Goal: Task Accomplishment & Management: Use online tool/utility

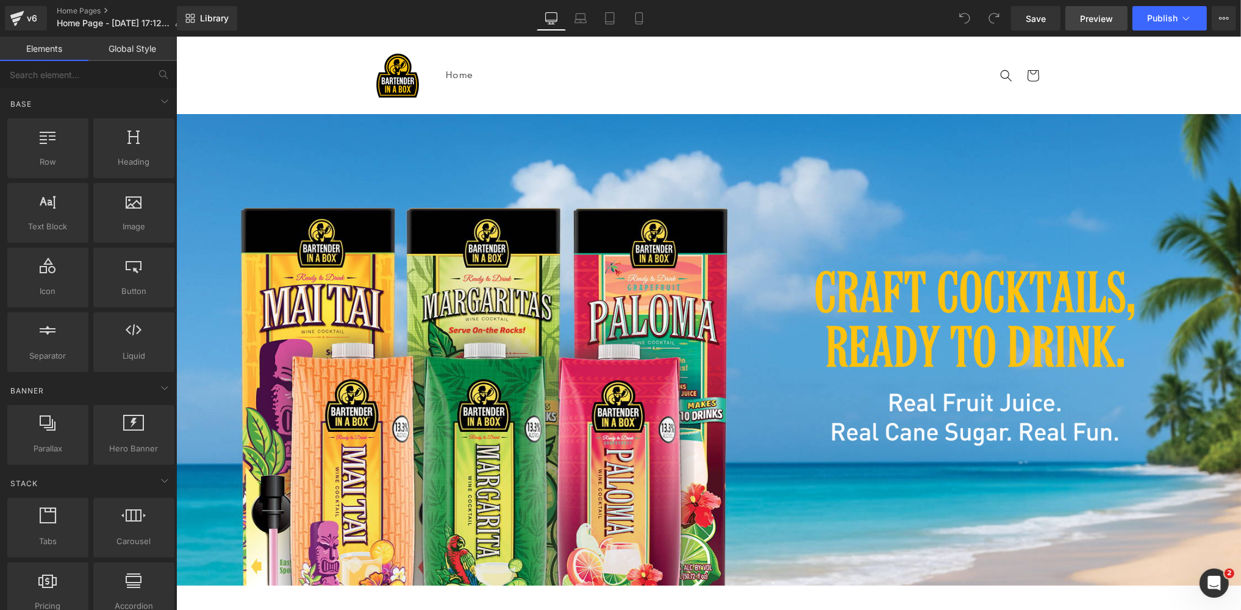
click at [1093, 21] on span "Preview" at bounding box center [1096, 18] width 33 height 13
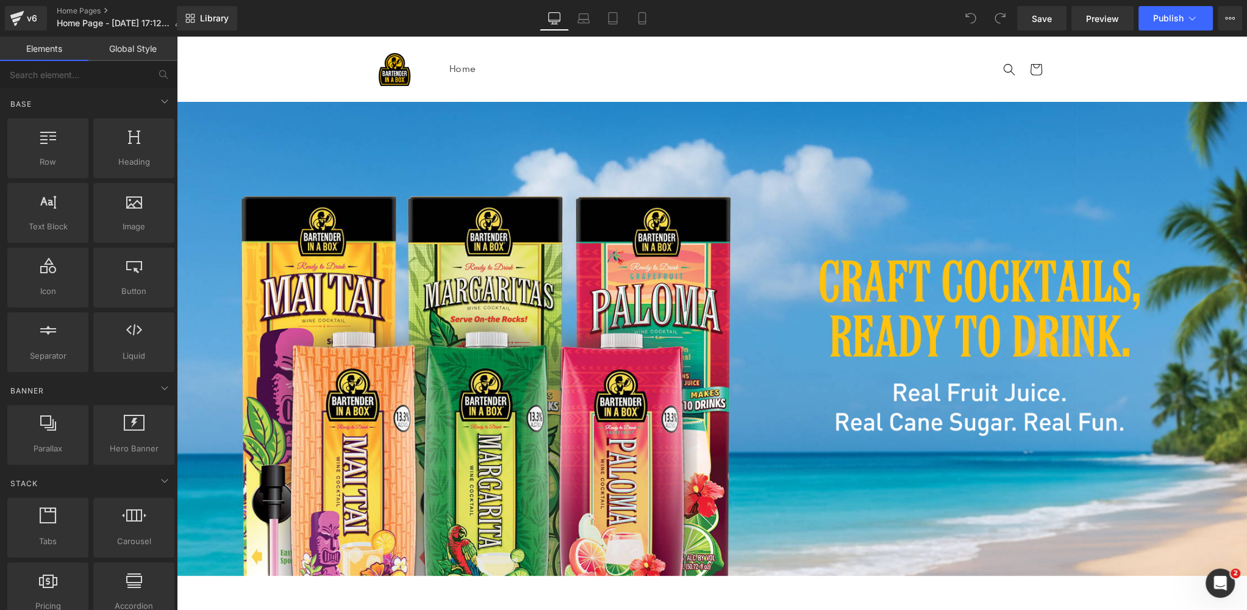
scroll to position [446, 0]
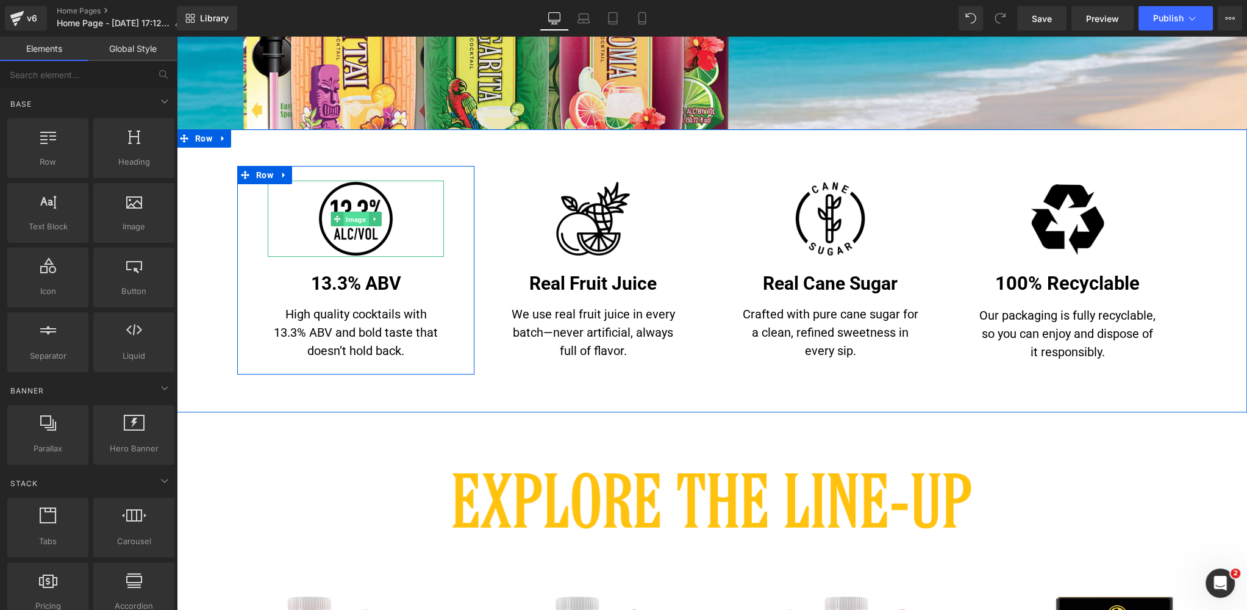
click at [356, 223] on span "Image" at bounding box center [355, 219] width 25 height 15
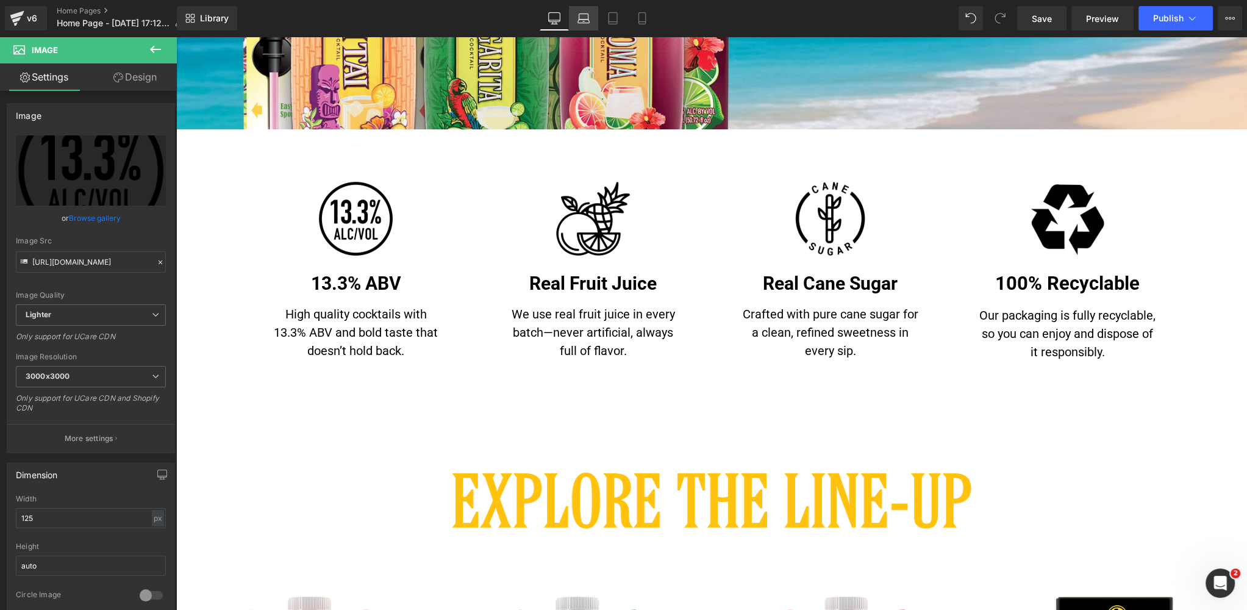
click at [596, 14] on link "Laptop" at bounding box center [583, 18] width 29 height 24
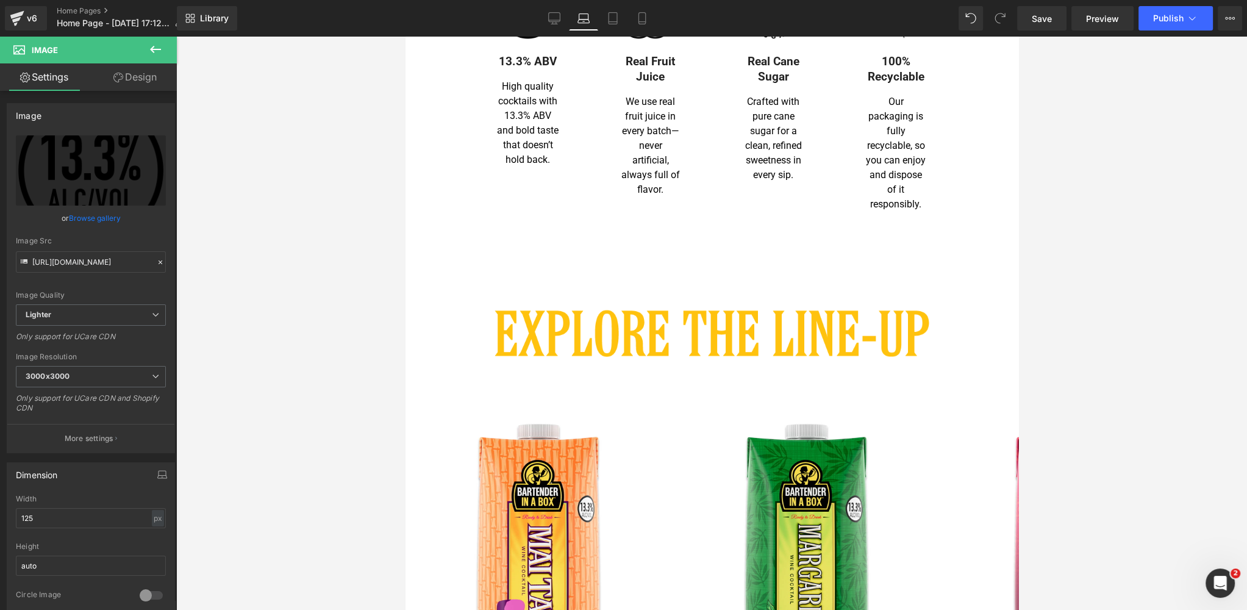
scroll to position [194, 0]
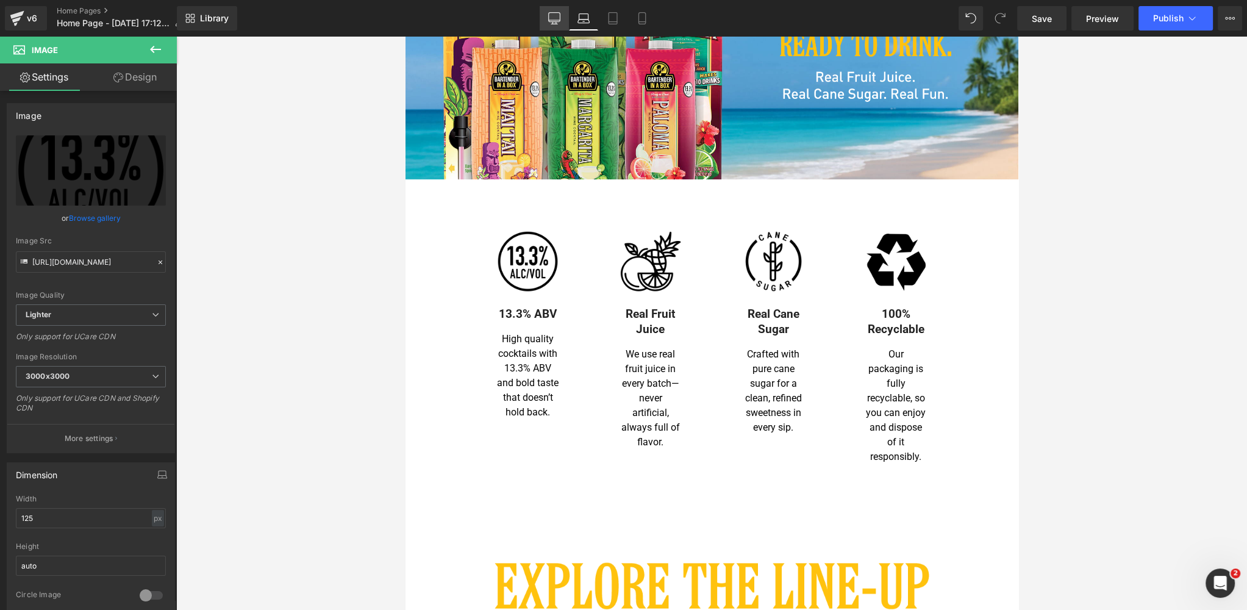
click at [554, 16] on icon at bounding box center [554, 18] width 12 height 12
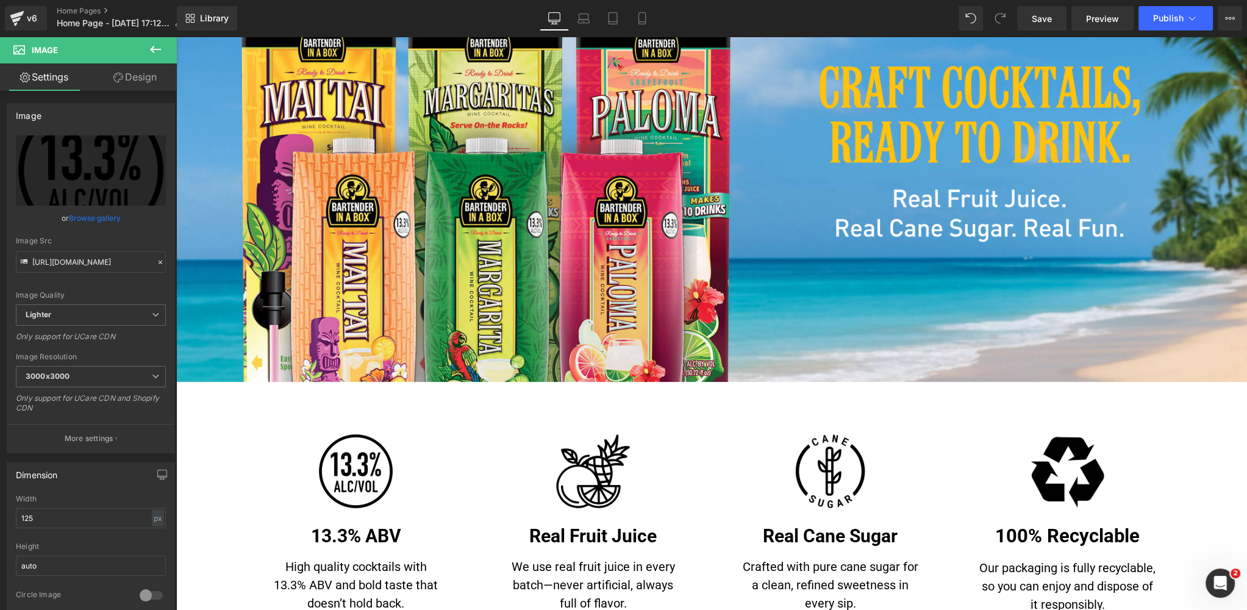
scroll to position [396, 0]
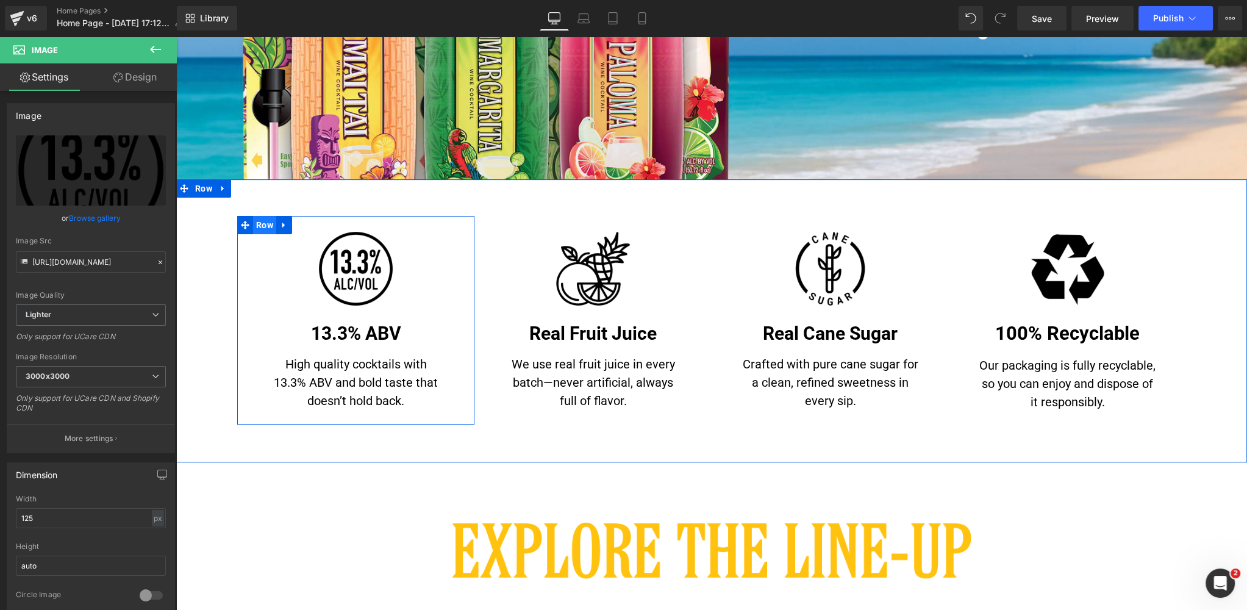
click at [265, 224] on span "Row" at bounding box center [264, 225] width 23 height 18
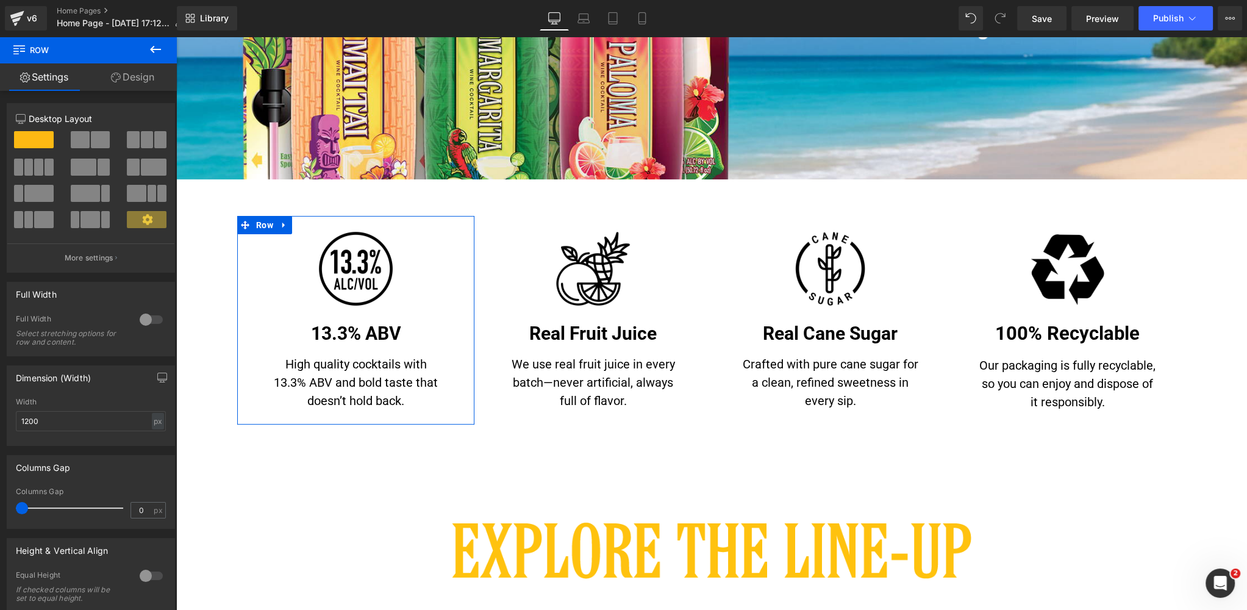
click at [138, 83] on link "Design" at bounding box center [132, 76] width 88 height 27
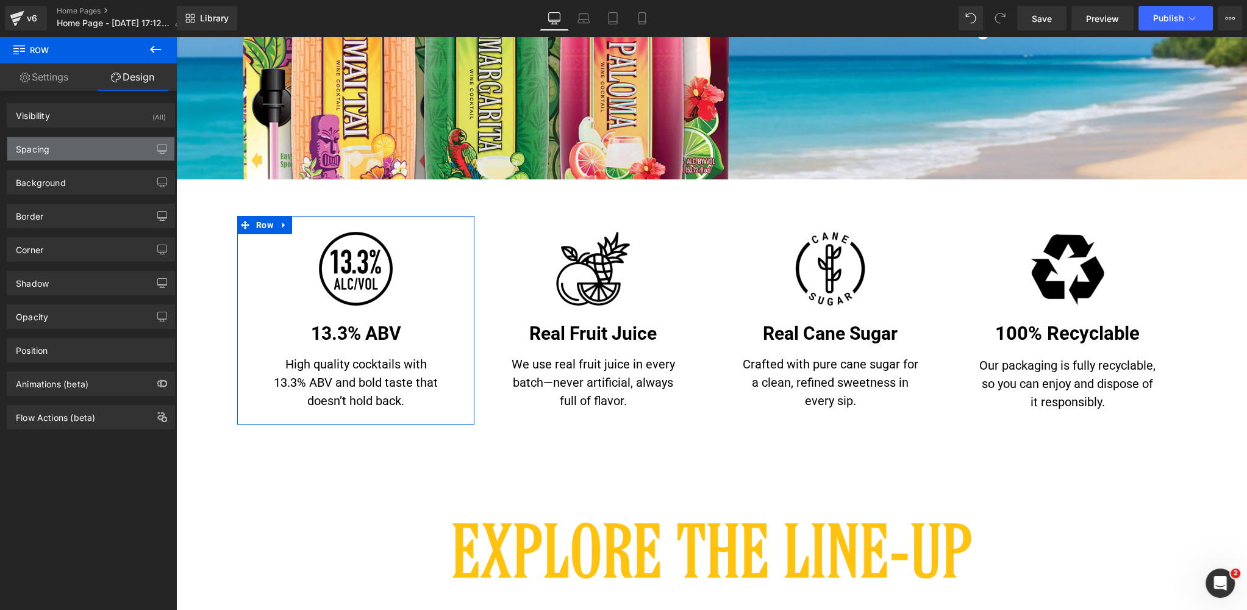
click at [85, 147] on div "Spacing" at bounding box center [90, 148] width 167 height 23
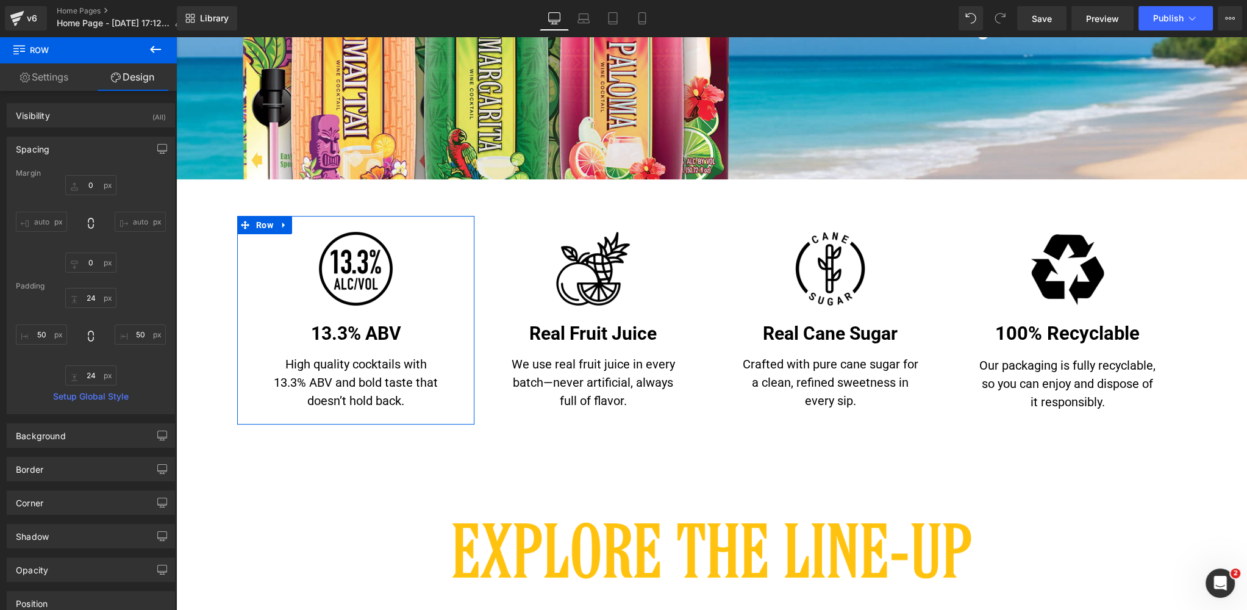
type input "0"
type input "24"
type input "50"
type input "24"
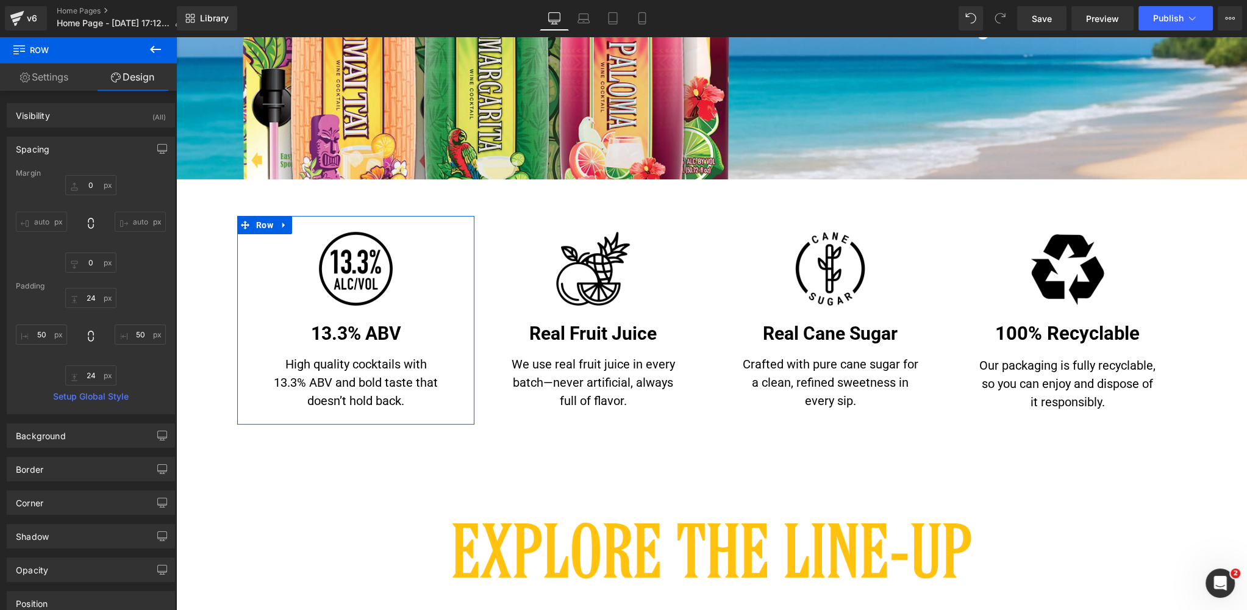
type input "50"
click at [157, 148] on icon "button" at bounding box center [162, 149] width 10 height 10
click at [62, 176] on button "Laptop" at bounding box center [68, 175] width 38 height 21
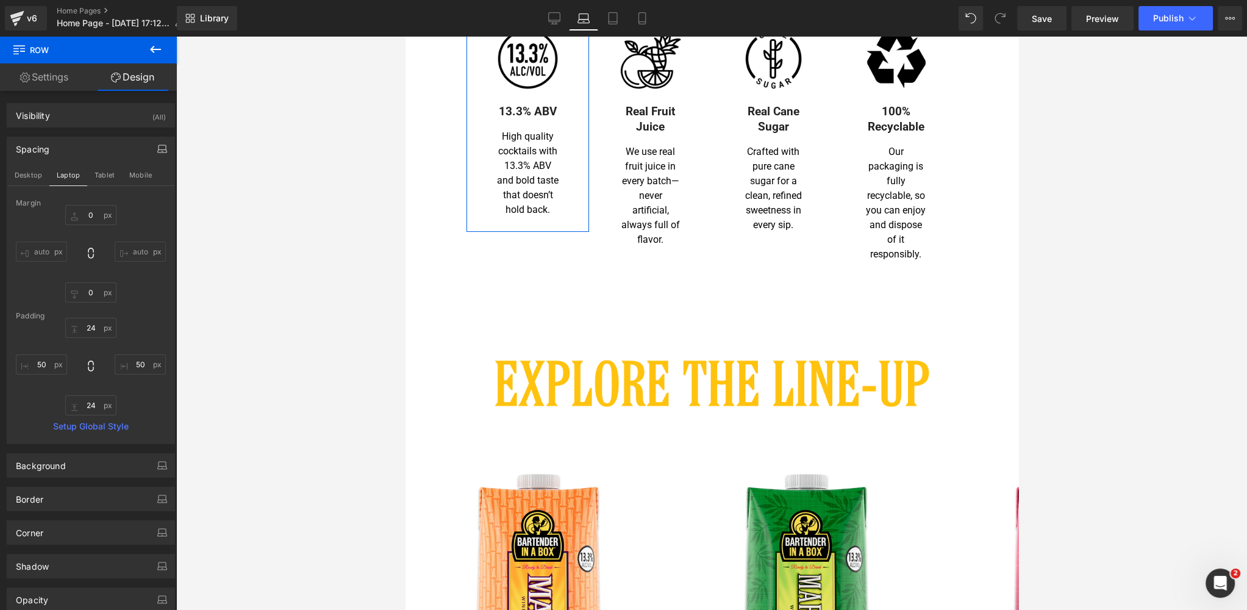
type input "0"
type input "24"
type input "50"
type input "24"
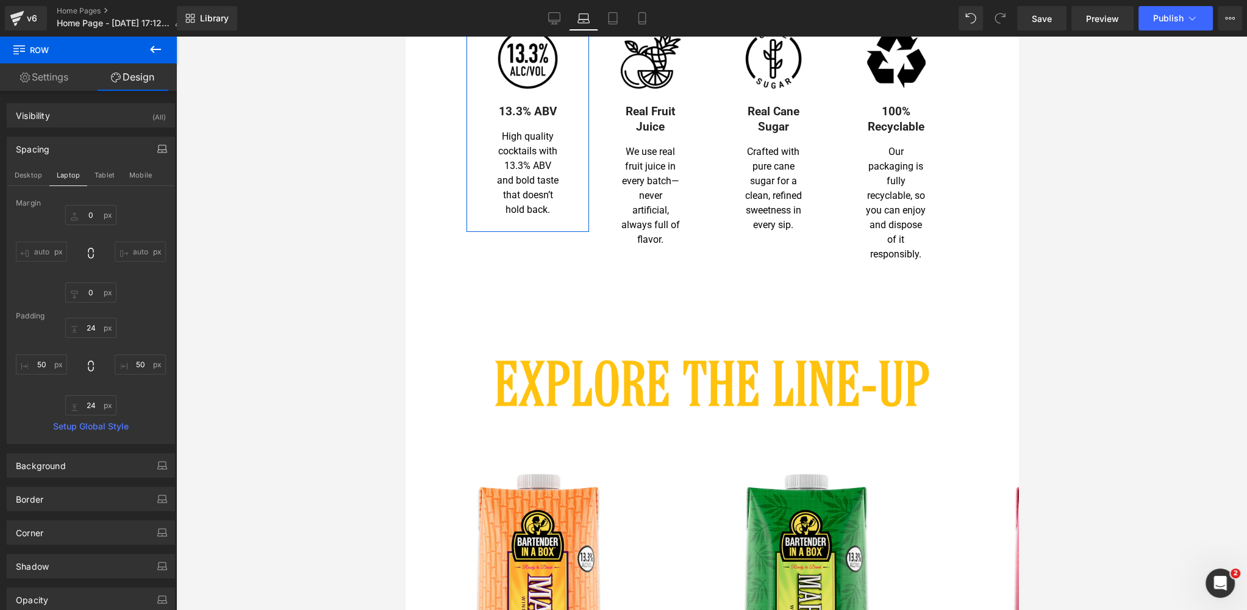
scroll to position [193, 0]
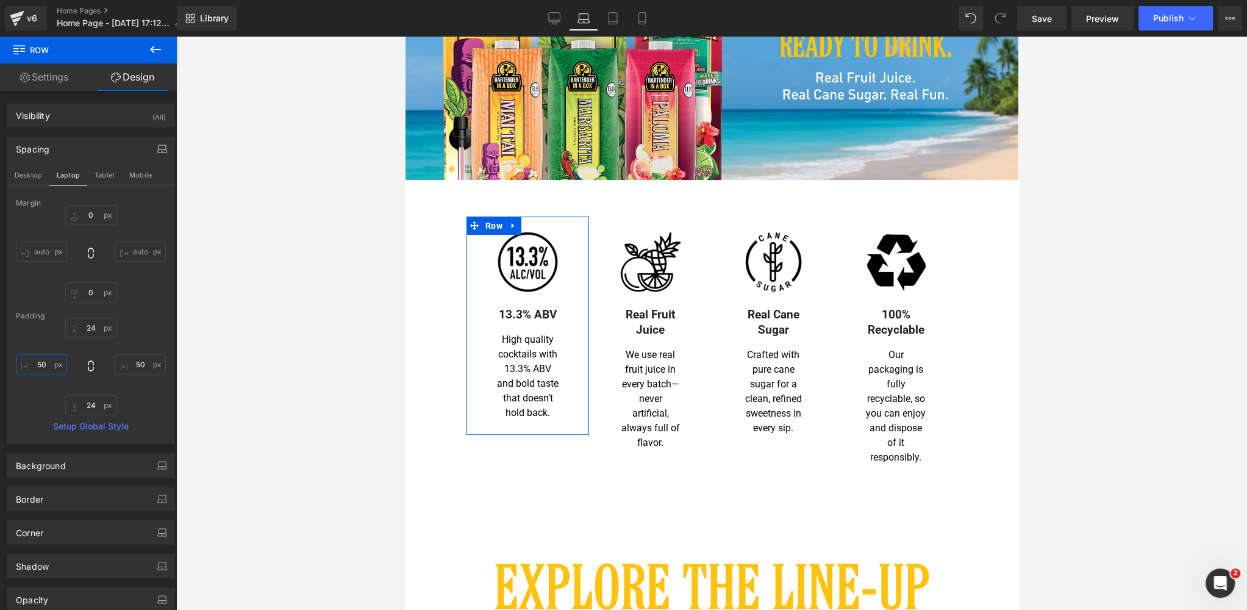
click at [44, 363] on input "50" at bounding box center [41, 364] width 51 height 20
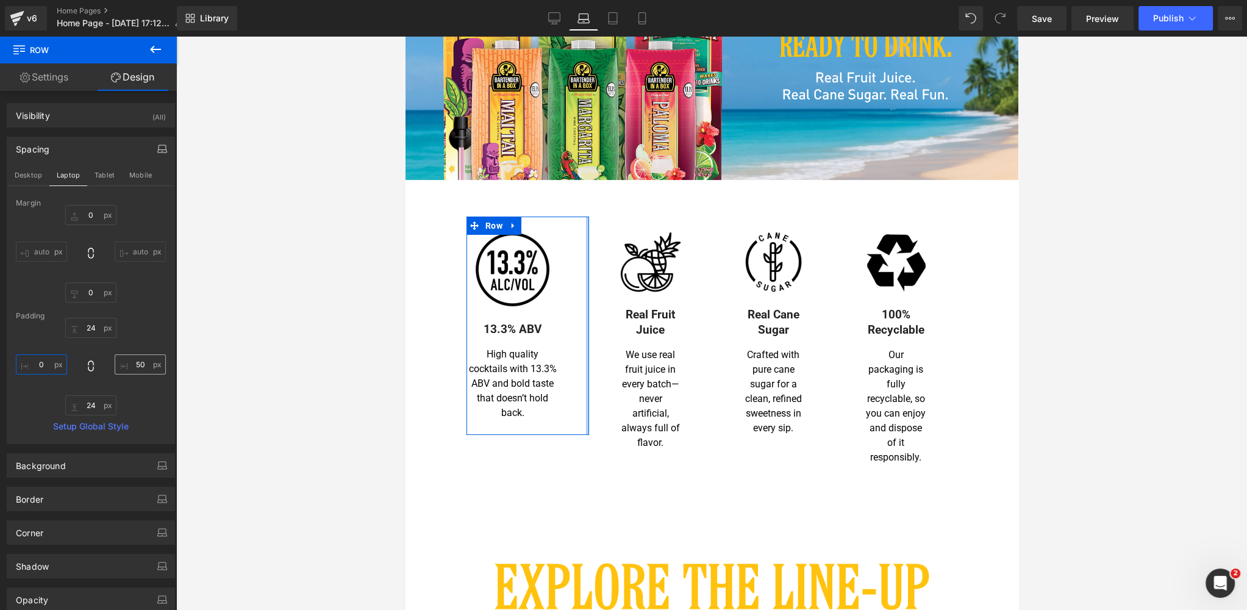
type input "0"
click at [138, 360] on input "50" at bounding box center [140, 364] width 51 height 20
type input "0"
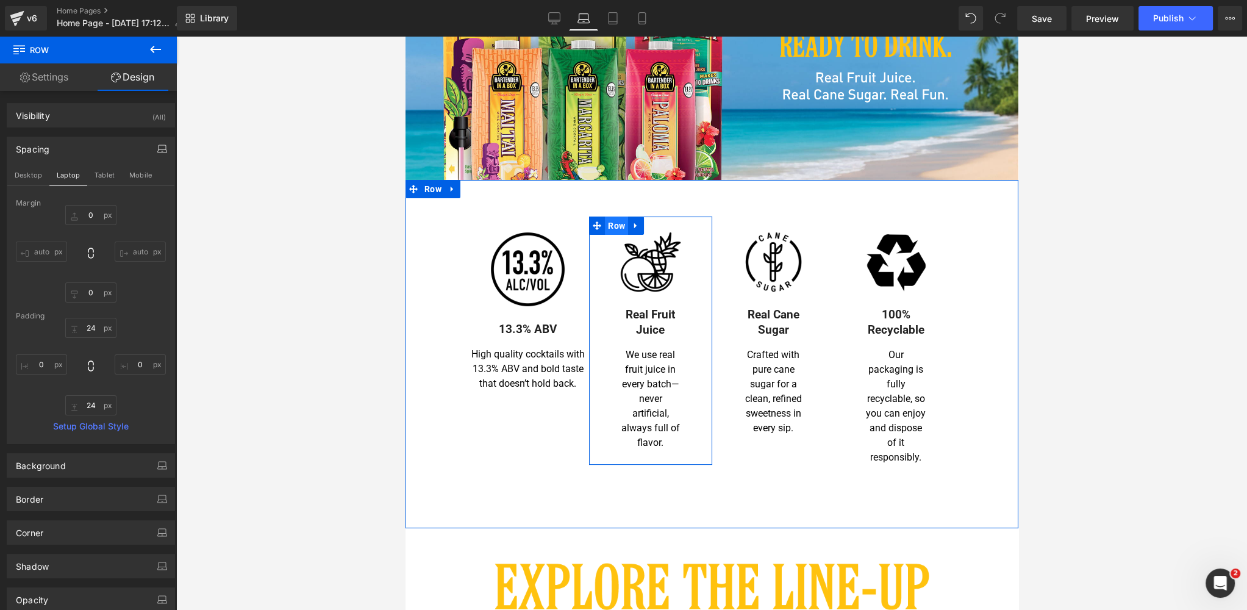
click at [618, 224] on span "Row" at bounding box center [615, 225] width 23 height 18
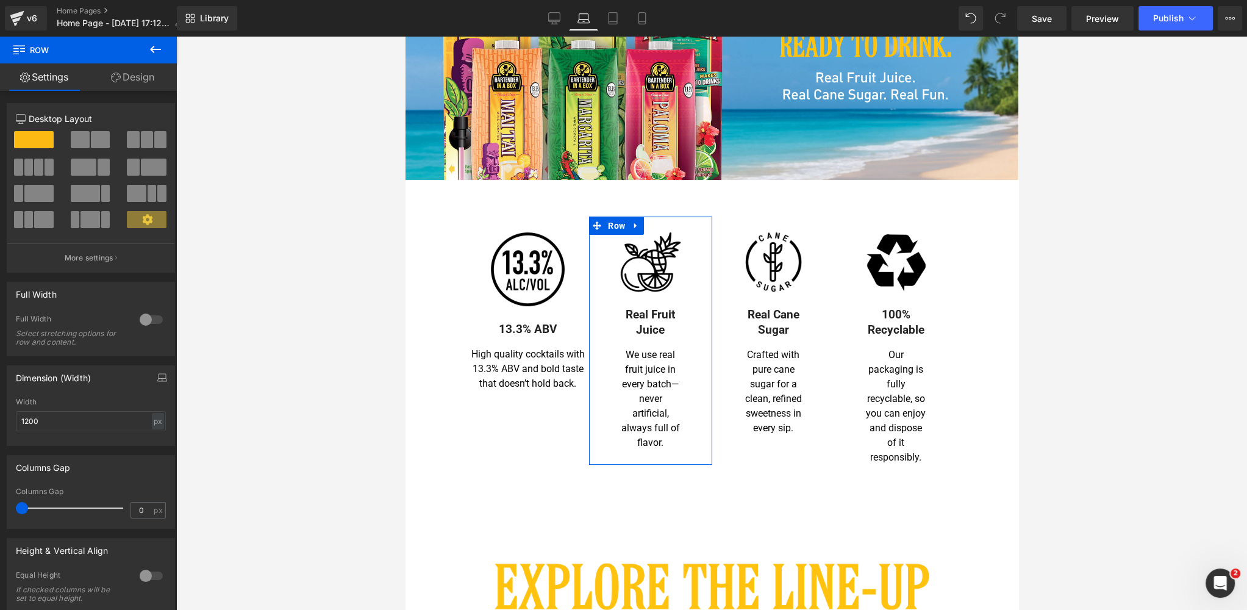
click at [142, 75] on link "Design" at bounding box center [132, 76] width 88 height 27
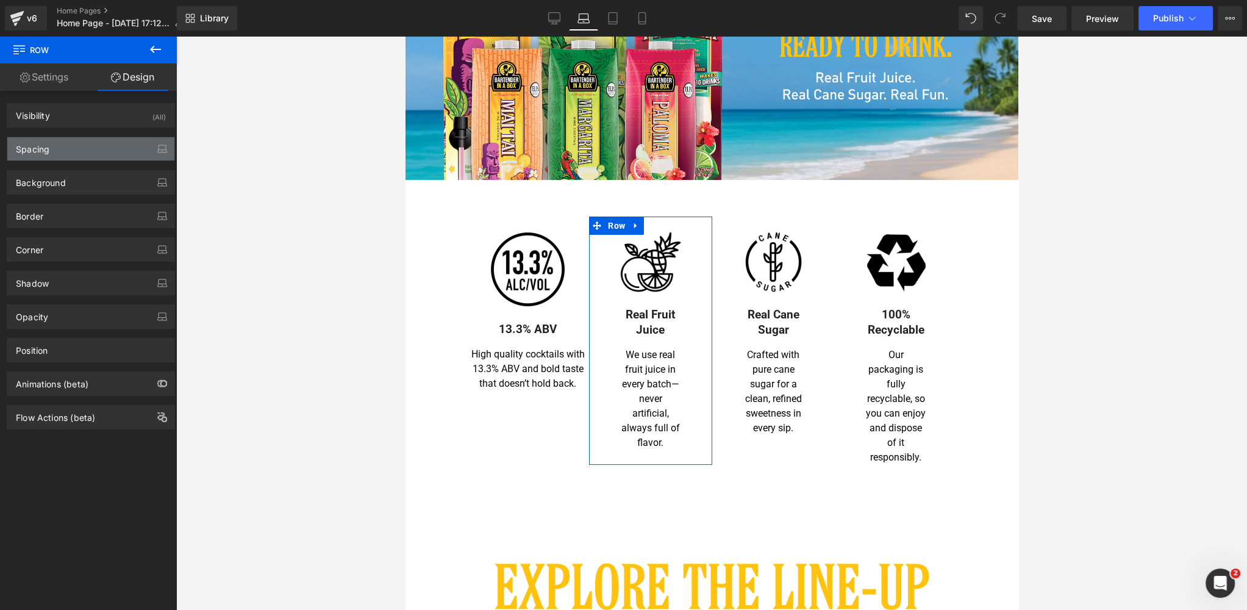
click at [79, 157] on div "Spacing" at bounding box center [90, 148] width 167 height 23
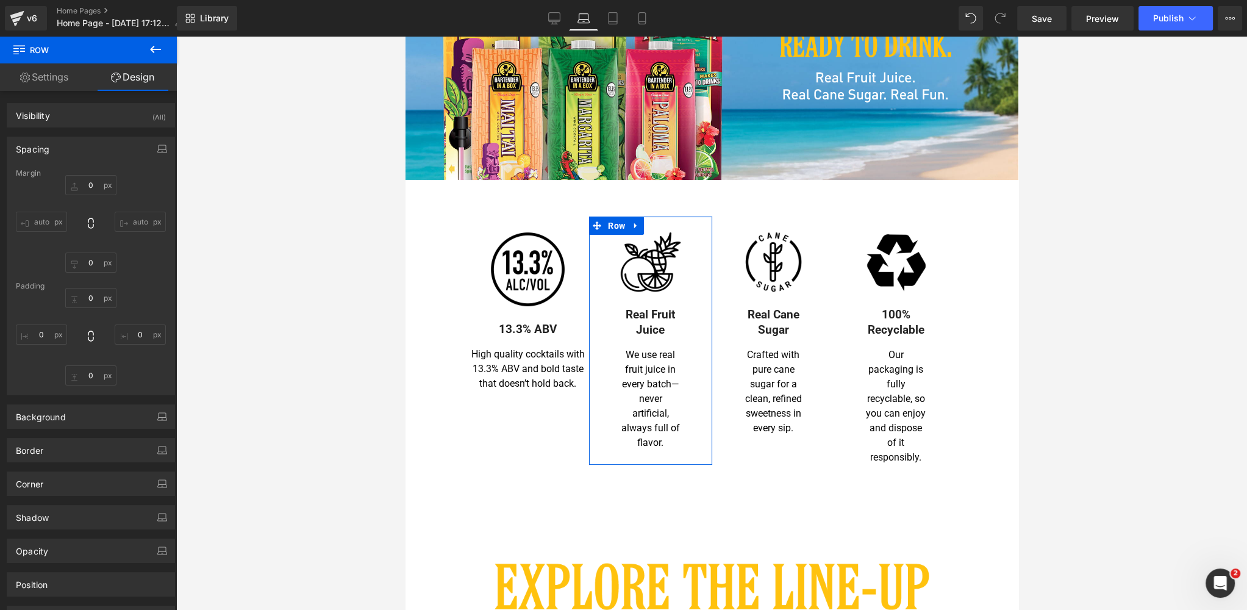
type input "0"
type input "24"
type input "50"
type input "24"
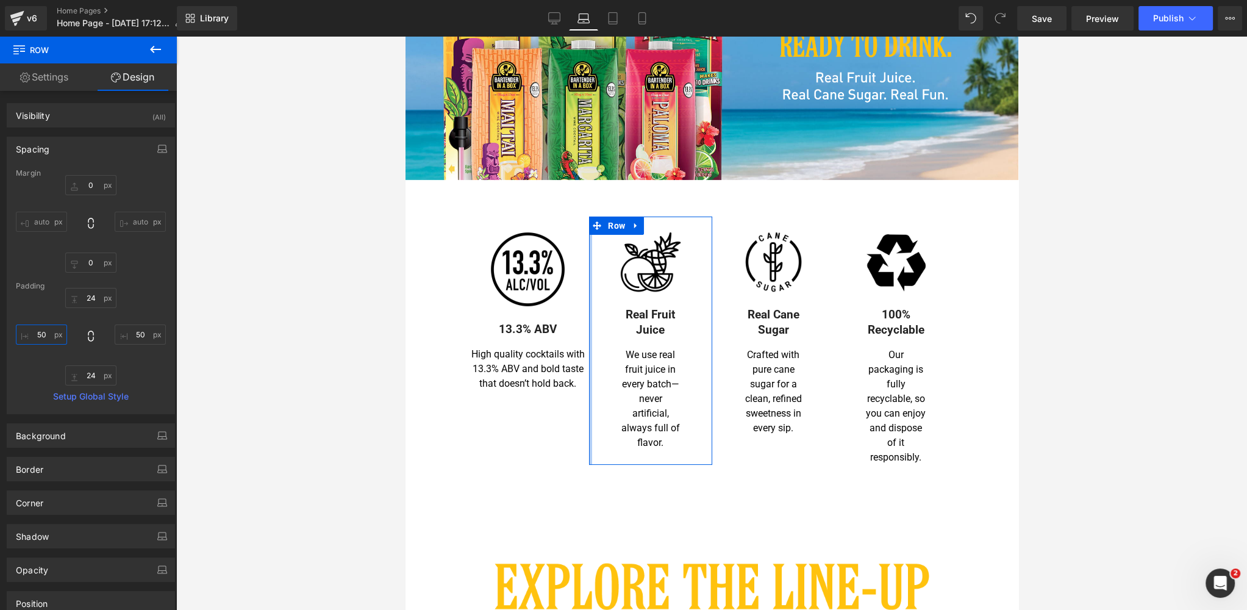
click at [41, 332] on input "50" at bounding box center [41, 334] width 51 height 20
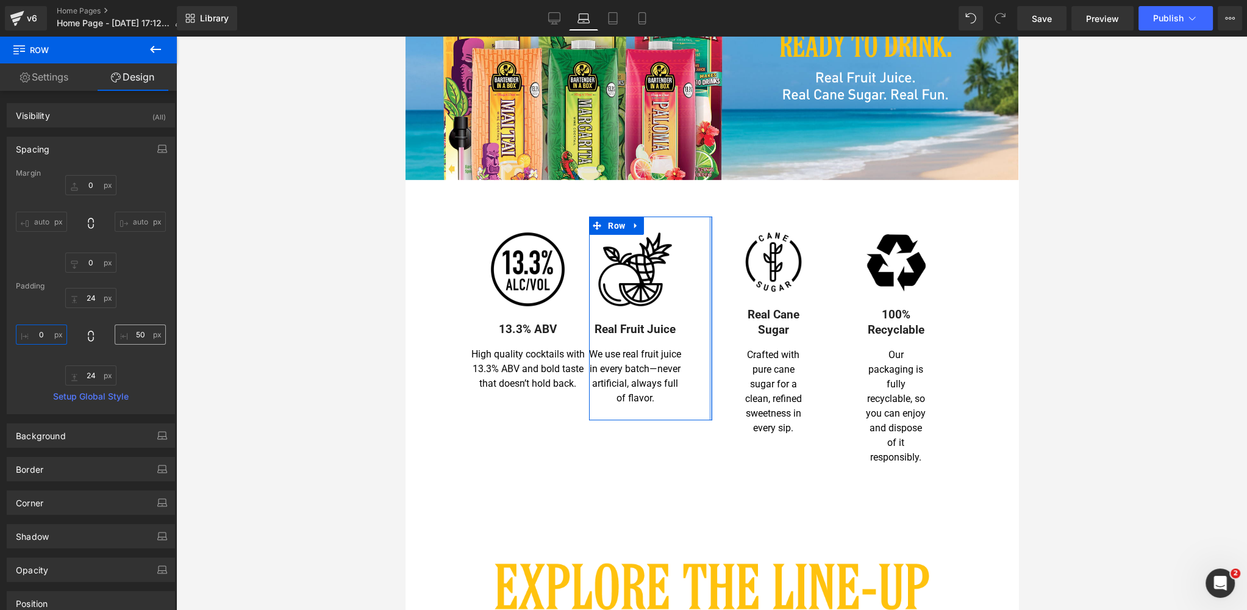
type input "0"
click at [135, 337] on input "50" at bounding box center [140, 334] width 51 height 20
type input "0"
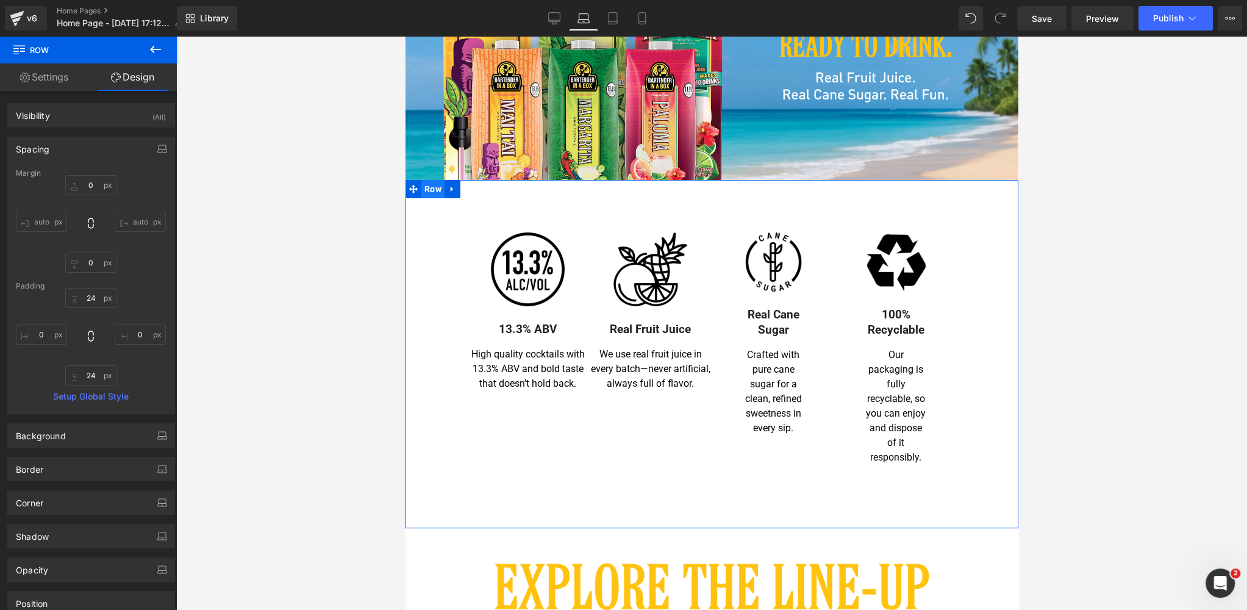
click at [432, 186] on span "Row" at bounding box center [432, 189] width 23 height 18
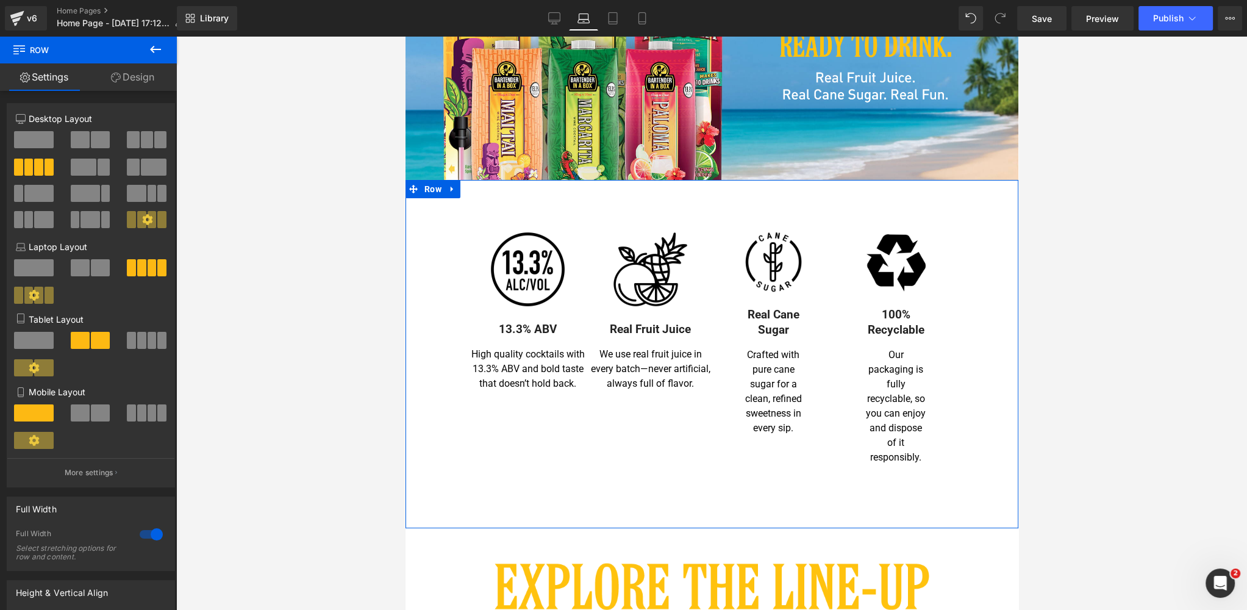
click at [154, 81] on link "Design" at bounding box center [132, 76] width 88 height 27
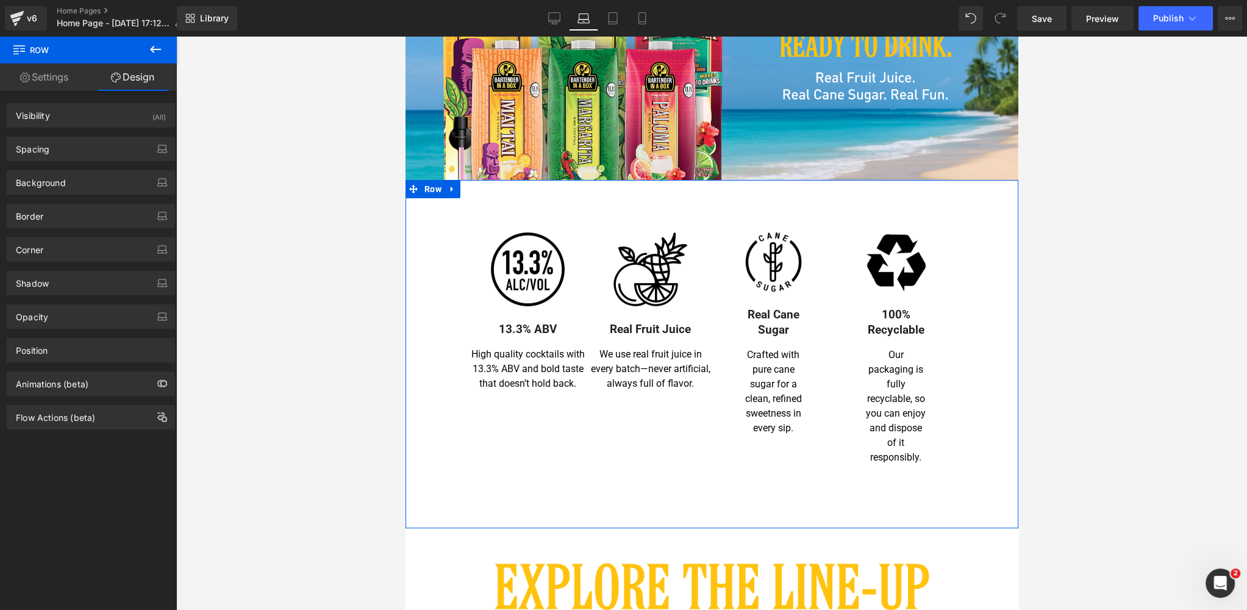
click at [46, 77] on link "Settings" at bounding box center [44, 76] width 88 height 27
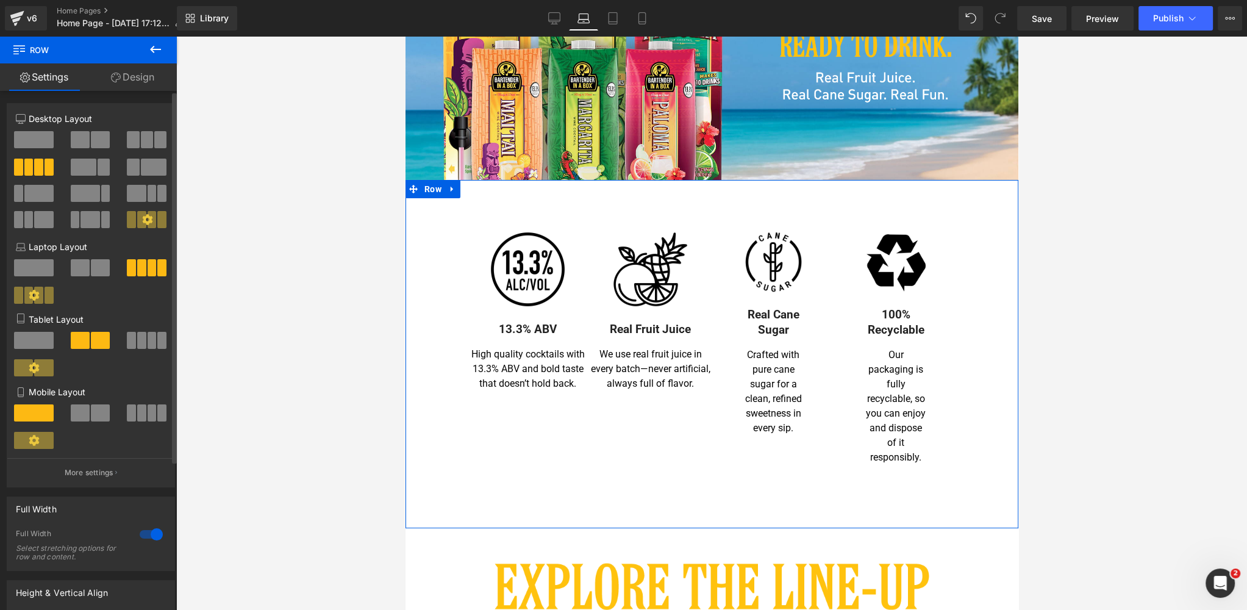
scroll to position [207, 0]
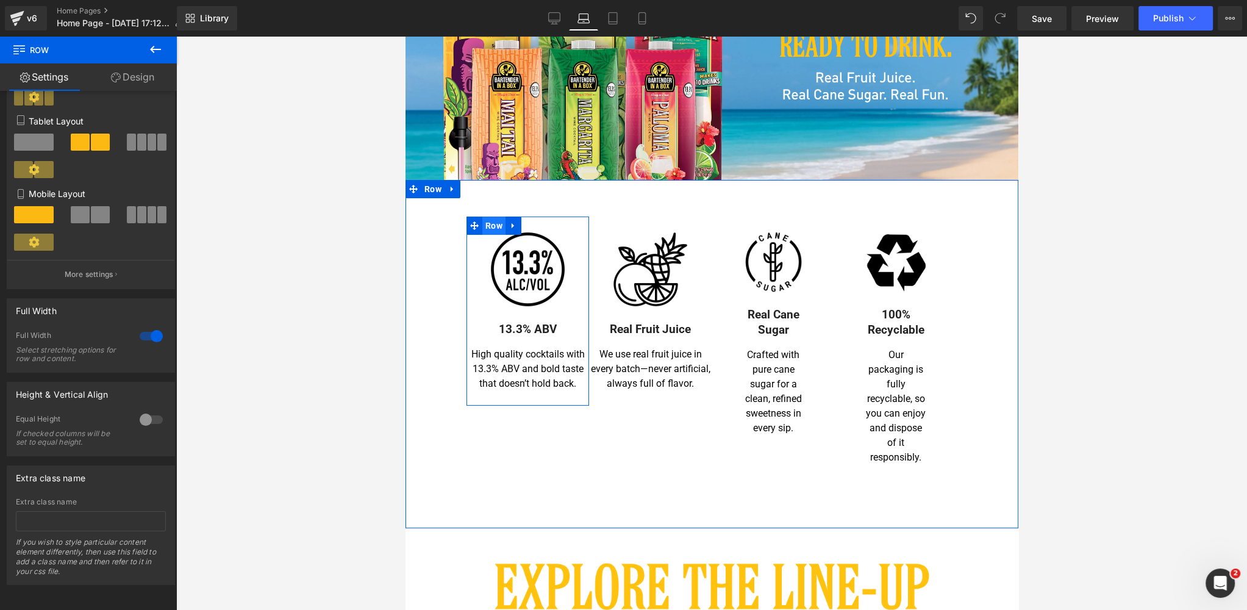
click at [488, 225] on span "Row" at bounding box center [493, 225] width 23 height 18
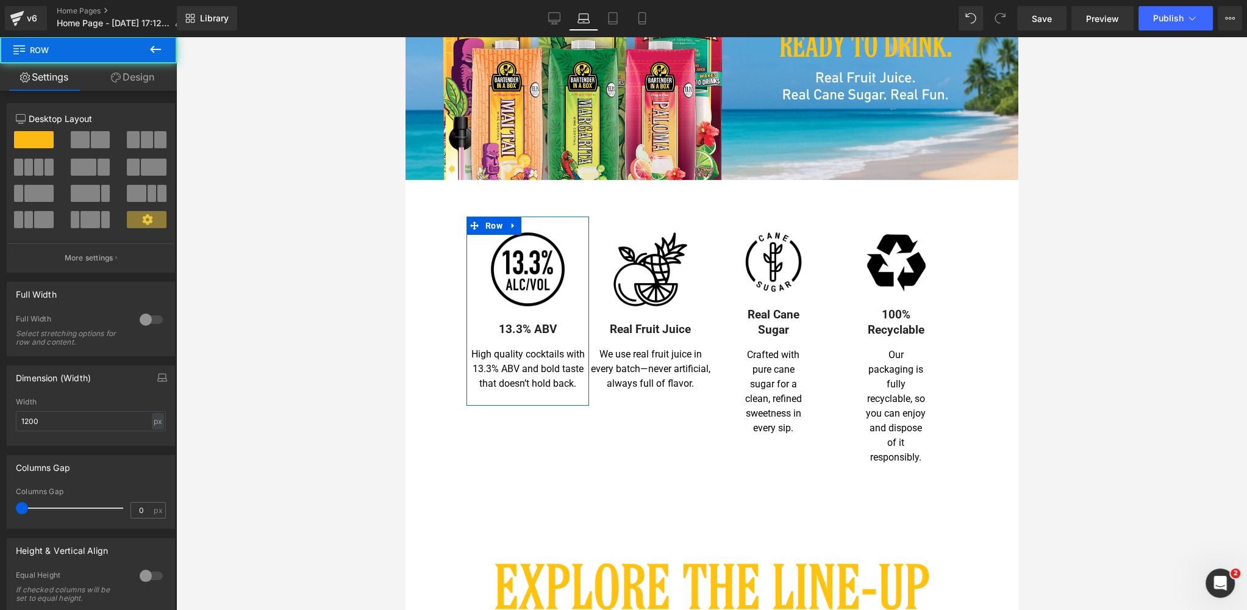
click at [137, 79] on link "Design" at bounding box center [132, 76] width 88 height 27
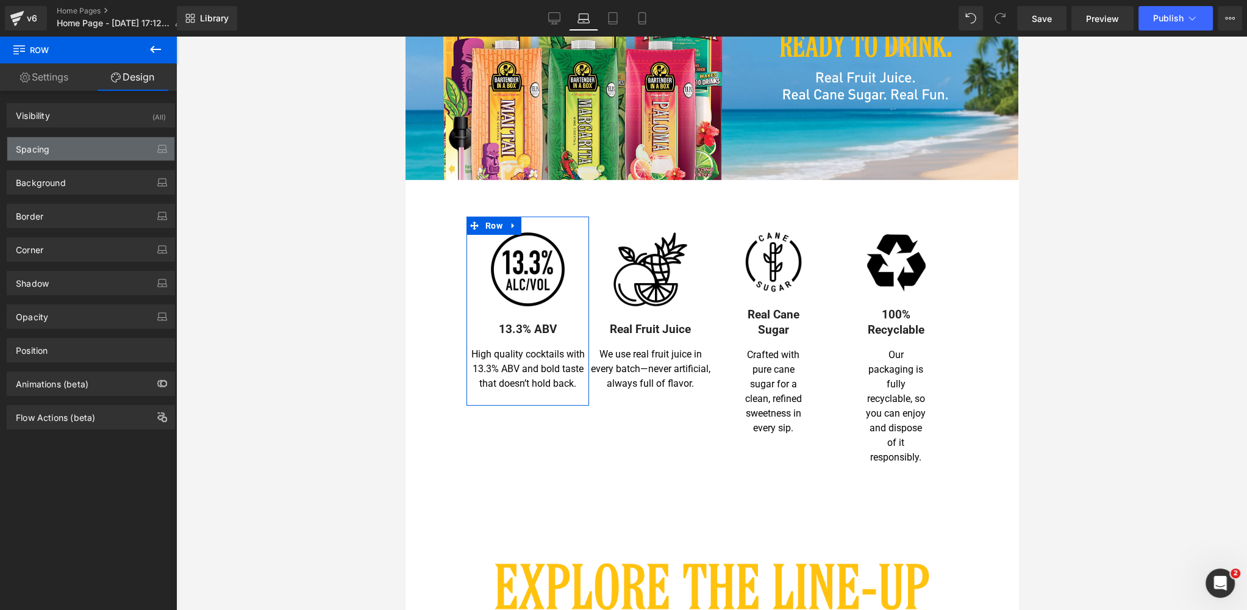
type input "0"
type input "24"
type input "0"
type input "24"
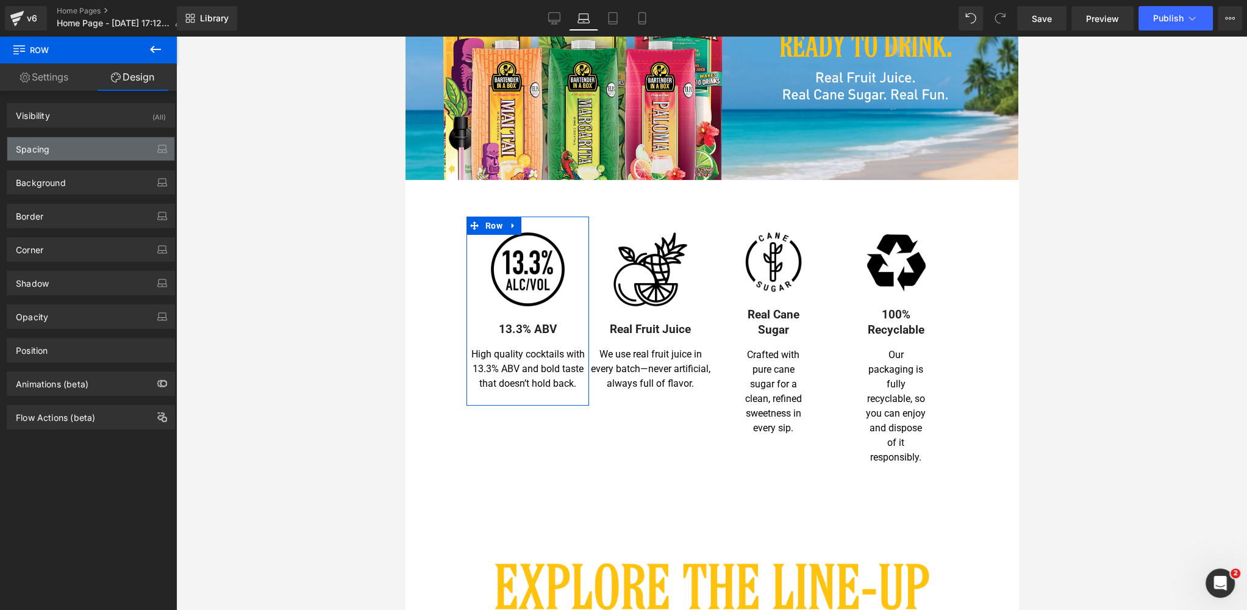
type input "0"
click at [120, 144] on div "Spacing" at bounding box center [90, 148] width 167 height 23
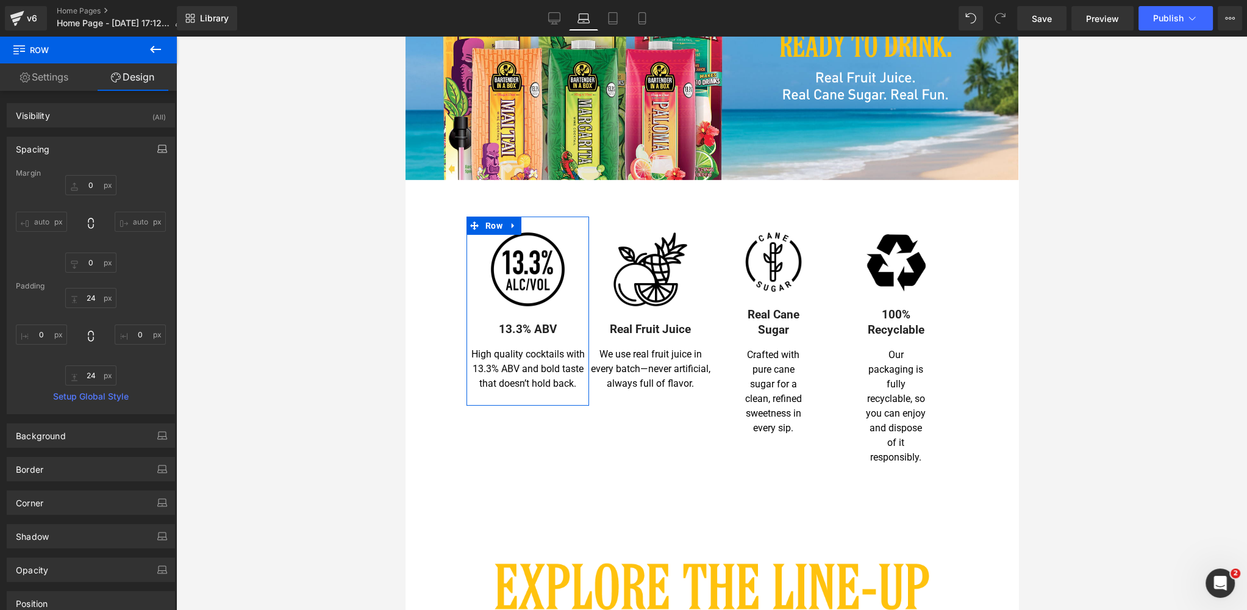
click at [157, 147] on icon "button" at bounding box center [162, 149] width 10 height 10
click at [18, 175] on button "Desktop" at bounding box center [28, 175] width 42 height 21
type input "0"
type input "24"
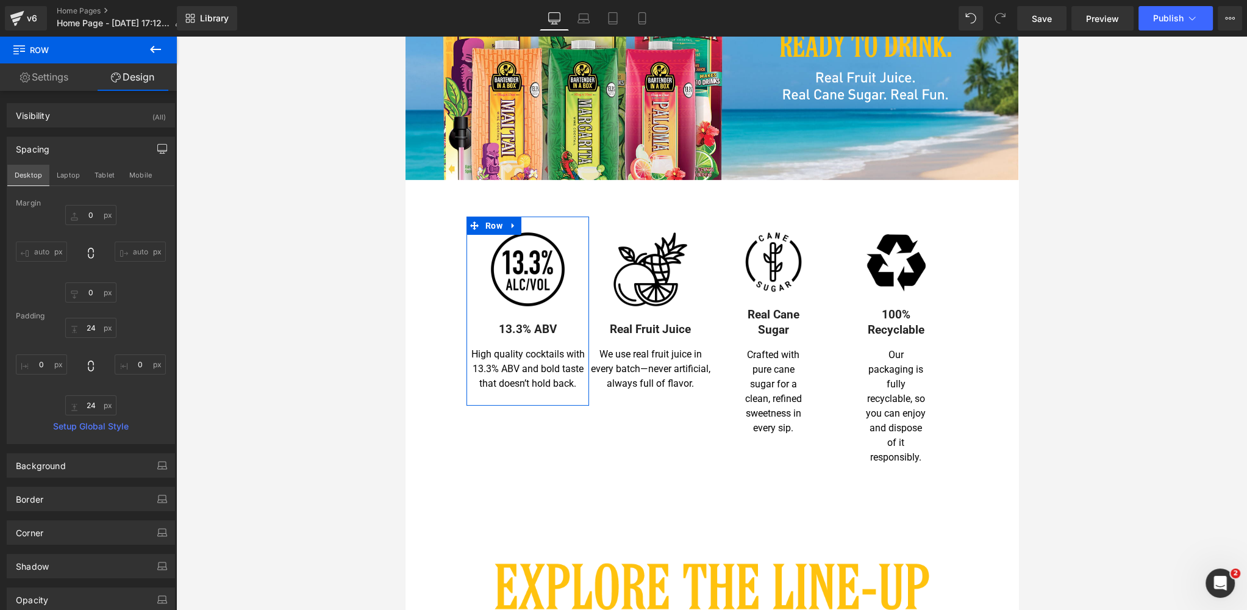
type input "50"
type input "24"
type input "50"
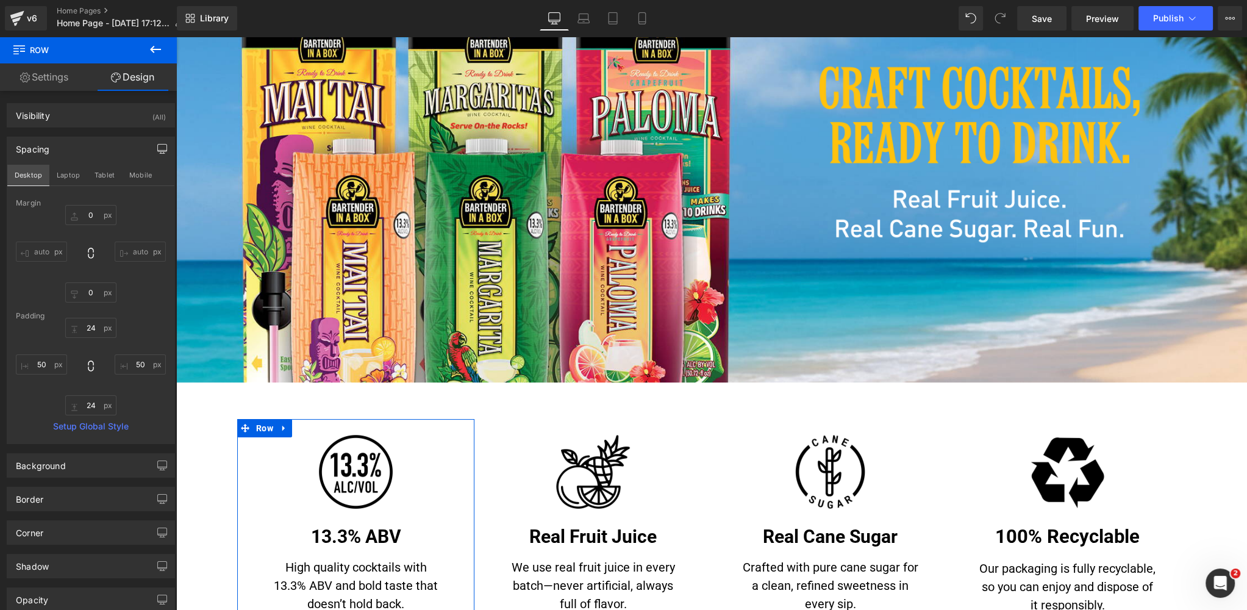
scroll to position [396, 0]
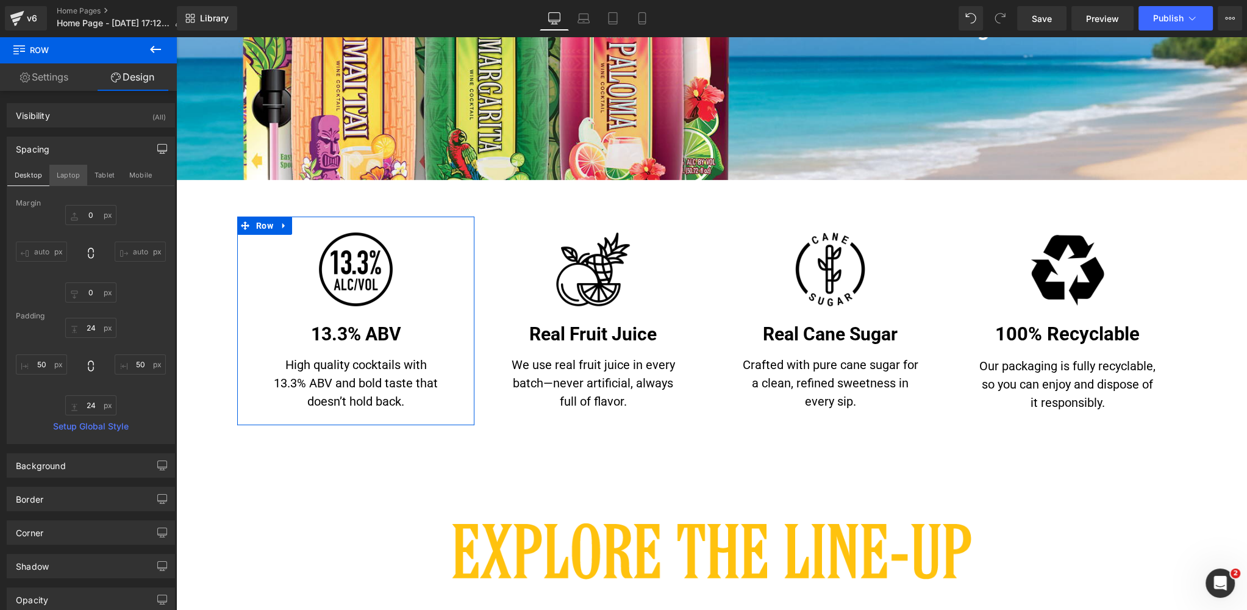
click at [68, 174] on button "Laptop" at bounding box center [68, 175] width 38 height 21
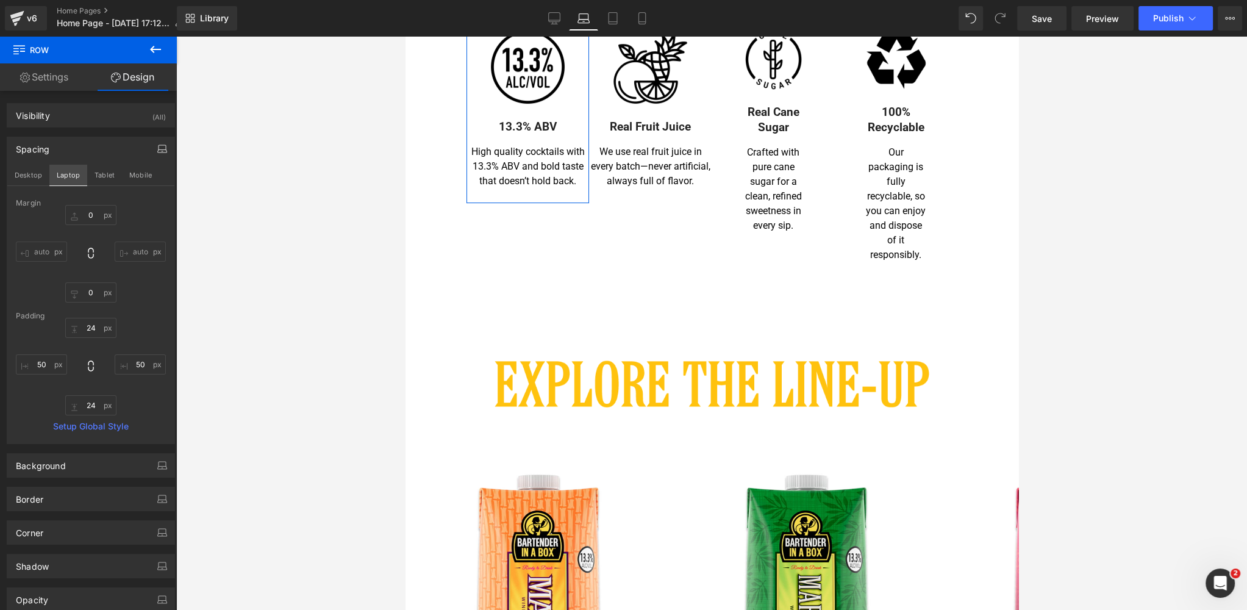
type input "0"
type input "24"
type input "0"
type input "24"
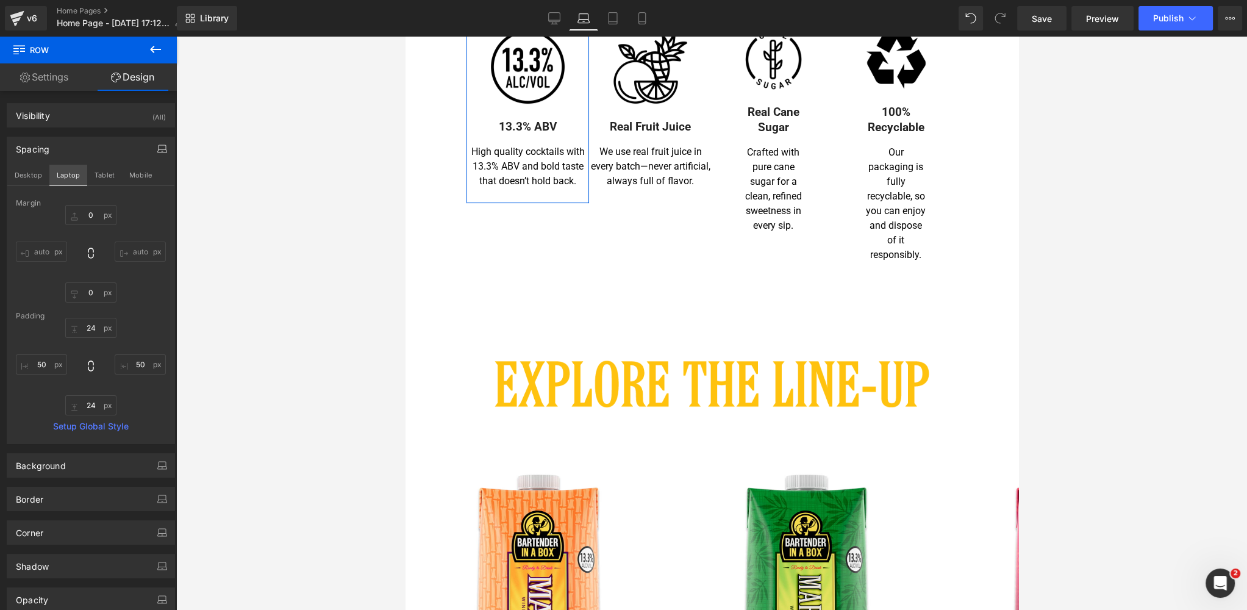
type input "0"
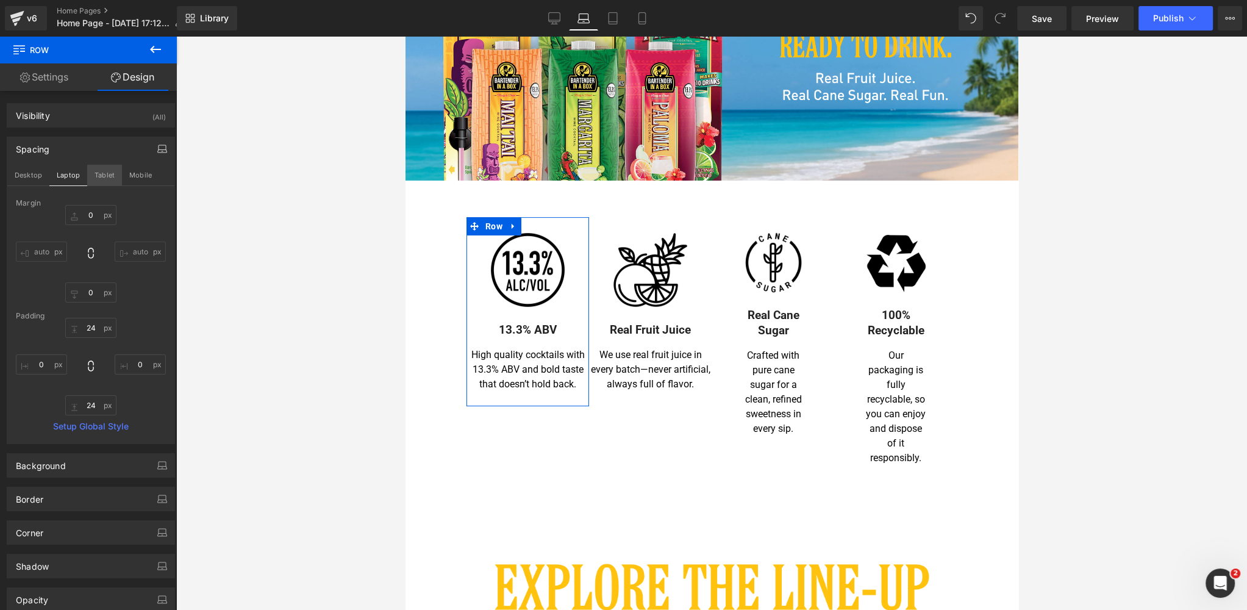
click at [110, 171] on button "Tablet" at bounding box center [104, 175] width 35 height 21
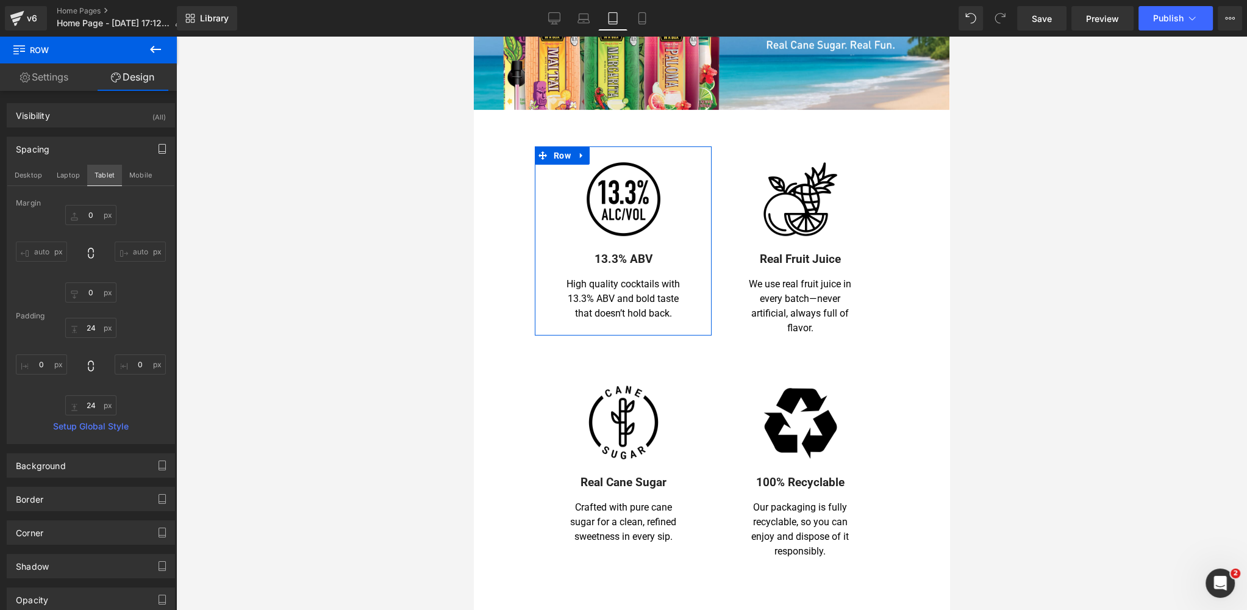
type input "0"
type input "24"
type input "50"
type input "24"
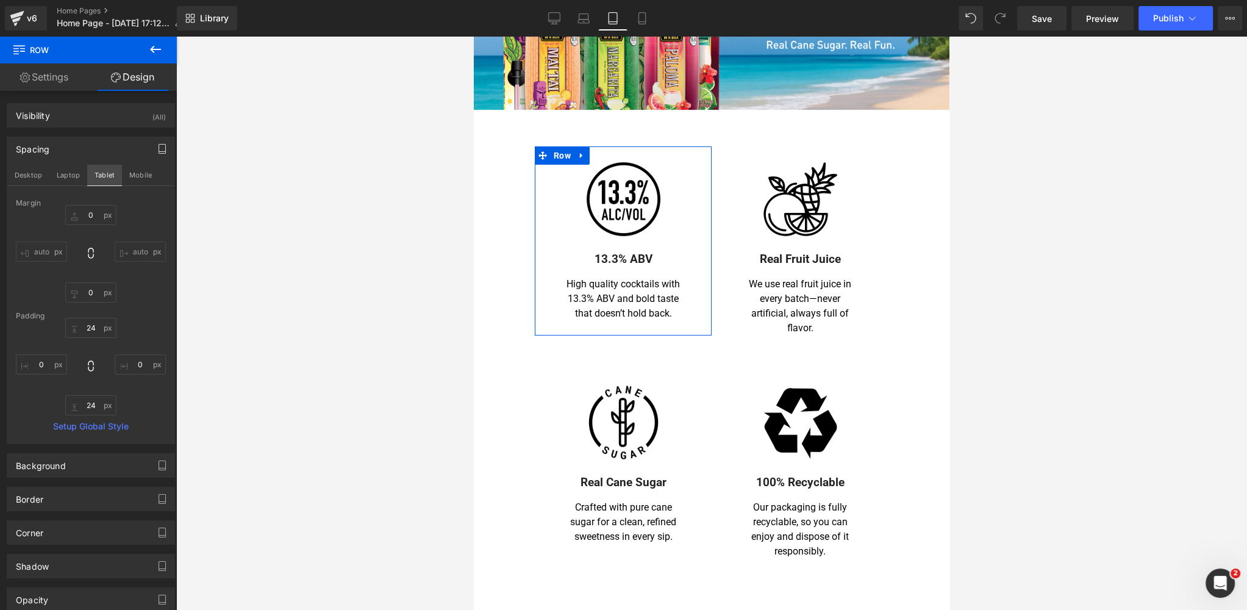
type input "50"
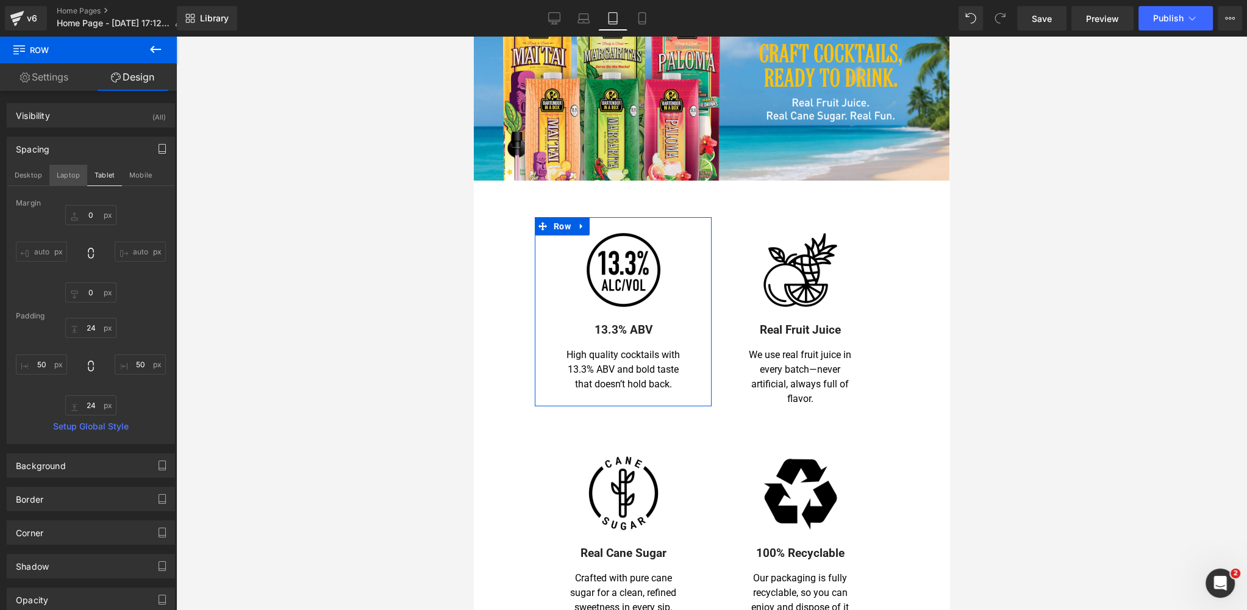
click at [64, 174] on button "Laptop" at bounding box center [68, 175] width 38 height 21
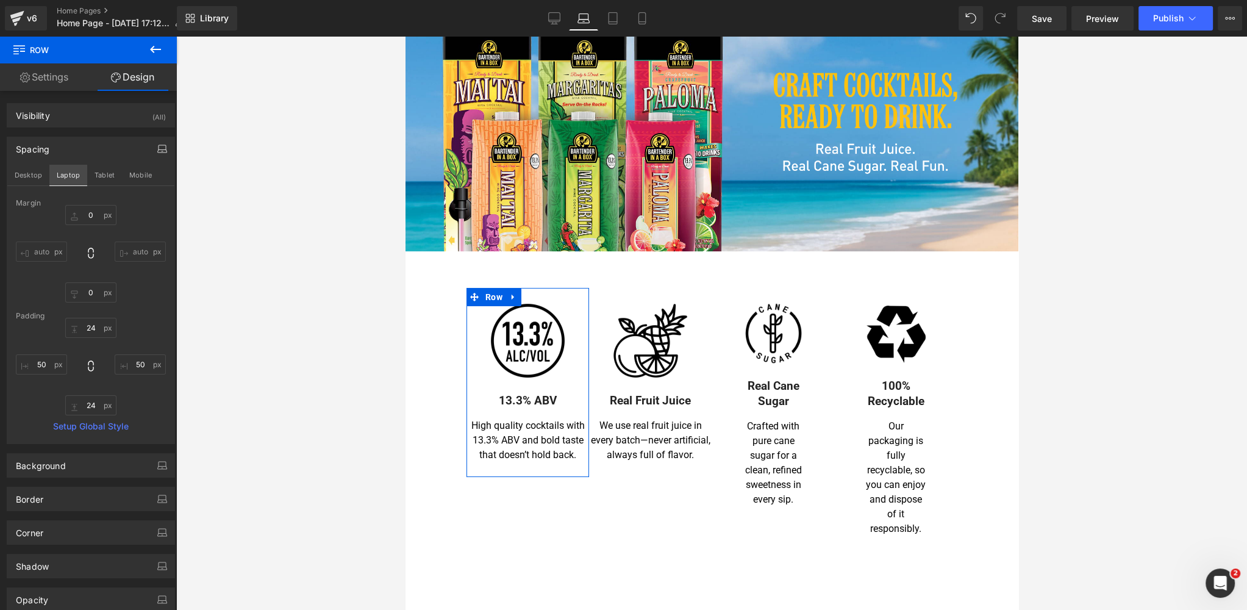
type input "0"
type input "24"
type input "0"
type input "24"
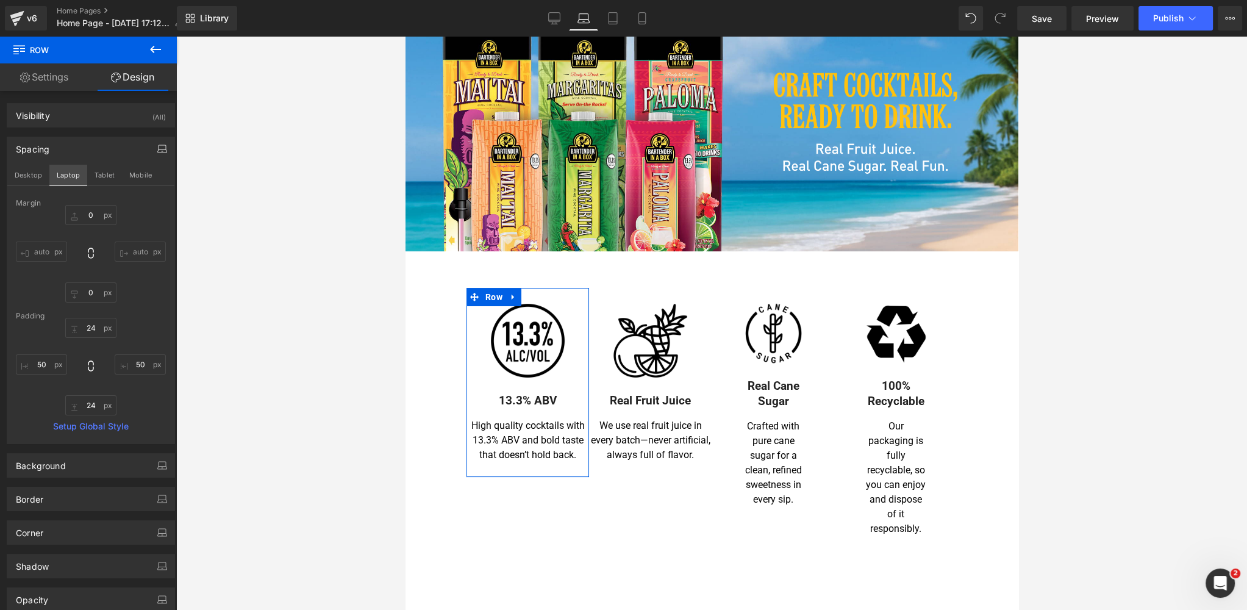
type input "0"
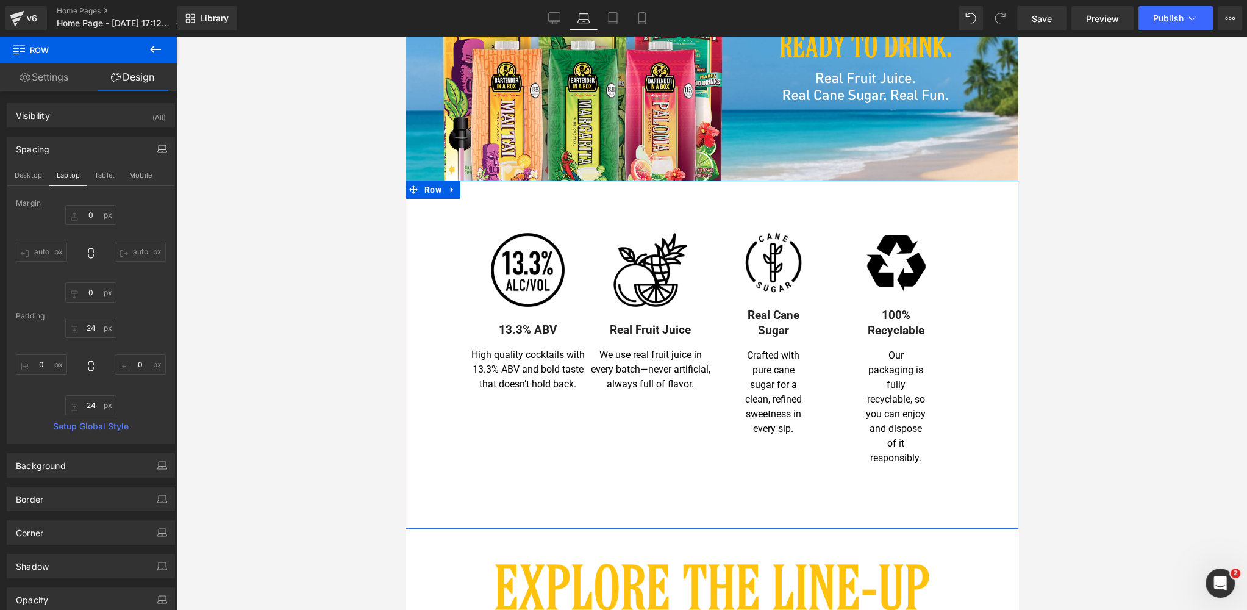
click at [427, 249] on div "Image 13.3% ABV Heading High quality cocktails with 13.3% ABV and bold taste th…" at bounding box center [711, 354] width 613 height 348
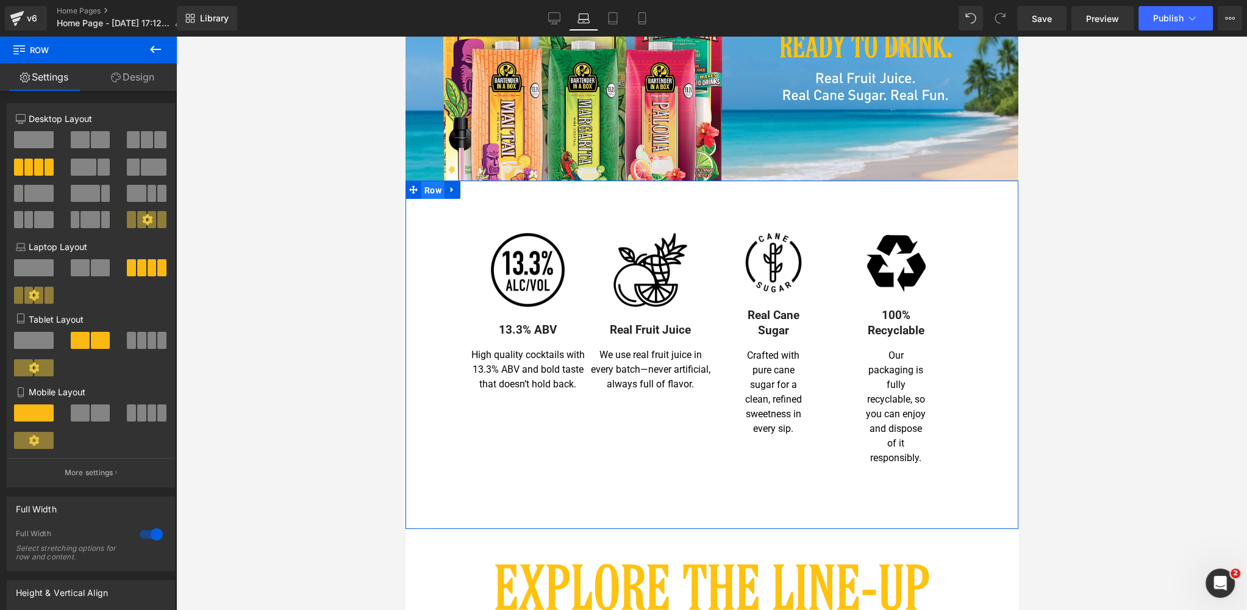
click at [433, 191] on span "Row" at bounding box center [432, 190] width 23 height 18
click at [134, 76] on link "Design" at bounding box center [132, 76] width 88 height 27
click at [0, 0] on div "Spacing" at bounding box center [0, 0] width 0 height 0
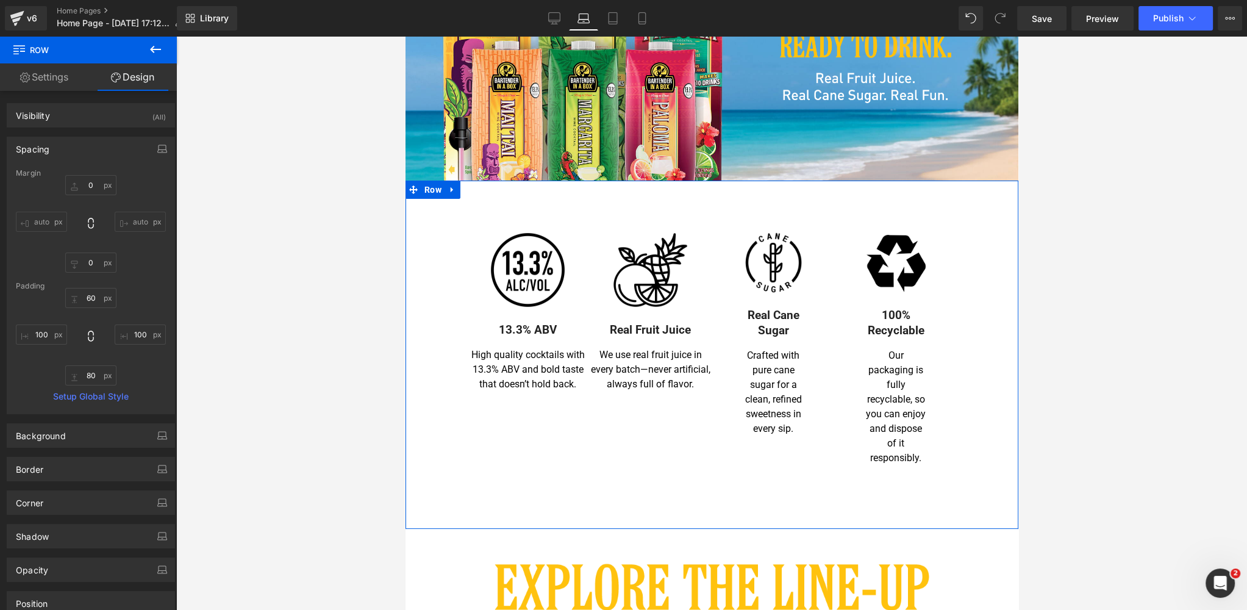
type input "0"
type input "60"
type input "100"
type input "80"
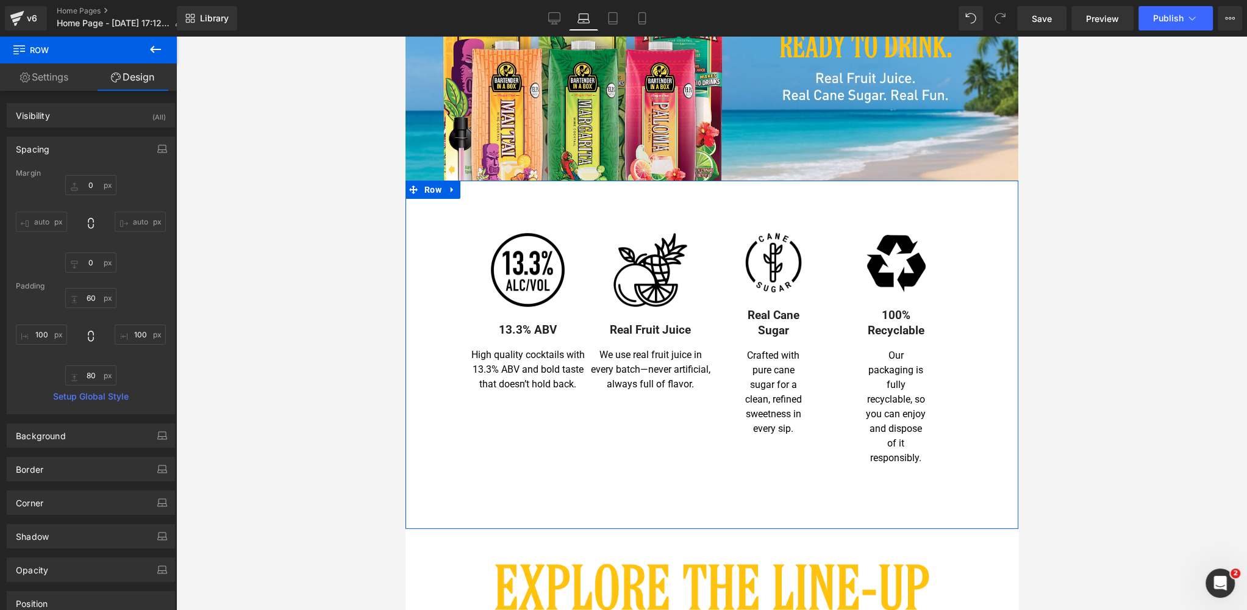
type input "100"
click at [157, 146] on icon "button" at bounding box center [162, 149] width 10 height 10
click at [32, 176] on button "Desktop" at bounding box center [28, 175] width 42 height 21
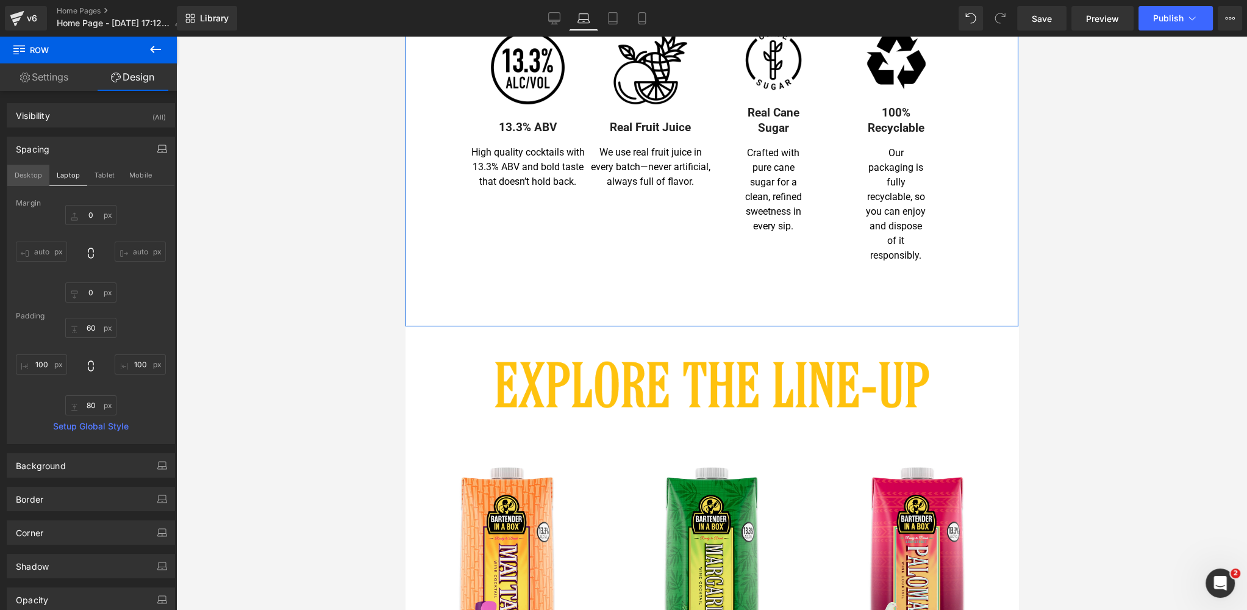
type input "0"
type input "60"
type input "100"
type input "60"
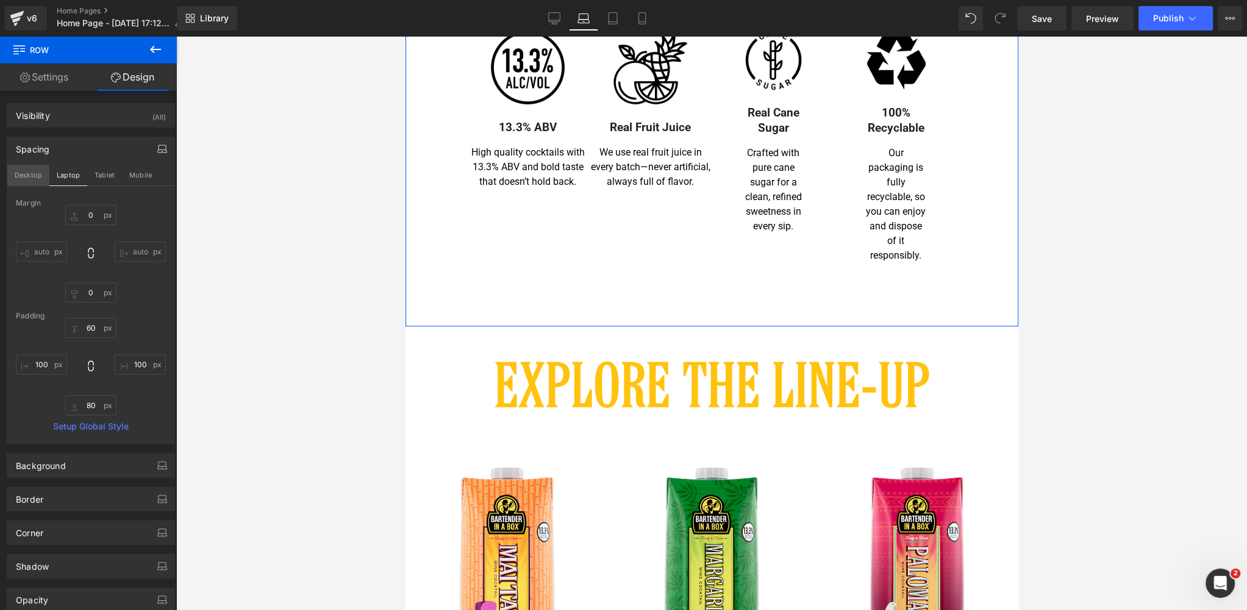
type input "100"
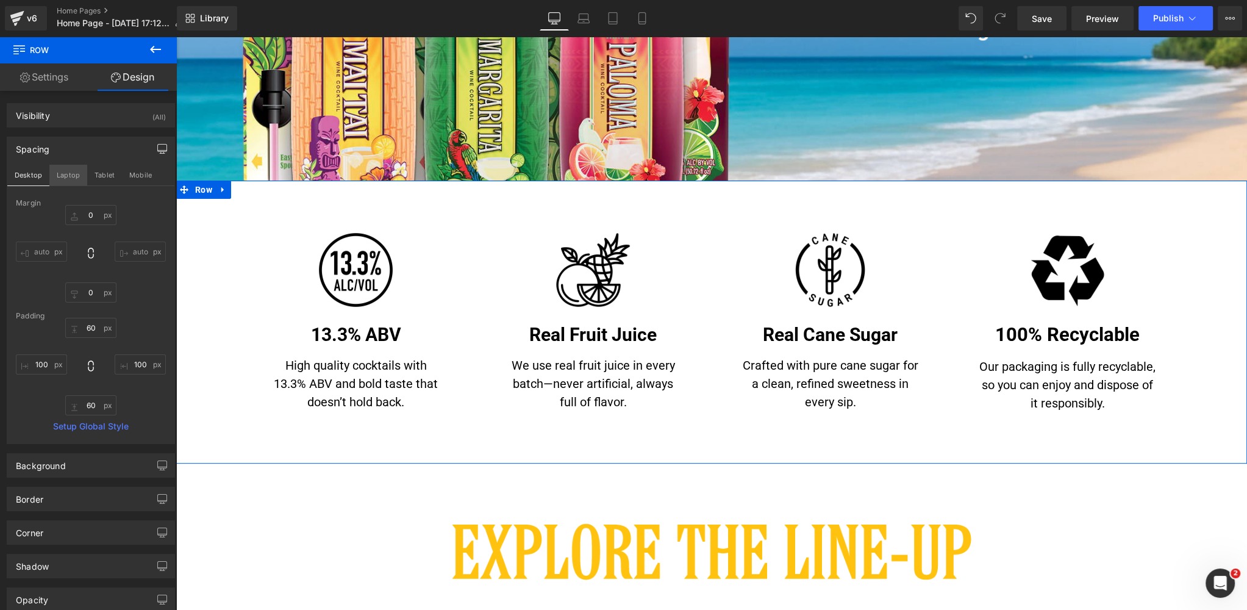
click at [60, 174] on button "Laptop" at bounding box center [68, 175] width 38 height 21
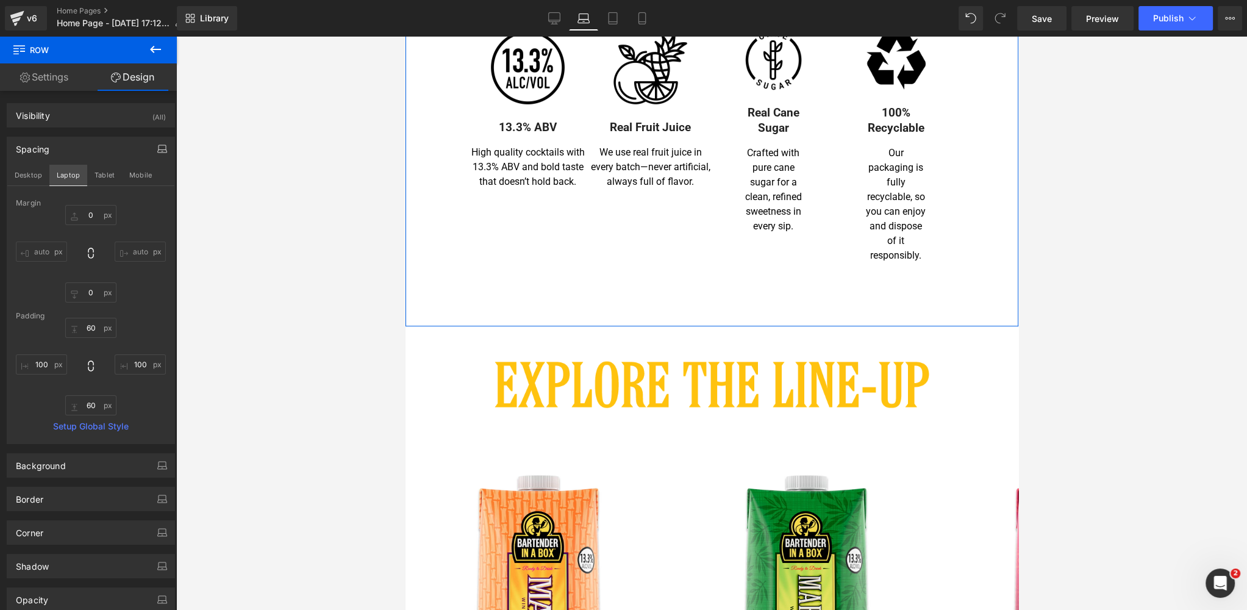
type input "0"
type input "60"
type input "100"
type input "80"
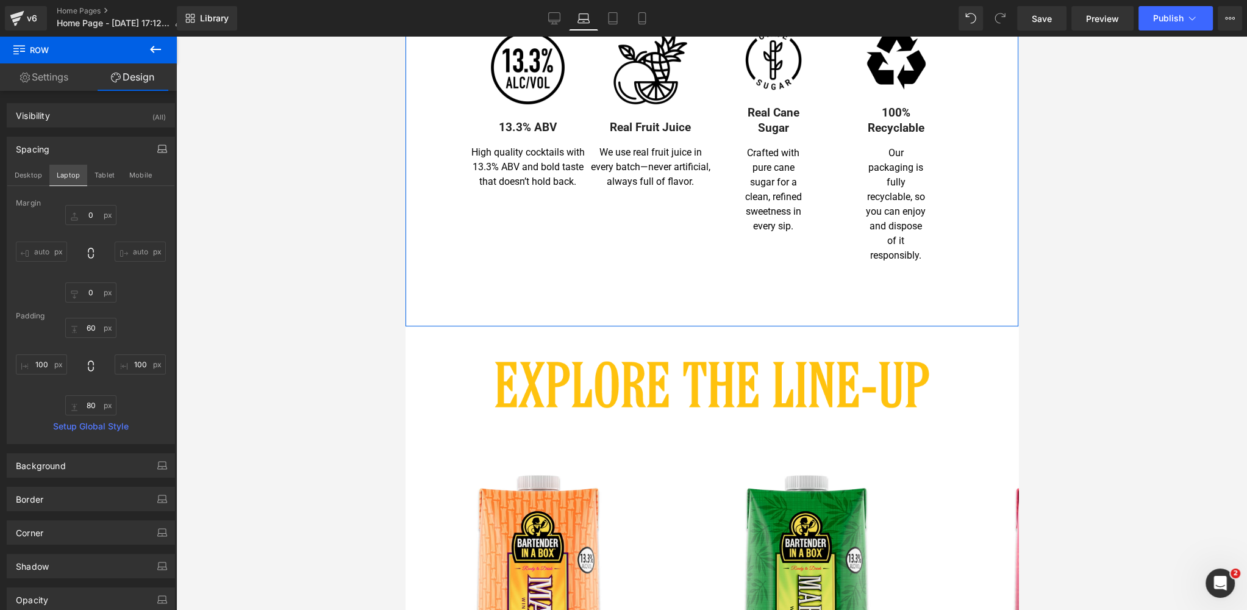
scroll to position [192, 0]
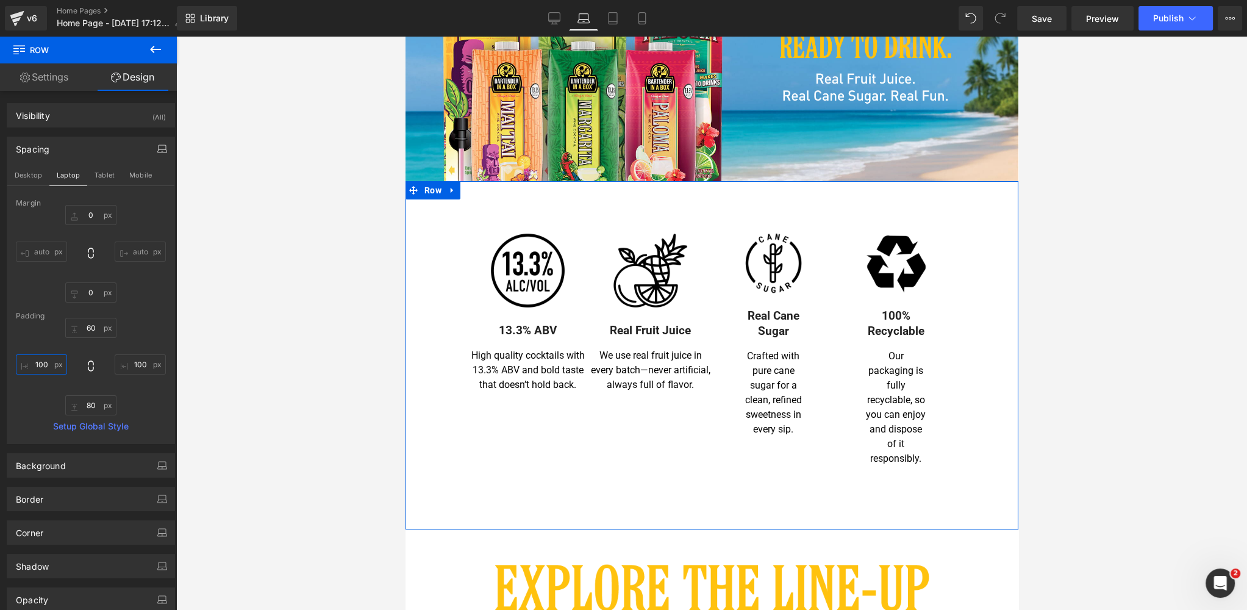
click at [46, 366] on input "100" at bounding box center [41, 364] width 51 height 20
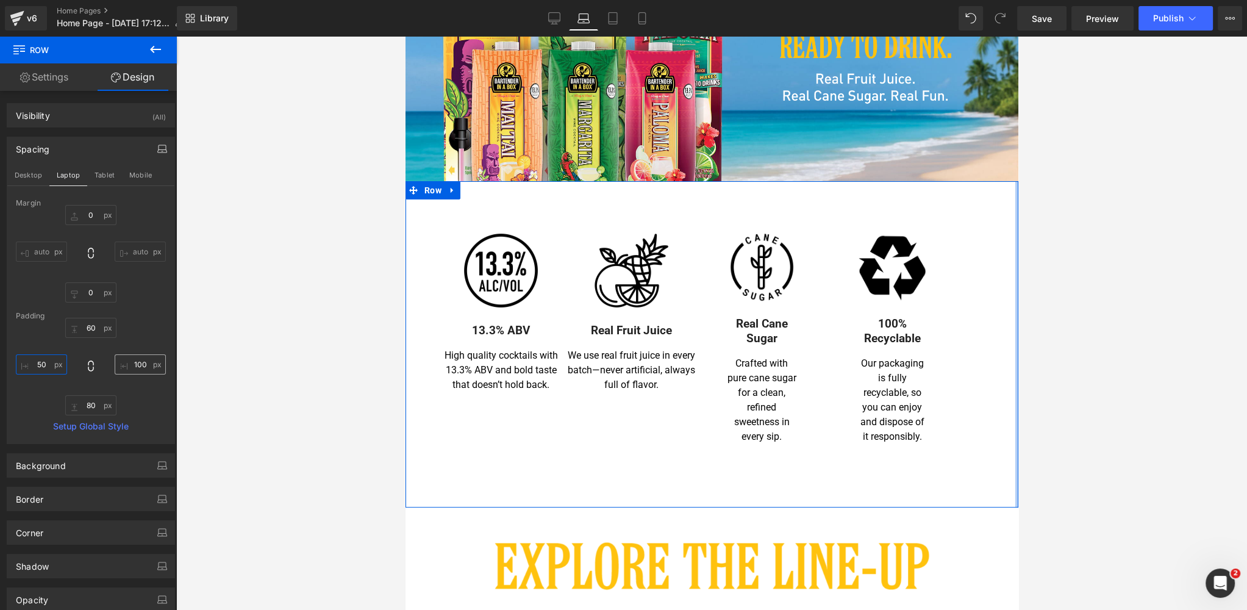
type input "50"
click at [140, 363] on input "100" at bounding box center [140, 364] width 51 height 20
click at [141, 362] on input "100" at bounding box center [140, 364] width 51 height 20
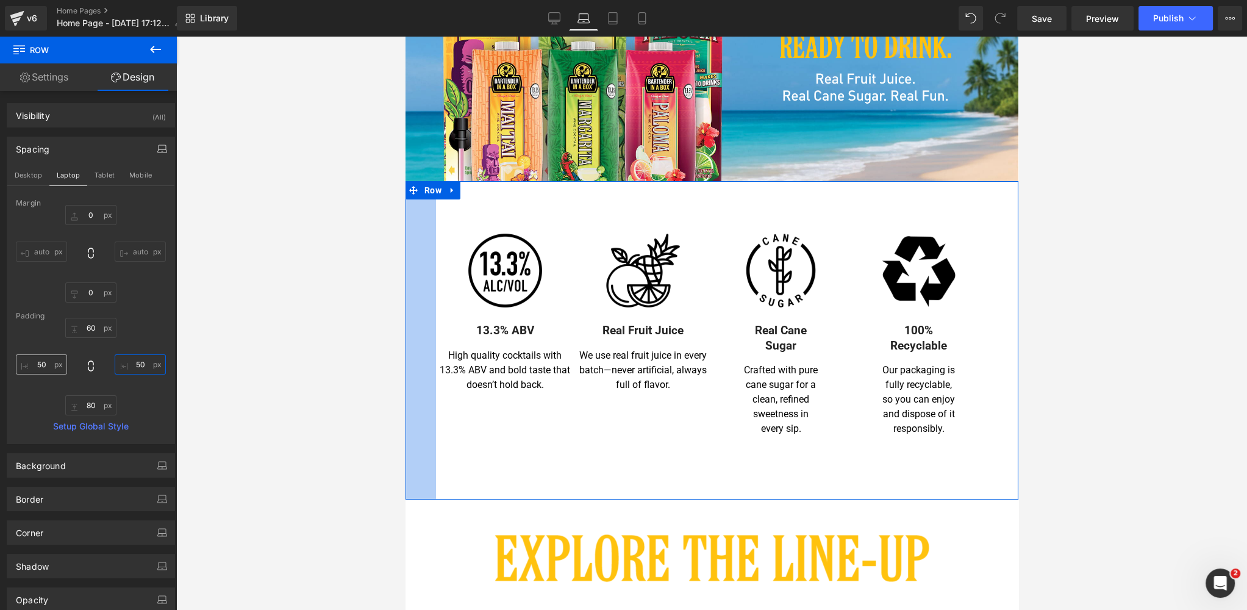
type input "50"
click at [49, 362] on input "50" at bounding box center [41, 364] width 51 height 20
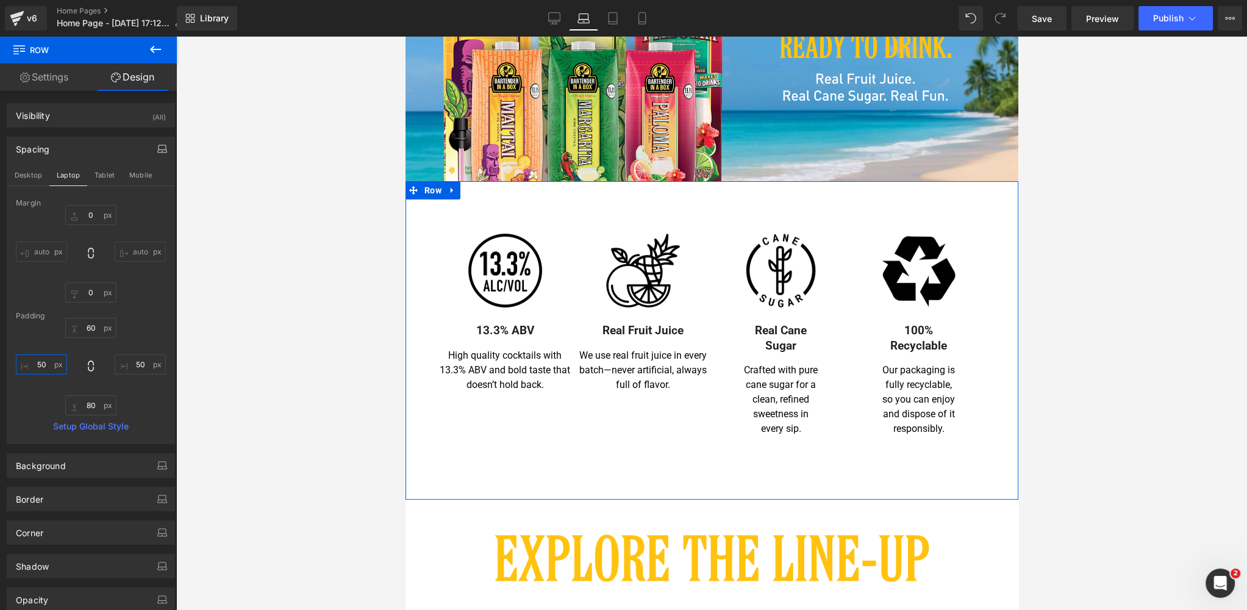
click at [49, 362] on input "50" at bounding box center [41, 364] width 51 height 20
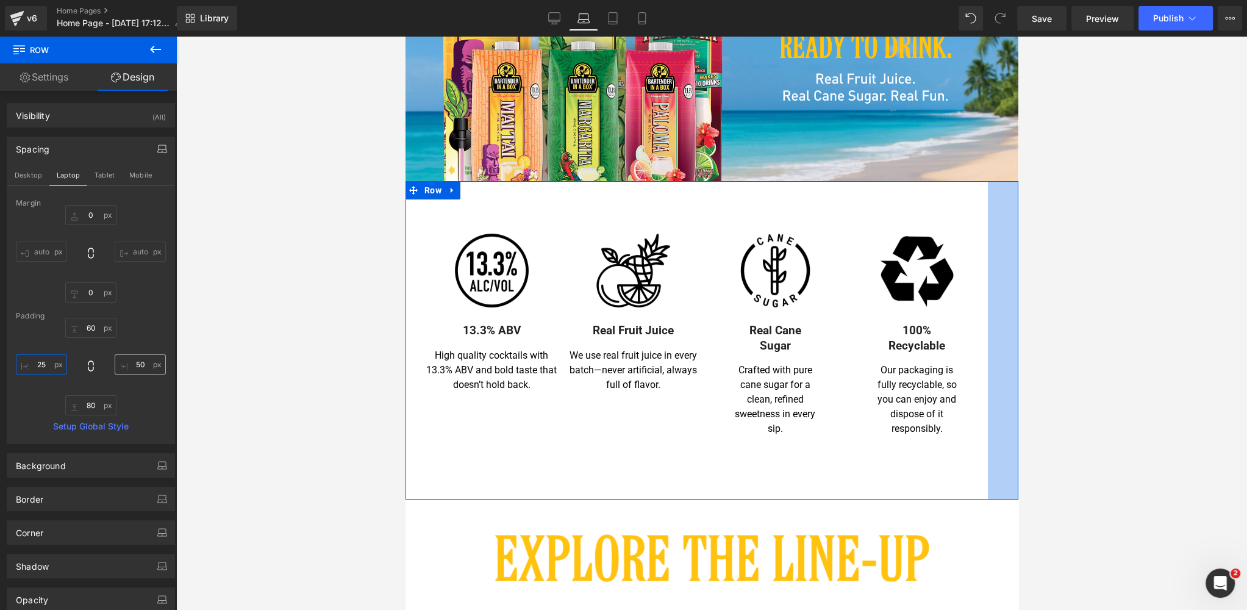
type input "25"
click at [129, 361] on input "50" at bounding box center [140, 364] width 51 height 20
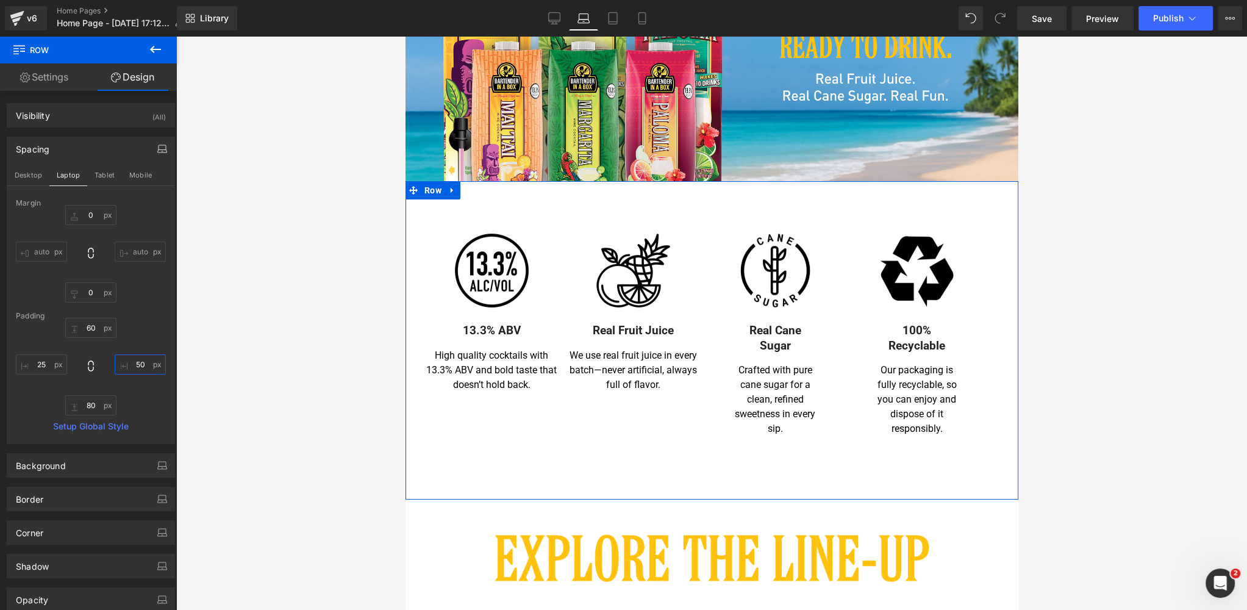
click at [129, 361] on input "50" at bounding box center [140, 364] width 51 height 20
type input "25"
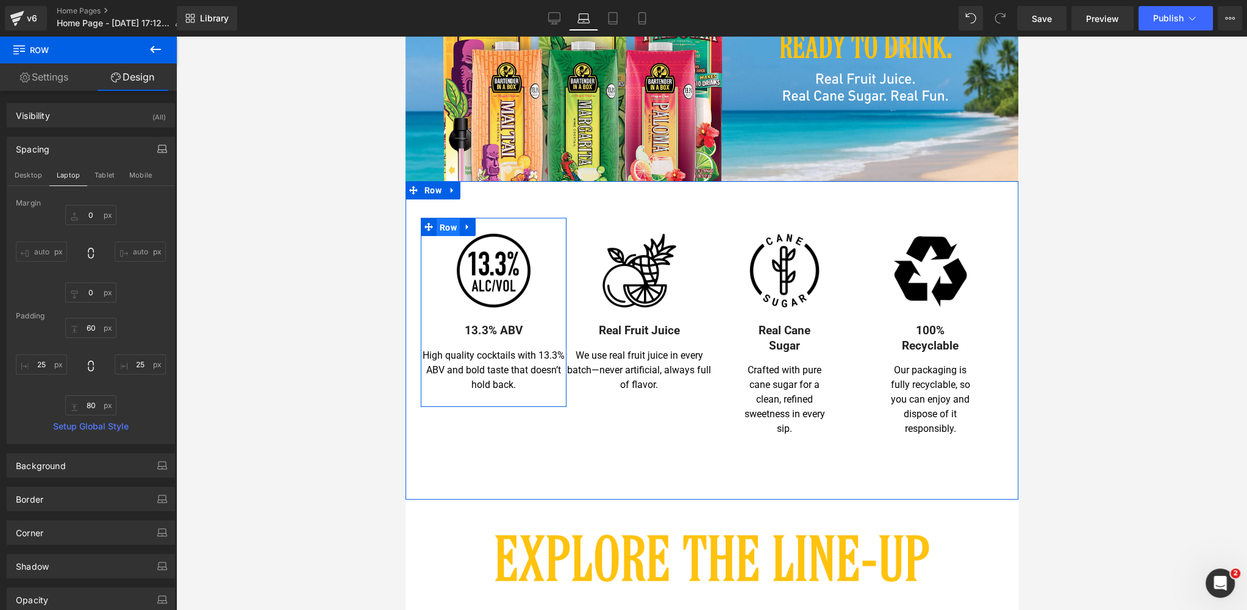
click at [450, 225] on span "Row" at bounding box center [447, 227] width 23 height 18
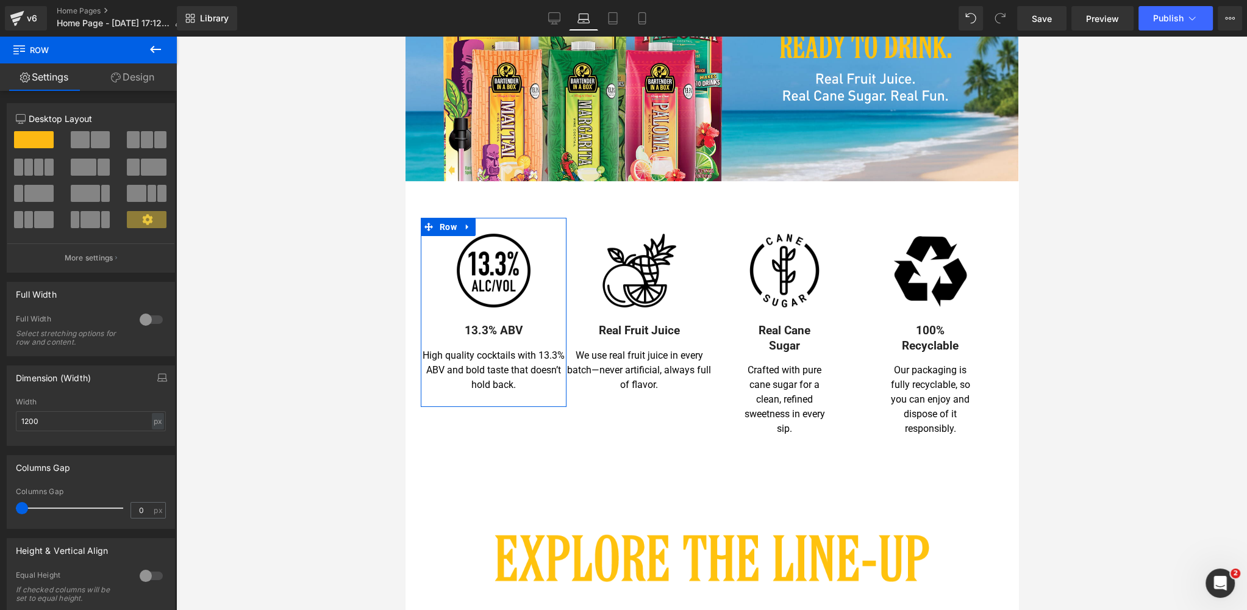
click at [143, 78] on link "Design" at bounding box center [132, 76] width 88 height 27
click at [0, 0] on div "Spacing" at bounding box center [0, 0] width 0 height 0
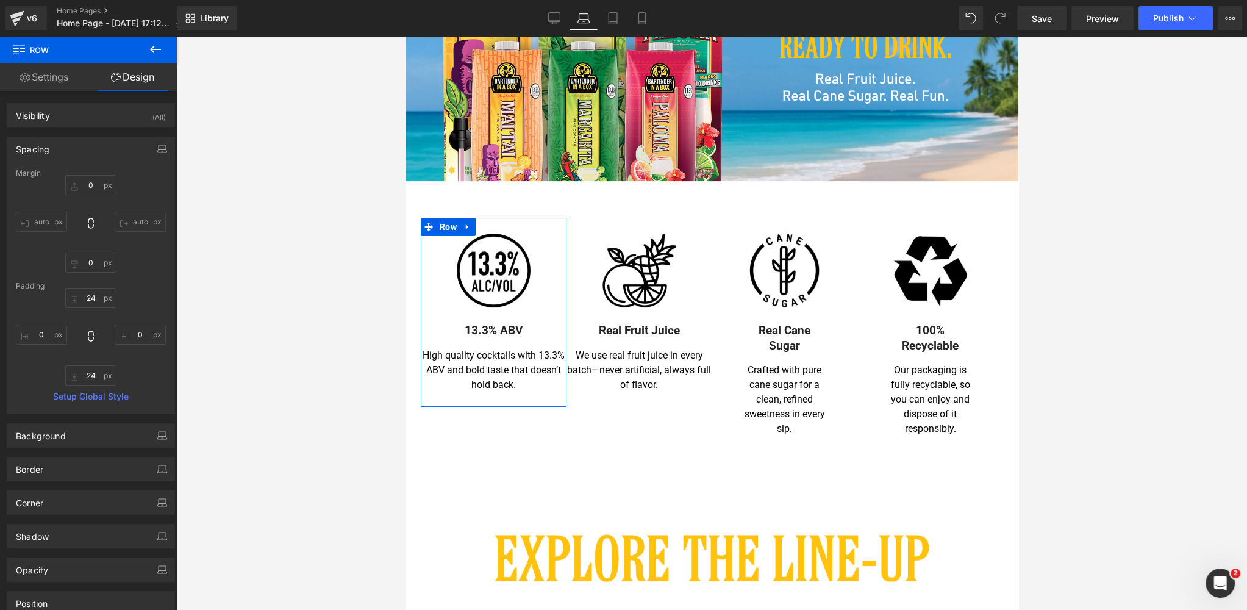
type input "0"
type input "24"
type input "0"
type input "24"
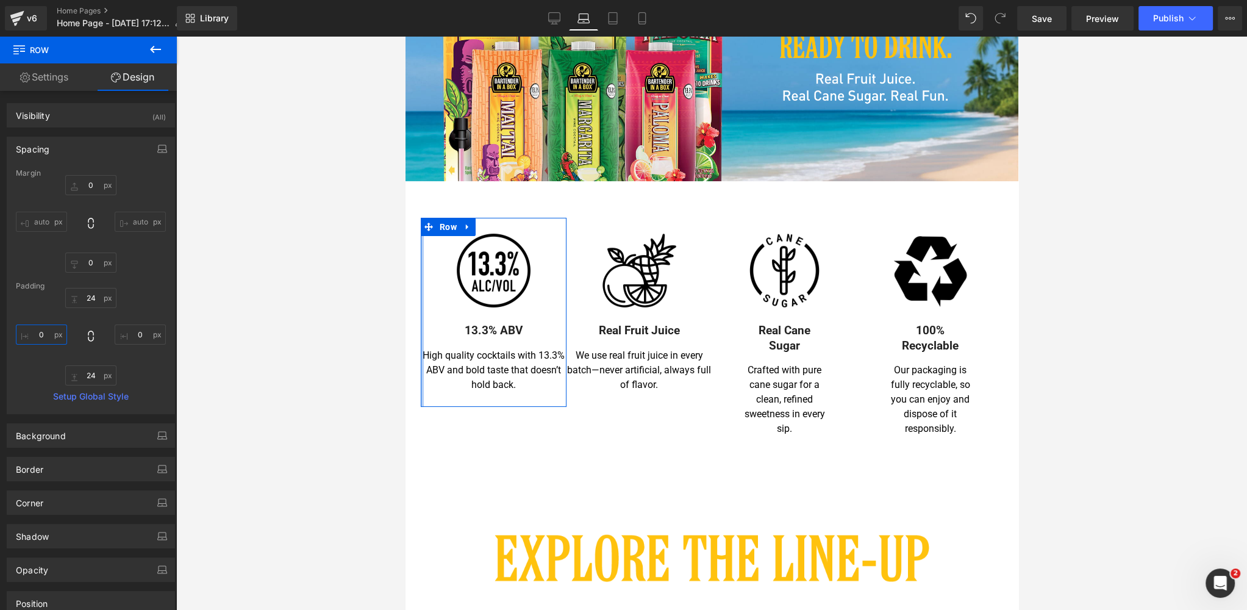
click at [44, 336] on input "0" at bounding box center [41, 334] width 51 height 20
type input "25"
click at [142, 334] on input "0" at bounding box center [140, 334] width 51 height 20
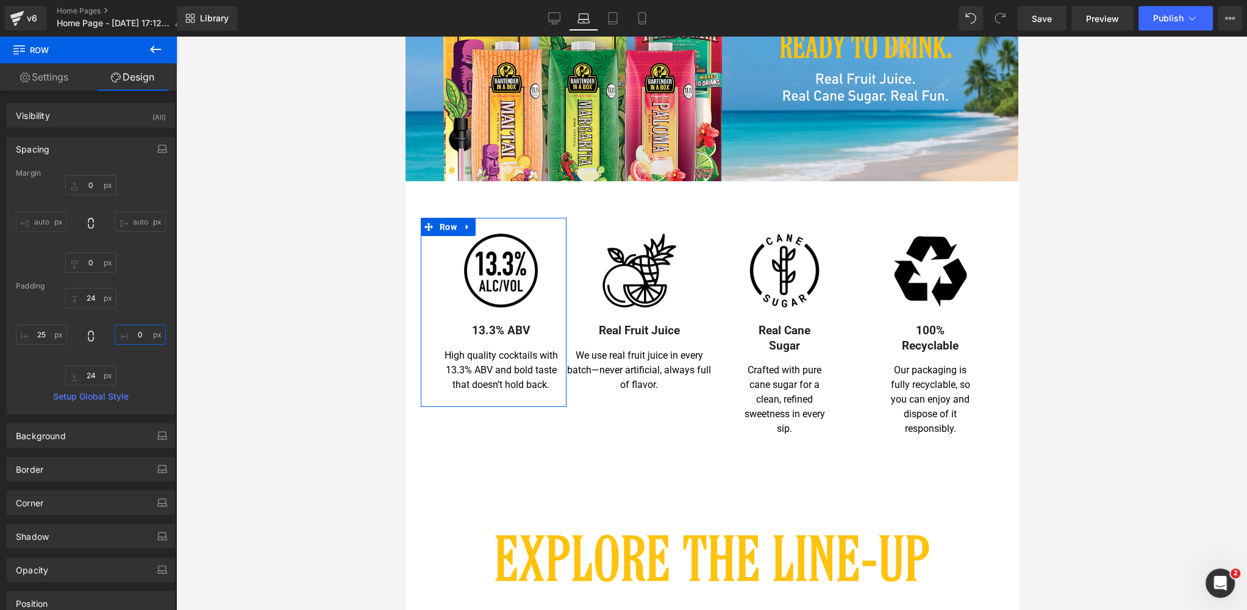
click at [142, 334] on input "0" at bounding box center [140, 334] width 51 height 20
type input "25"
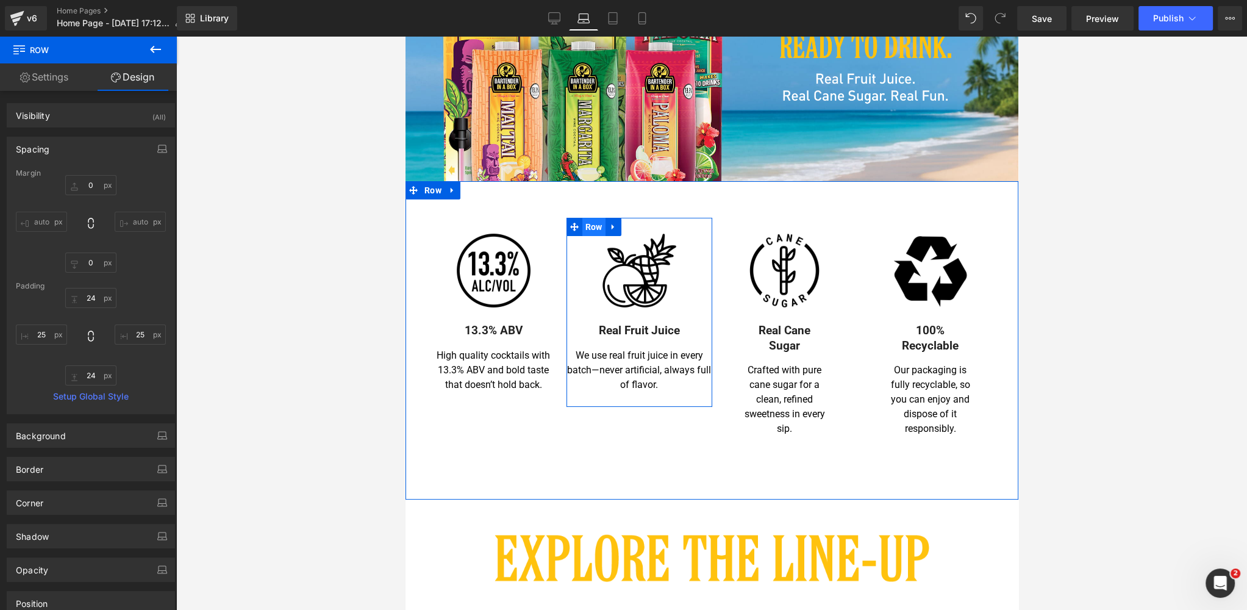
click at [591, 226] on span "Row" at bounding box center [593, 227] width 23 height 18
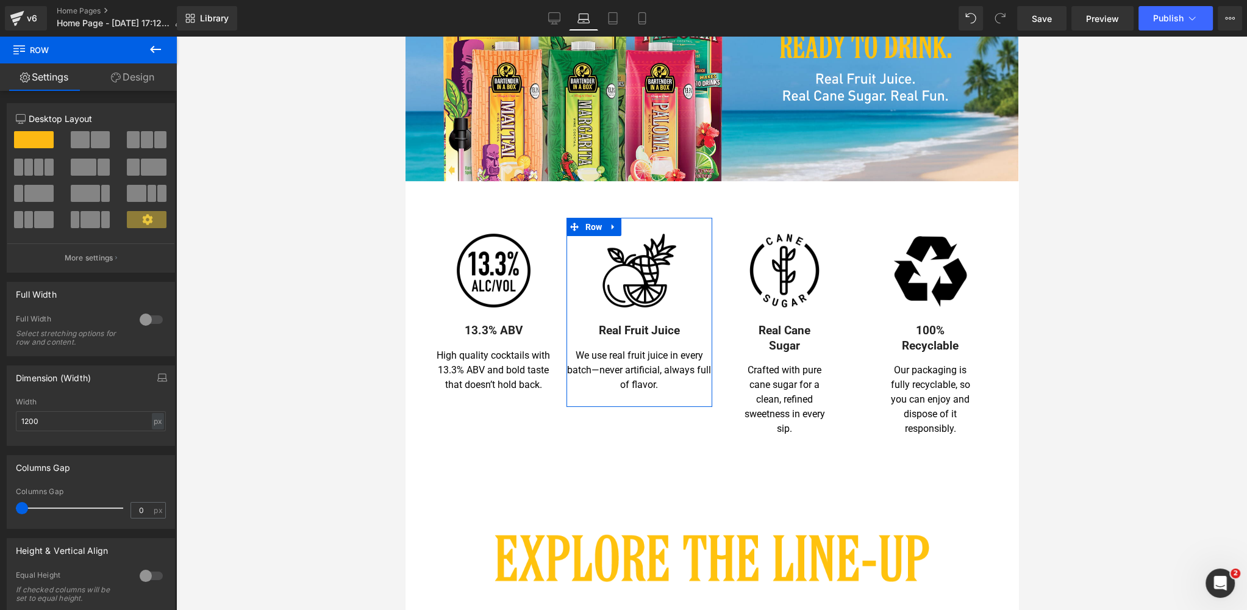
click at [141, 79] on link "Design" at bounding box center [132, 76] width 88 height 27
click at [0, 0] on div "Spacing" at bounding box center [0, 0] width 0 height 0
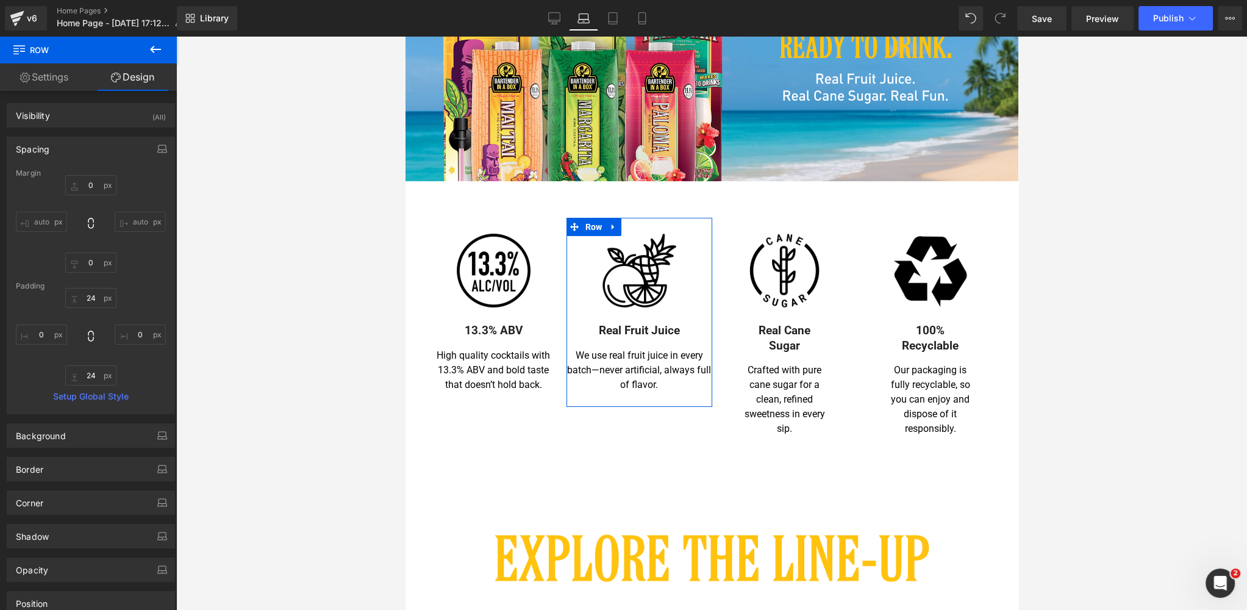
type input "0"
type input "24"
type input "0"
type input "24"
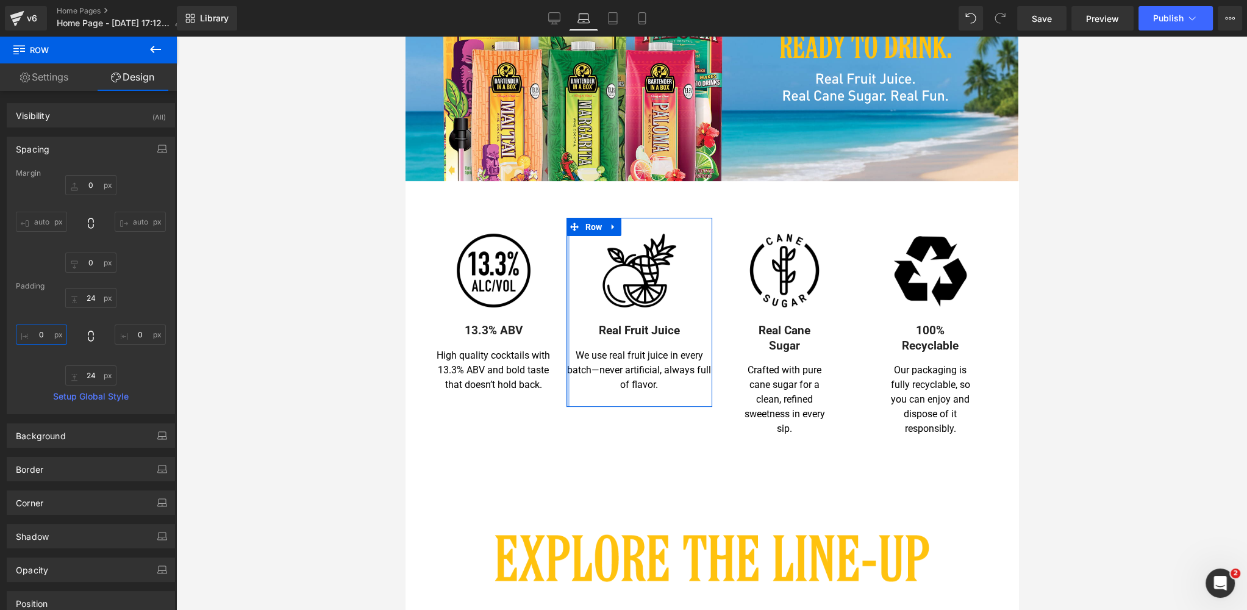
click at [46, 332] on input "0" at bounding box center [41, 334] width 51 height 20
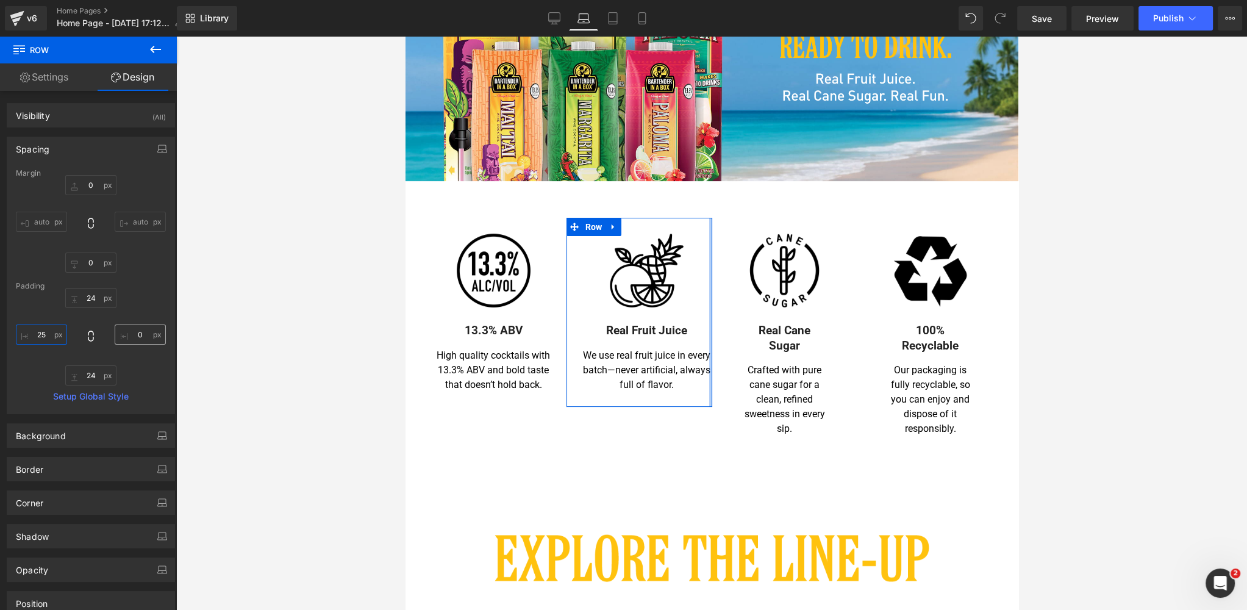
type input "25"
click at [137, 337] on input "0" at bounding box center [140, 334] width 51 height 20
type input "25"
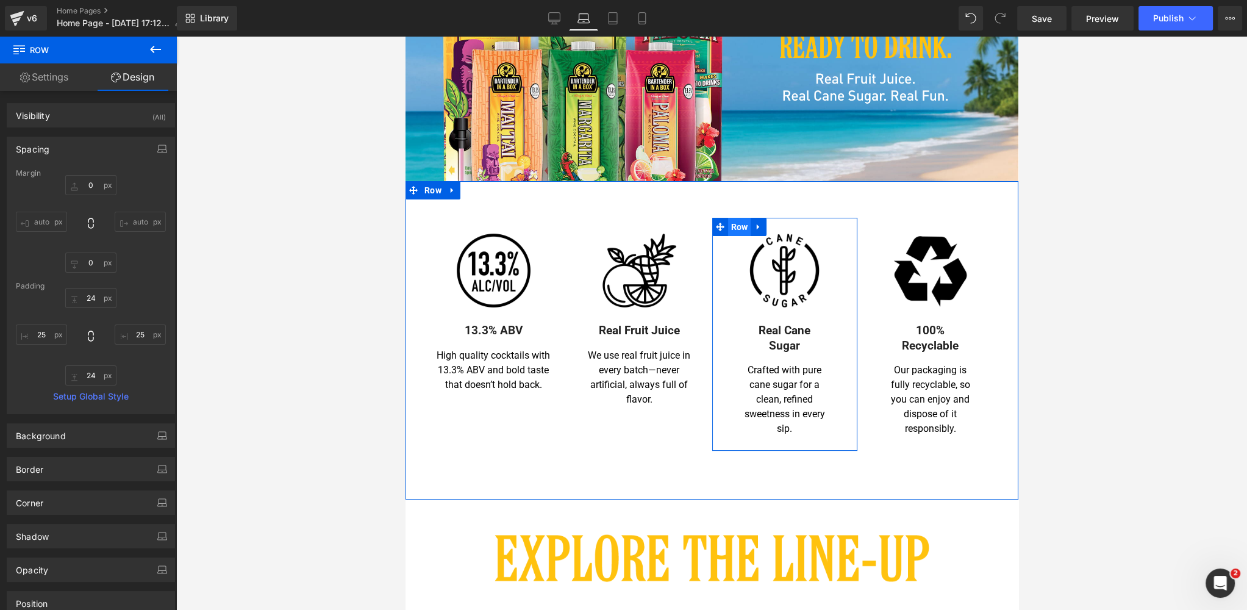
click at [740, 226] on span "Row" at bounding box center [738, 227] width 23 height 18
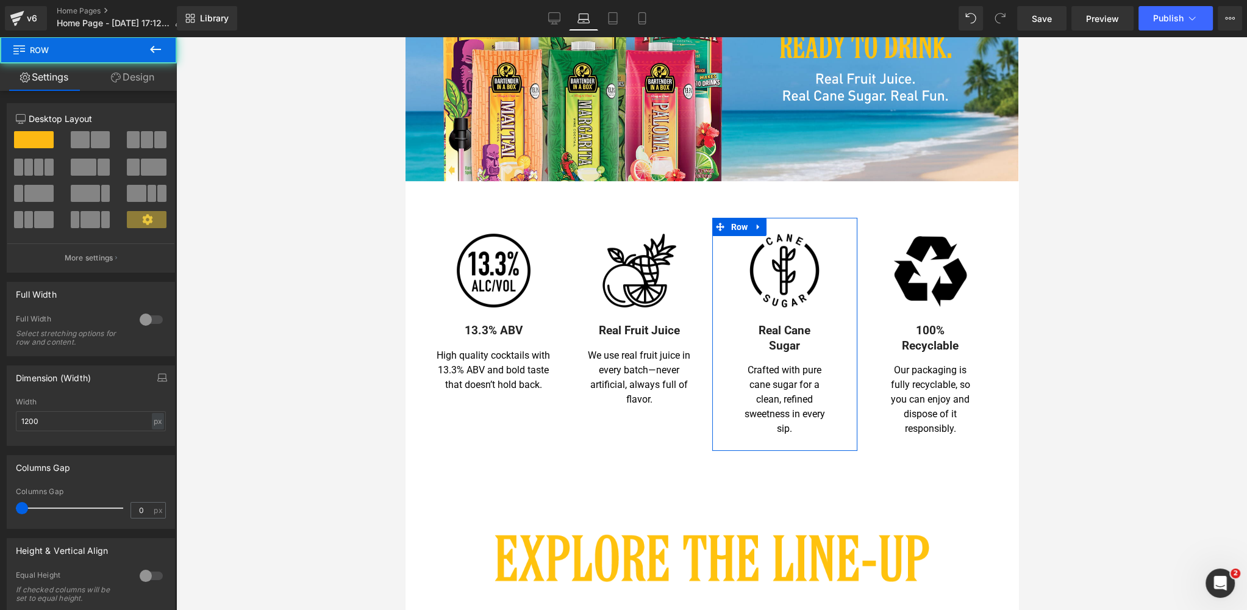
click at [134, 68] on link "Design" at bounding box center [132, 76] width 88 height 27
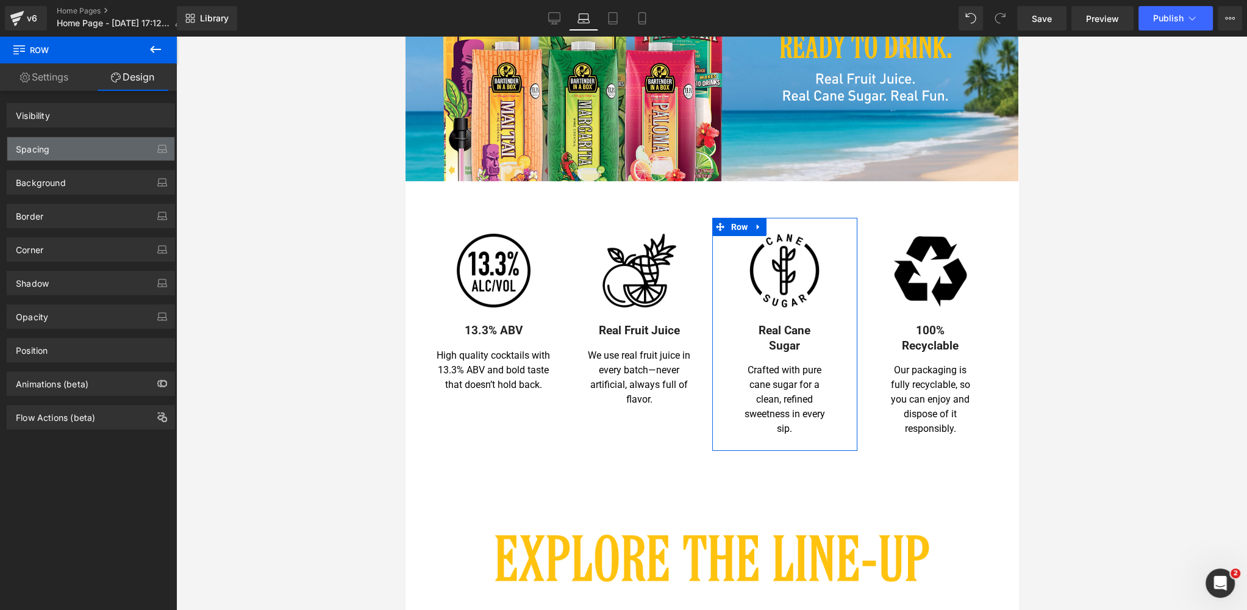
click at [94, 148] on div "Spacing" at bounding box center [90, 148] width 167 height 23
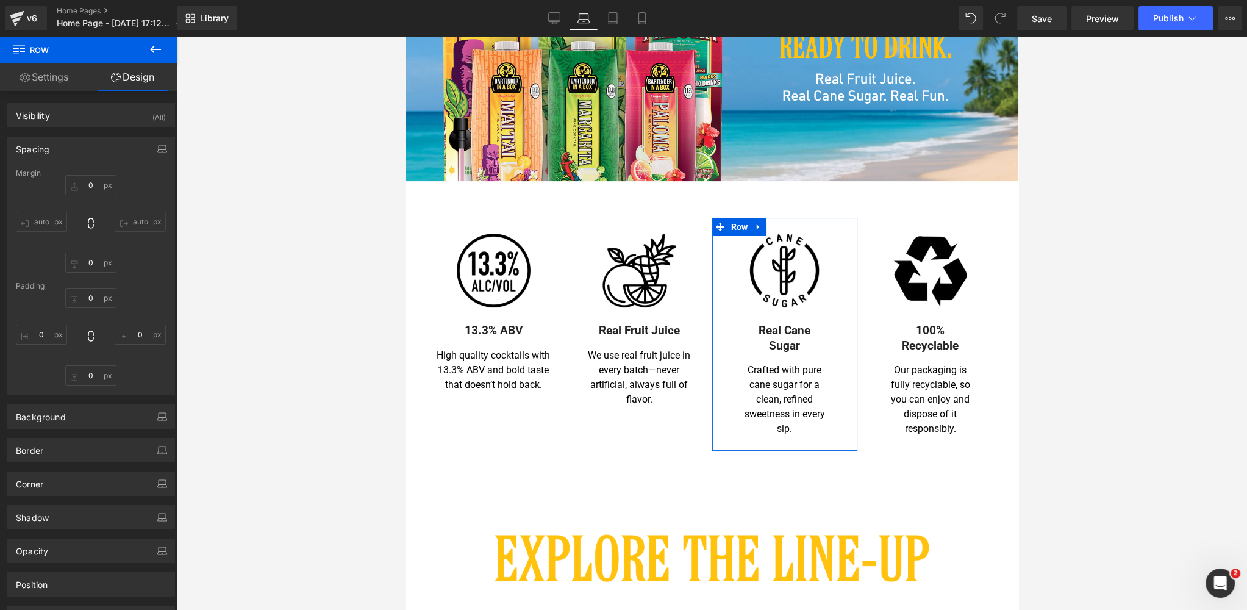
type input "0"
type input "24"
type input "50"
type input "24"
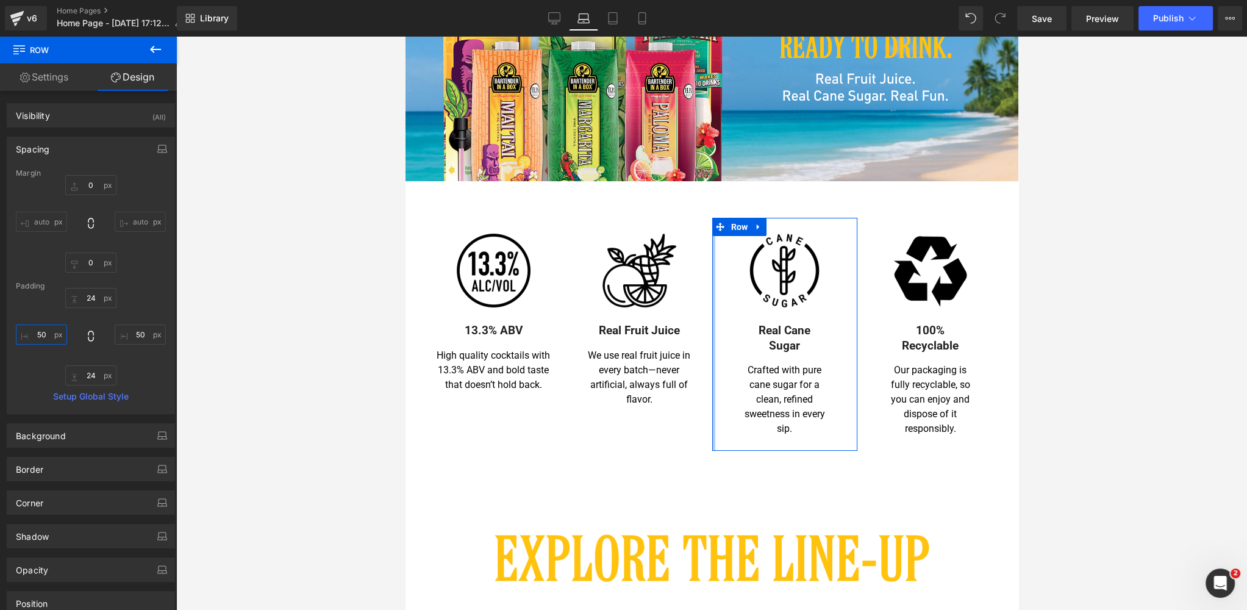
click at [41, 332] on input "50" at bounding box center [41, 334] width 51 height 20
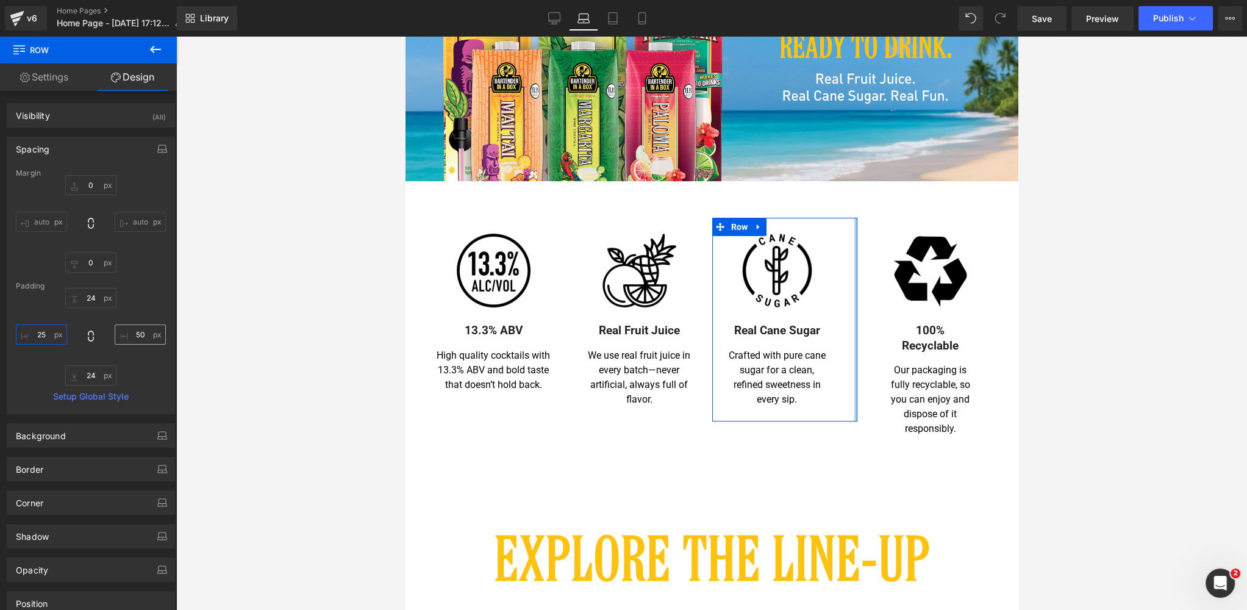
type input "25"
click at [136, 334] on input "50" at bounding box center [140, 334] width 51 height 20
click at [135, 334] on input "50" at bounding box center [140, 334] width 51 height 20
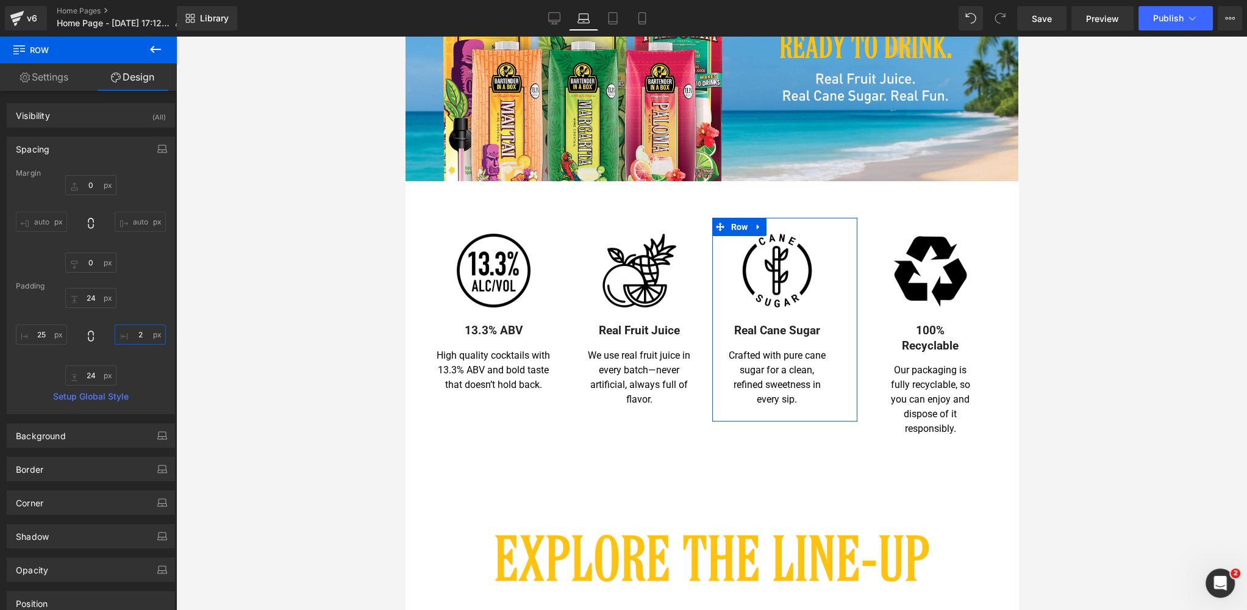
type input "25"
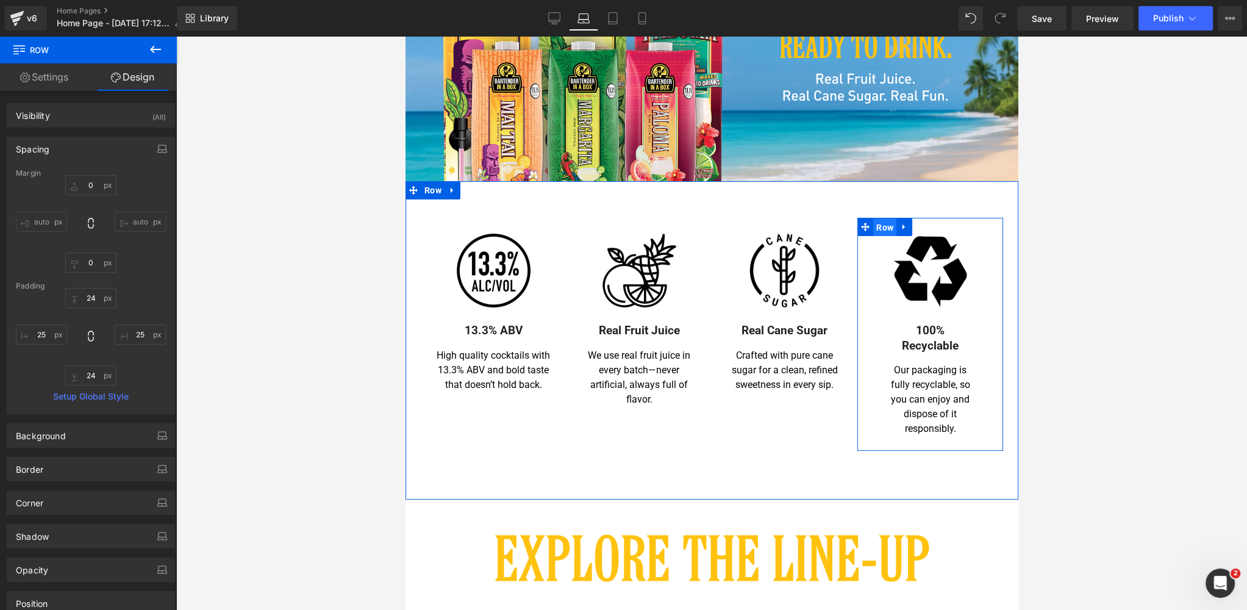
click at [885, 226] on span "Row" at bounding box center [884, 227] width 23 height 18
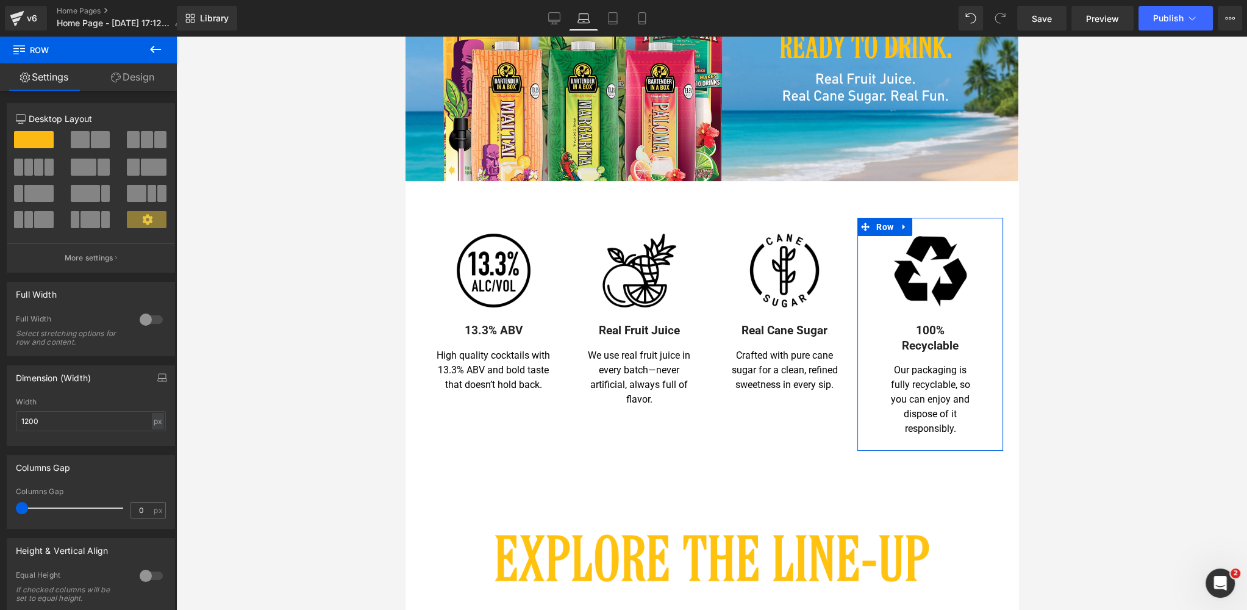
click at [138, 81] on link "Design" at bounding box center [132, 76] width 88 height 27
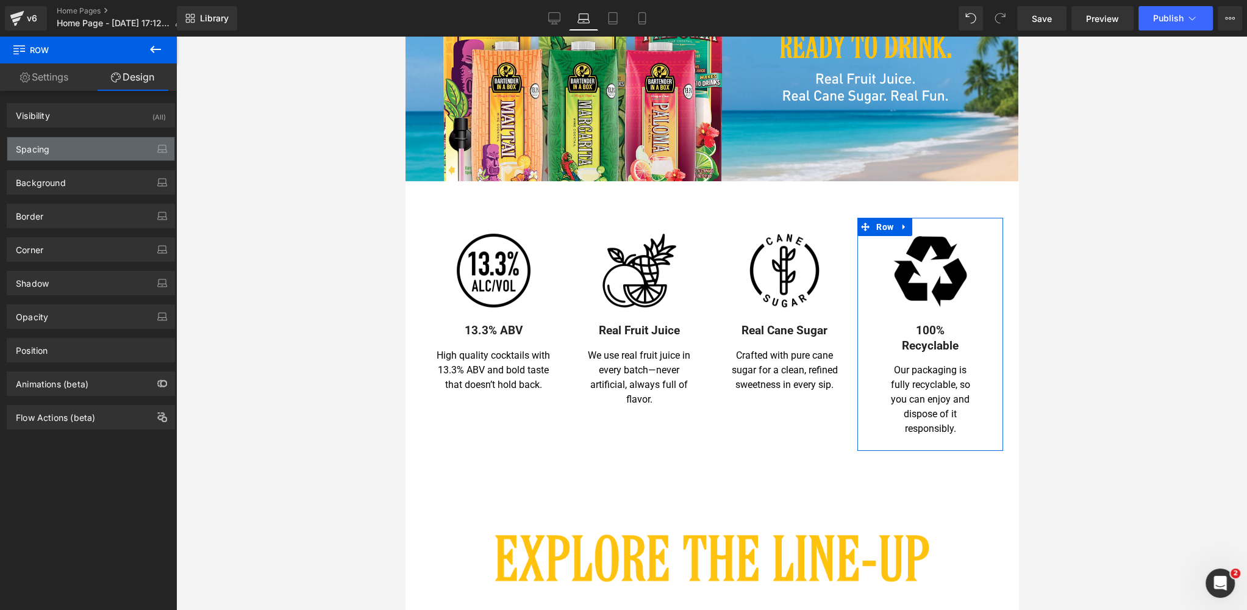
click at [86, 149] on div "Spacing" at bounding box center [90, 148] width 167 height 23
type input "0"
type input "24"
type input "50"
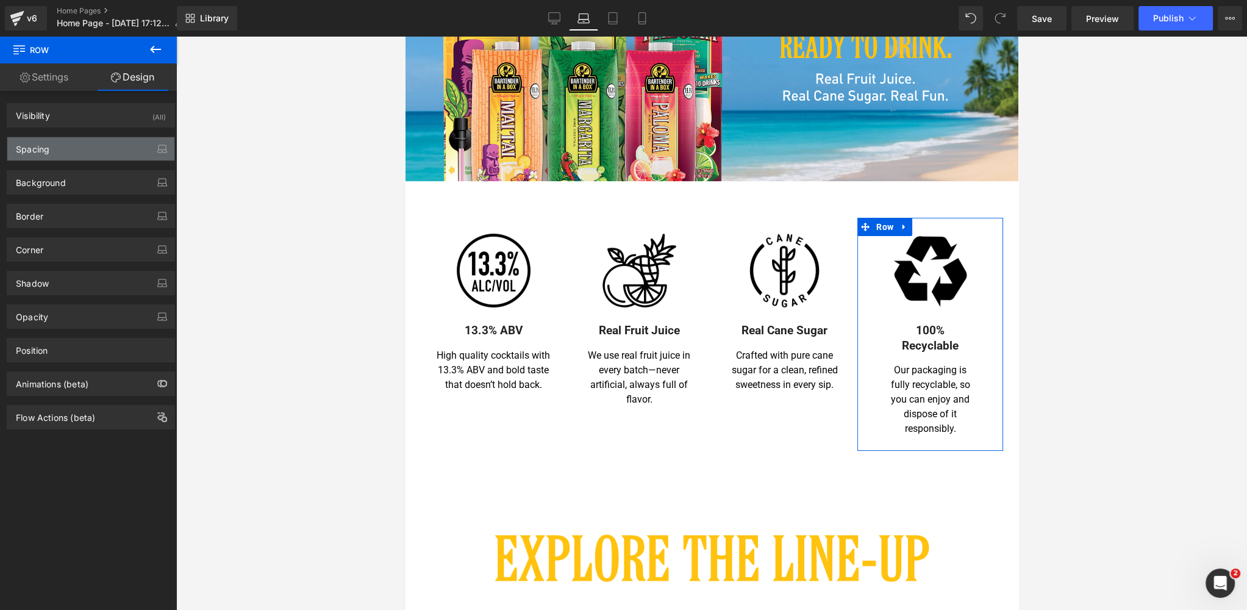
type input "24"
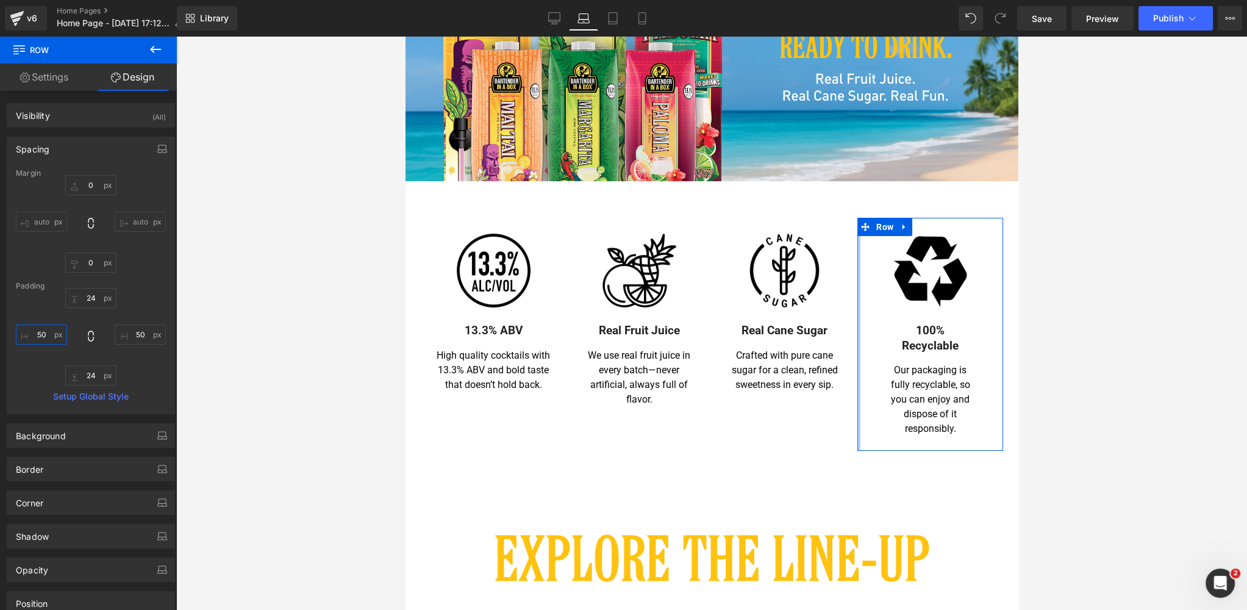
click at [49, 332] on input "50" at bounding box center [41, 334] width 51 height 20
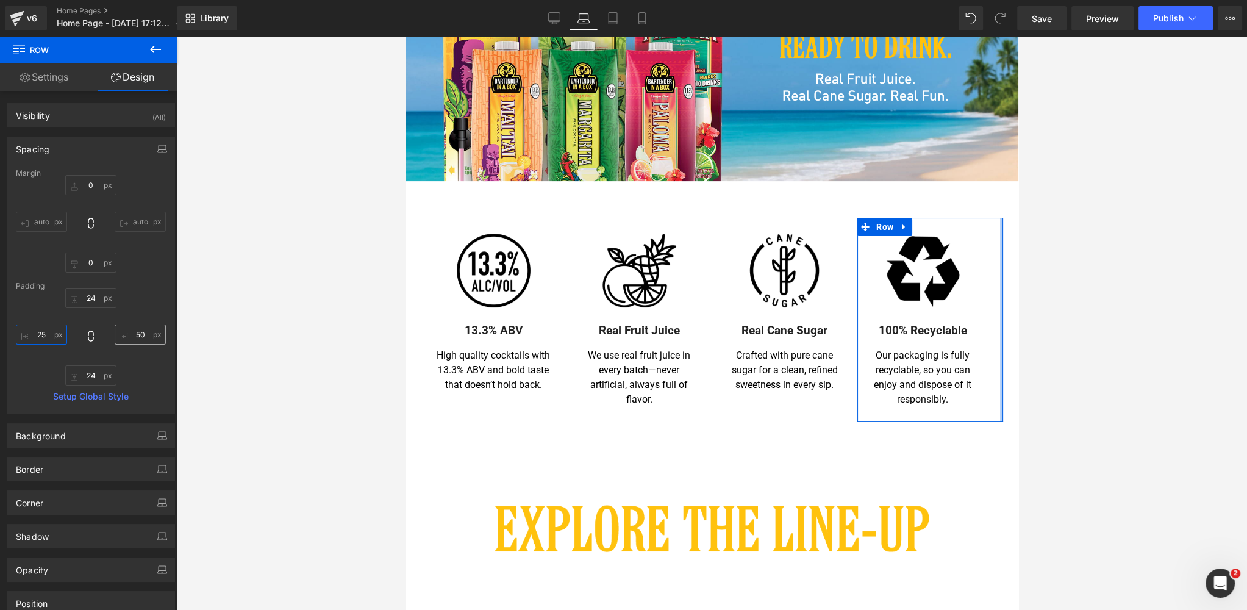
type input "25"
click at [138, 333] on input "50" at bounding box center [140, 334] width 51 height 20
click at [138, 334] on input "50" at bounding box center [140, 334] width 51 height 20
type input "25"
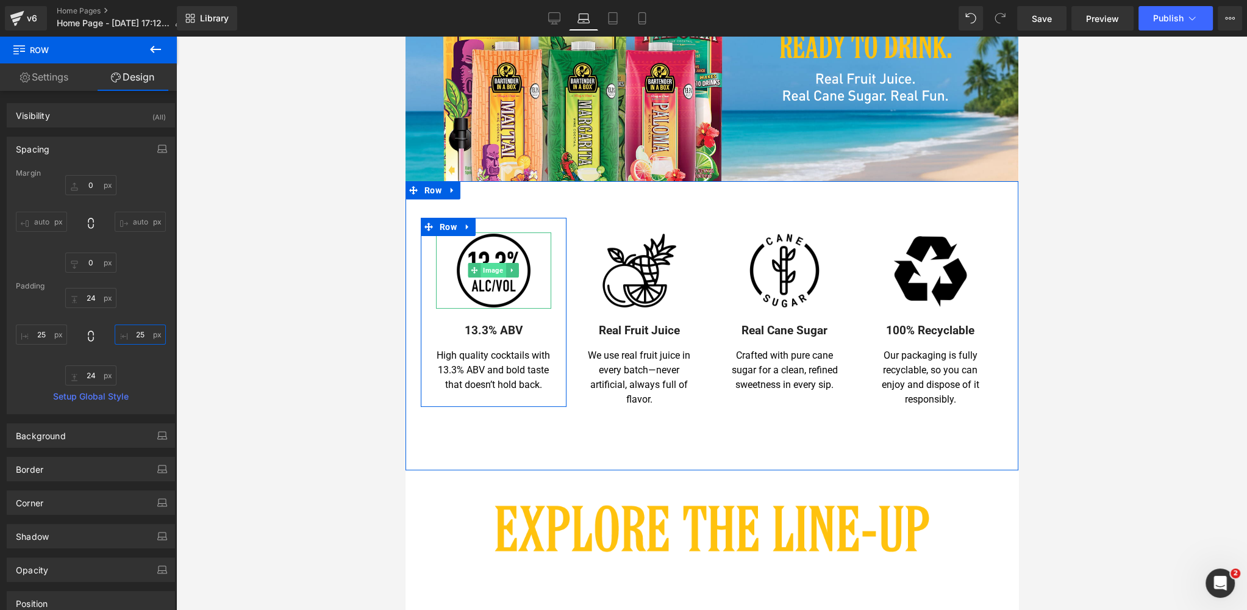
drag, startPoint x: 498, startPoint y: 272, endPoint x: 593, endPoint y: 276, distance: 95.2
click at [498, 272] on span "Image" at bounding box center [492, 270] width 25 height 15
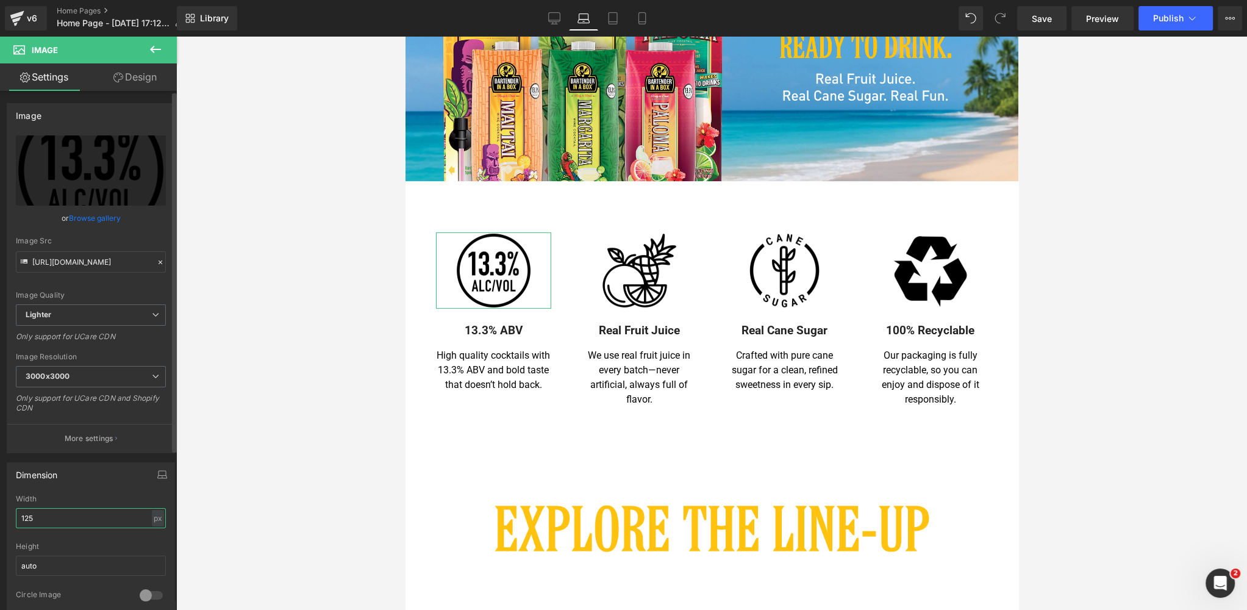
drag, startPoint x: 40, startPoint y: 516, endPoint x: 12, endPoint y: 515, distance: 28.1
click at [14, 515] on div "125px Width 125 px % px auto Height auto 0 Circle Image" at bounding box center [90, 556] width 167 height 122
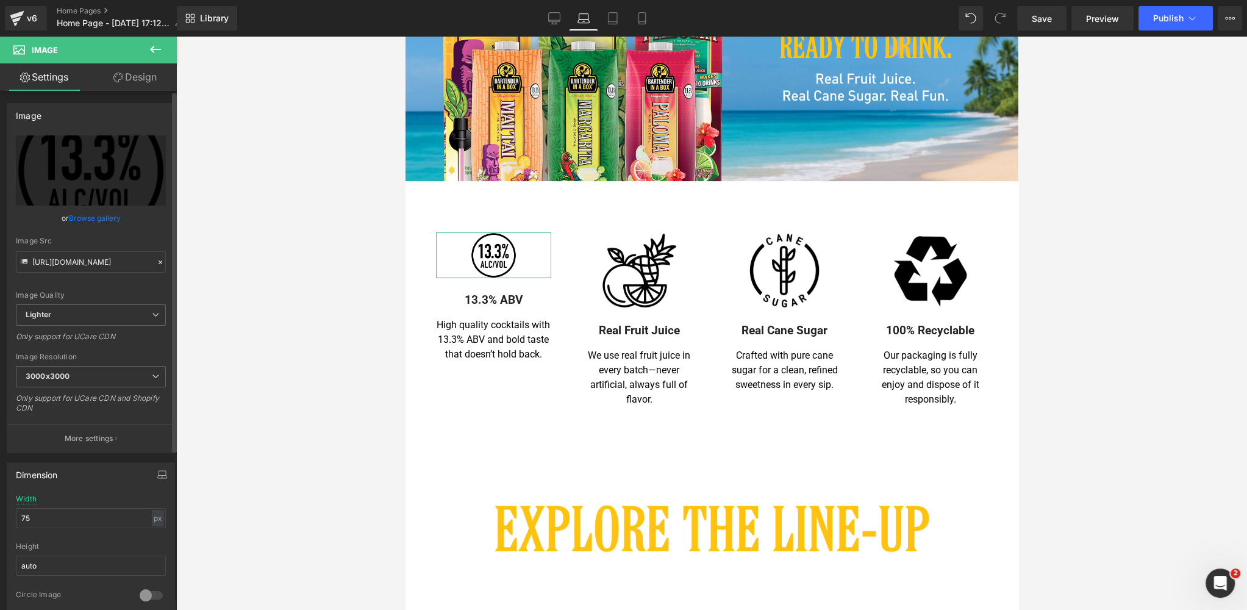
click at [9, 504] on div "75px Width 75 px % px auto Height auto 0 Circle Image" at bounding box center [90, 556] width 167 height 122
click at [37, 521] on input "75" at bounding box center [91, 518] width 150 height 20
type input "100"
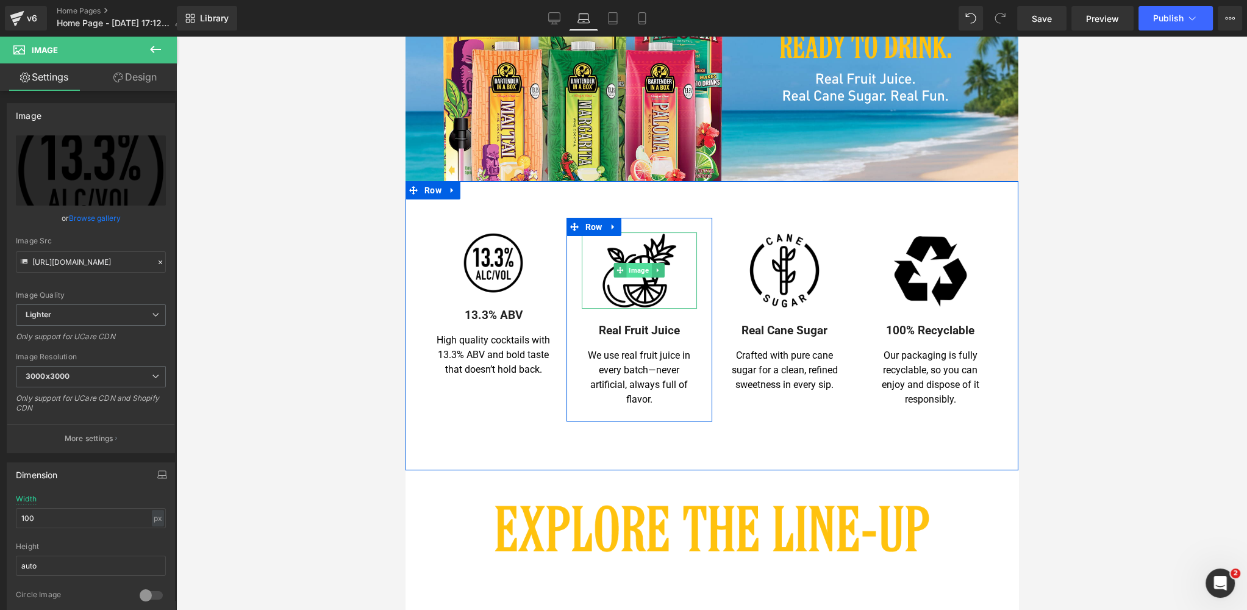
click at [635, 273] on span "Image" at bounding box center [638, 270] width 25 height 15
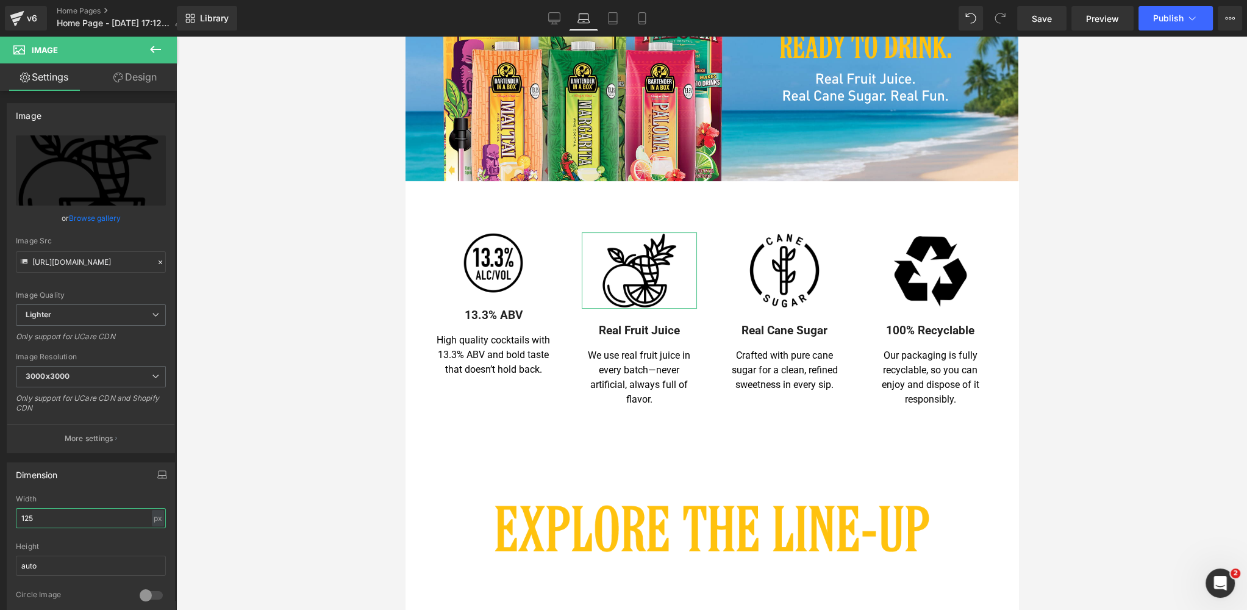
click at [0, 514] on html "Image You are previewing how the will restyle your page. You can not edit Eleme…" at bounding box center [623, 305] width 1247 height 610
type input "100"
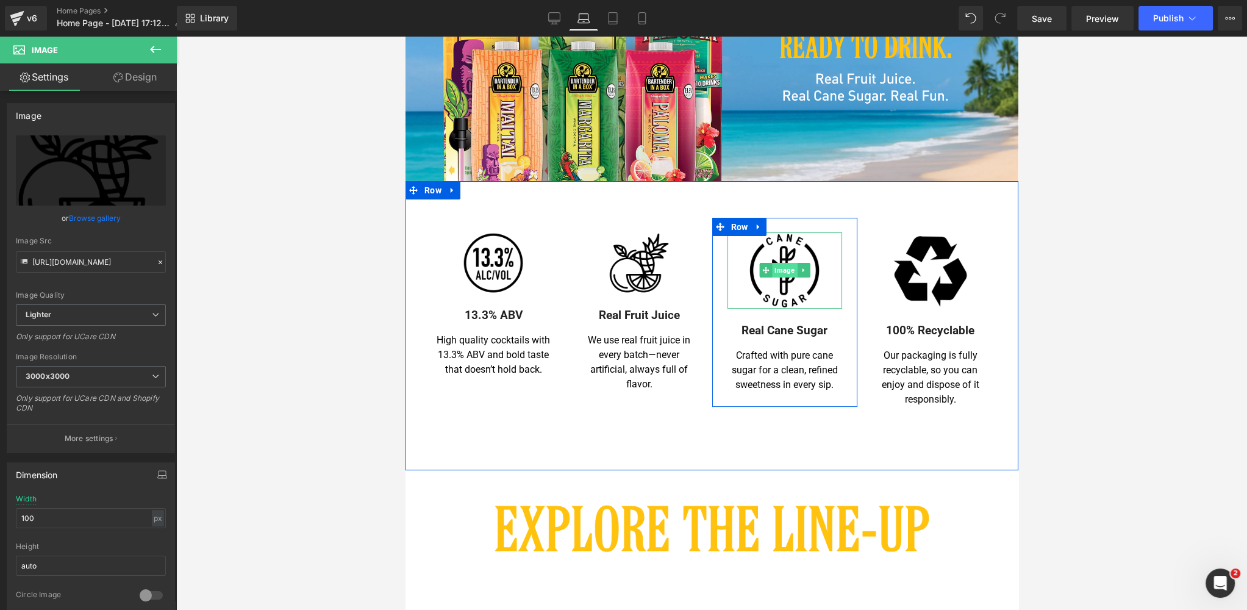
click at [785, 270] on span "Image" at bounding box center [783, 270] width 25 height 15
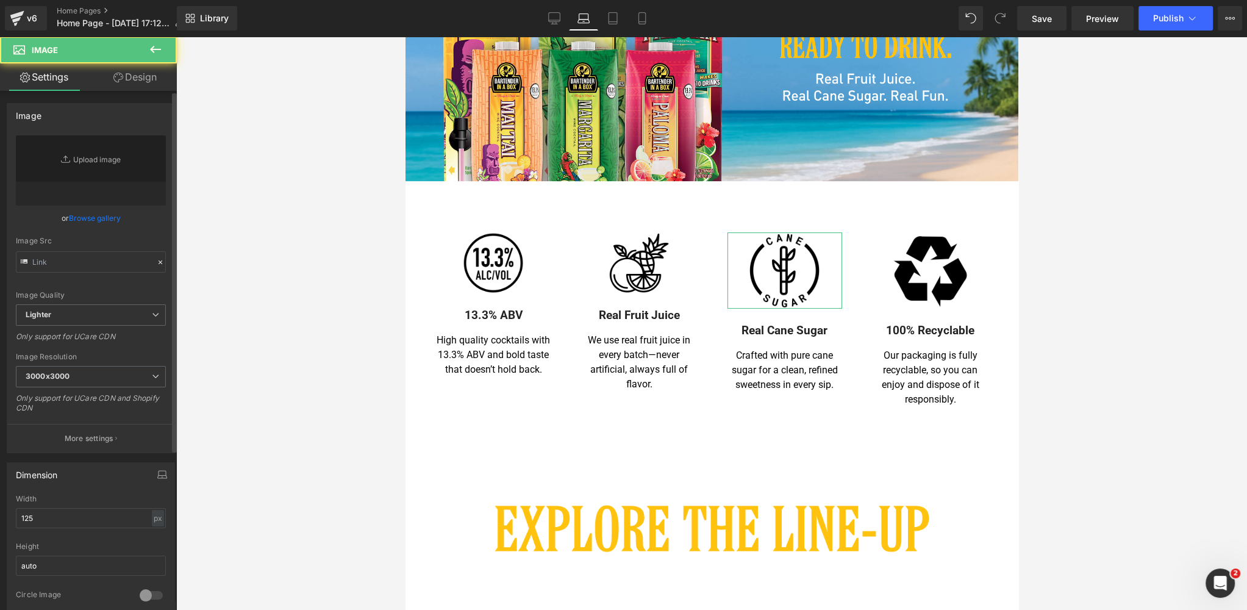
type input "[URL][DOMAIN_NAME]"
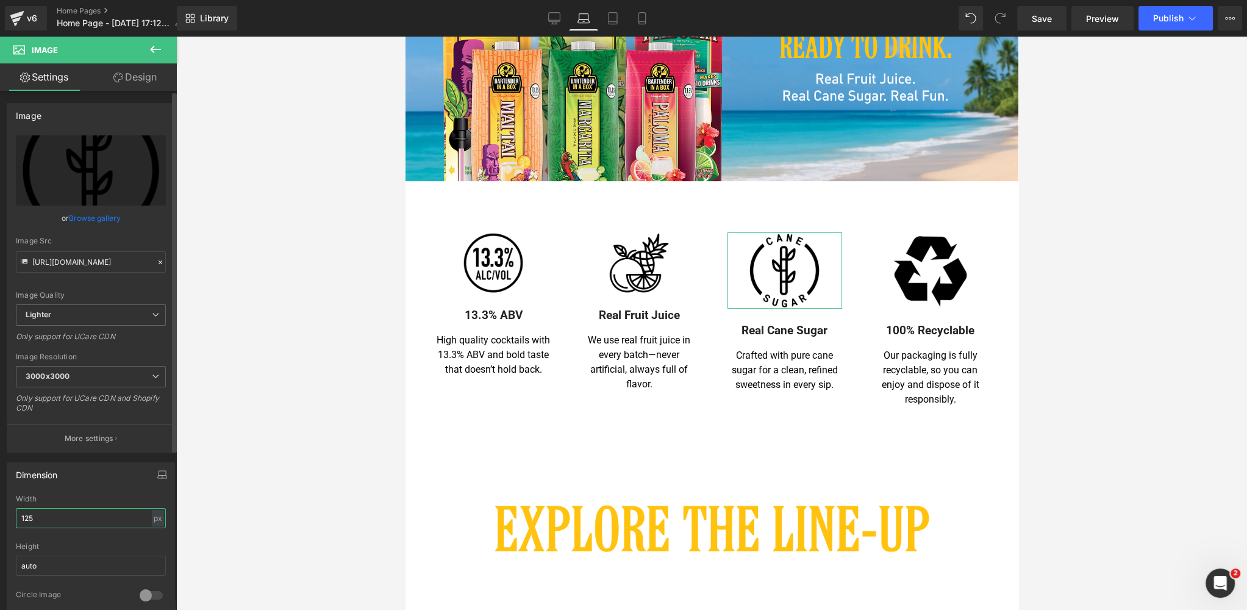
drag, startPoint x: 35, startPoint y: 518, endPoint x: 3, endPoint y: 515, distance: 31.9
click at [3, 515] on div "Dimension 125px Width 125 px % px auto Height auto 0 Circle Image" at bounding box center [91, 535] width 182 height 164
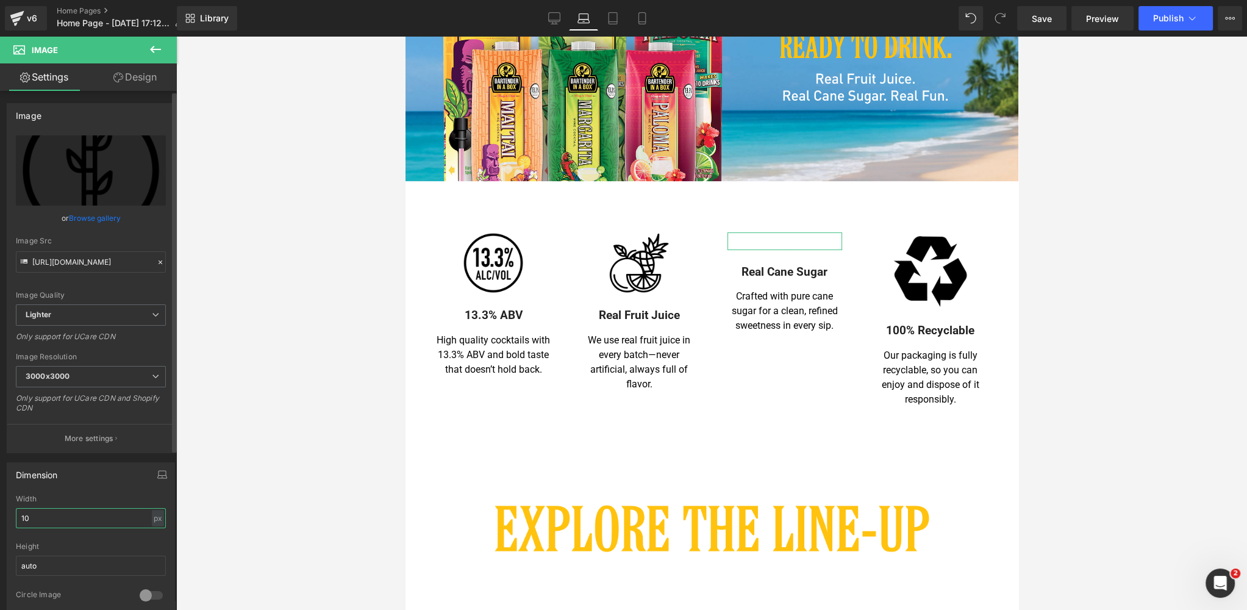
type input "100"
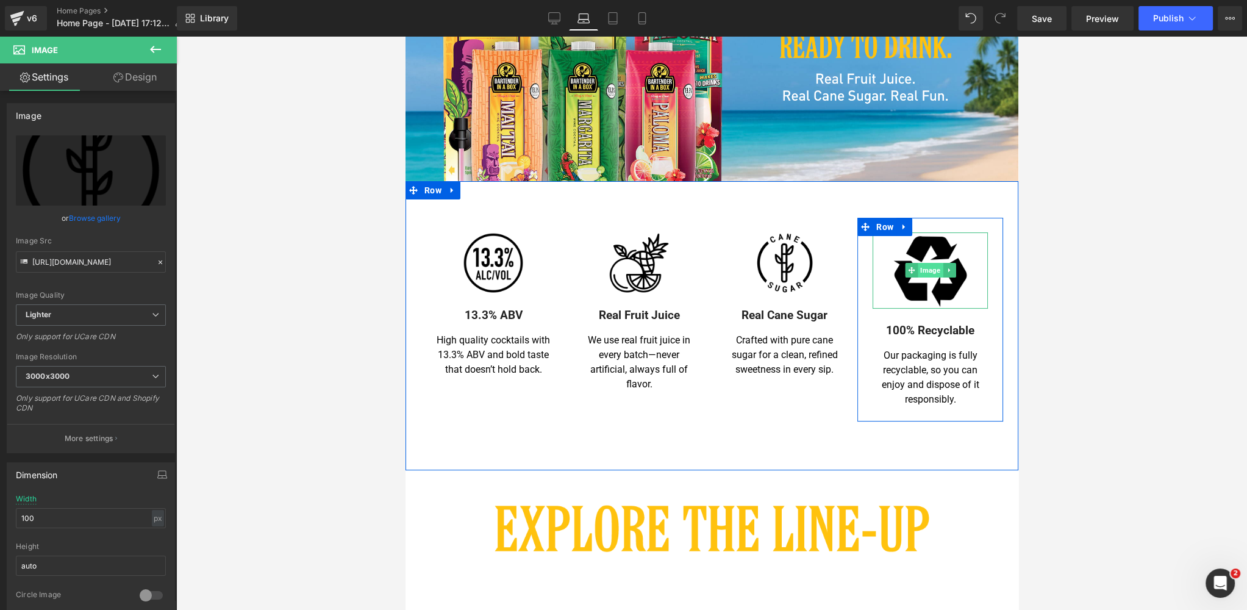
click at [932, 272] on span "Image" at bounding box center [929, 270] width 25 height 15
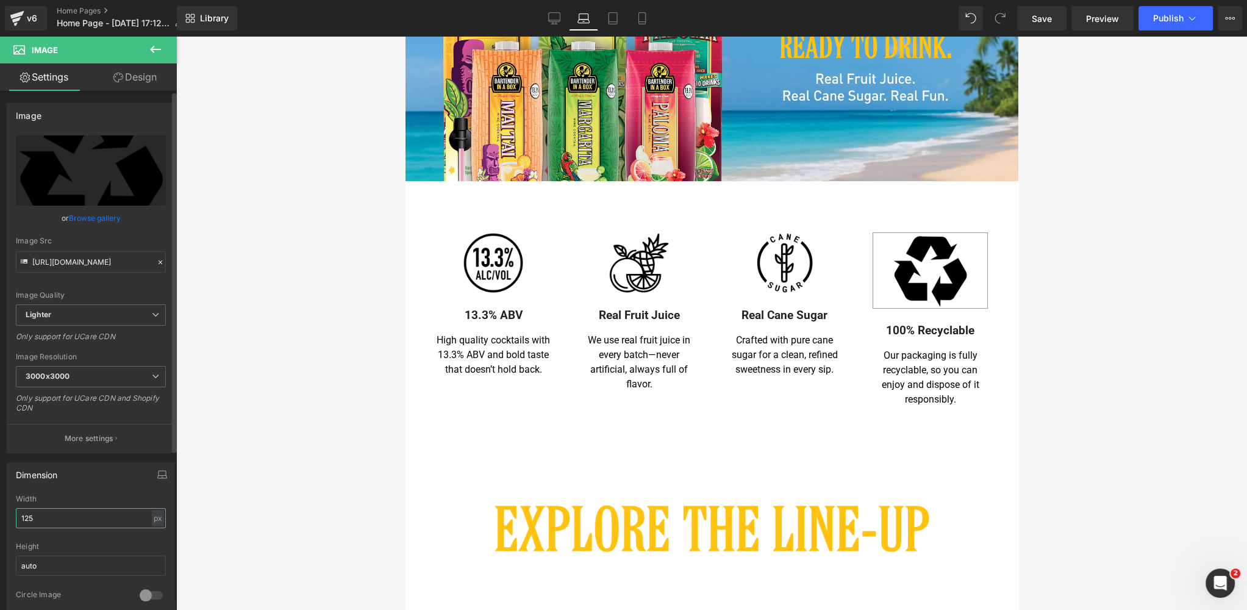
drag, startPoint x: 38, startPoint y: 515, endPoint x: 5, endPoint y: 513, distance: 33.6
click at [5, 513] on div "Dimension 125px Width 125 px % px auto Height auto 0 Circle Image" at bounding box center [91, 535] width 182 height 164
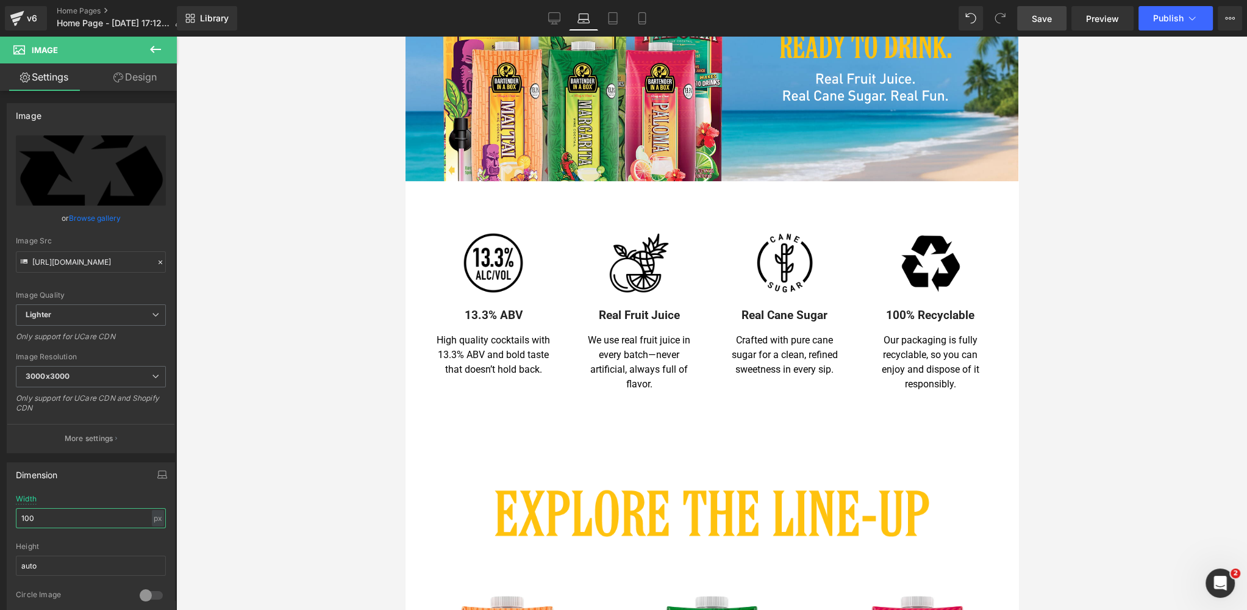
type input "100"
click at [1046, 12] on span "Save" at bounding box center [1042, 18] width 20 height 13
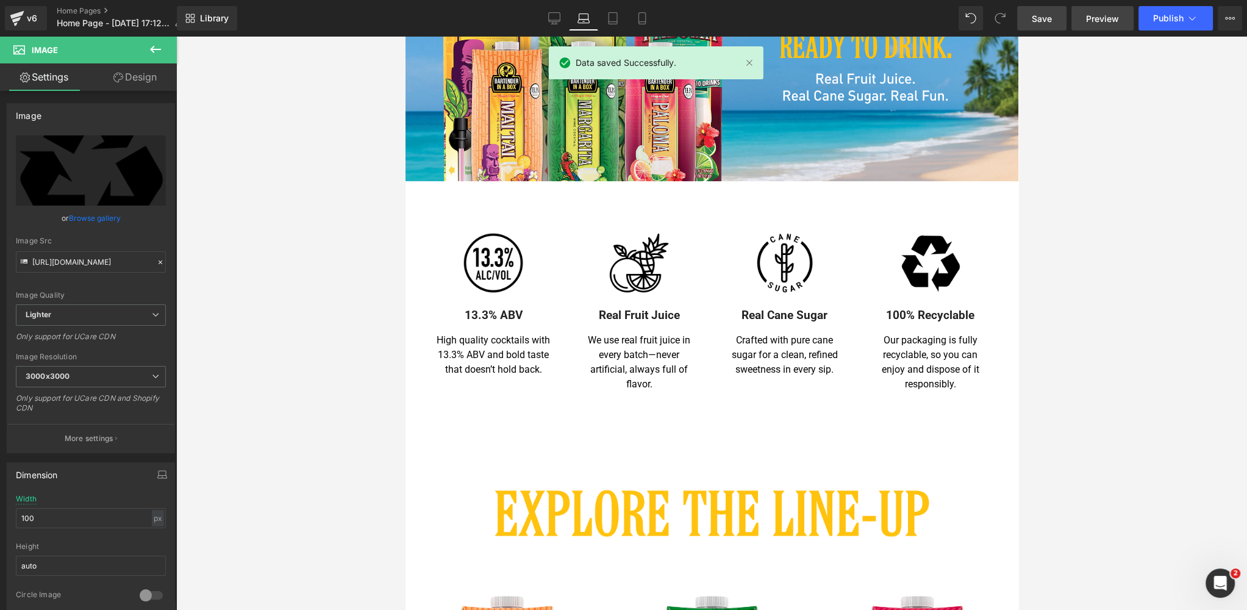
click at [1103, 14] on span "Preview" at bounding box center [1102, 18] width 33 height 13
